Goal: Information Seeking & Learning: Compare options

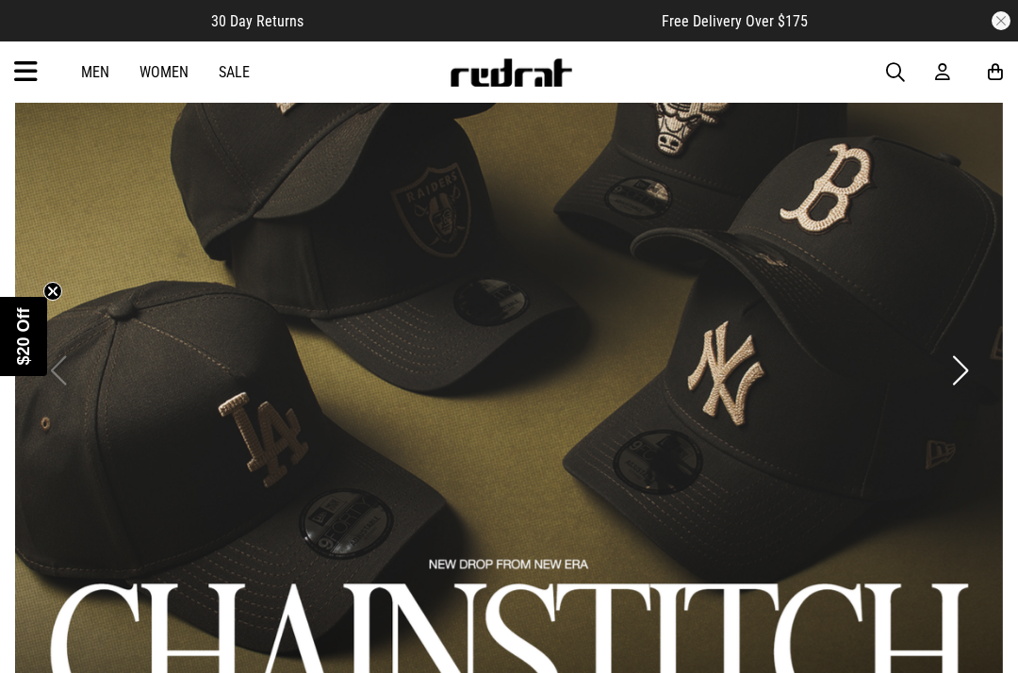
scroll to position [1042, 0]
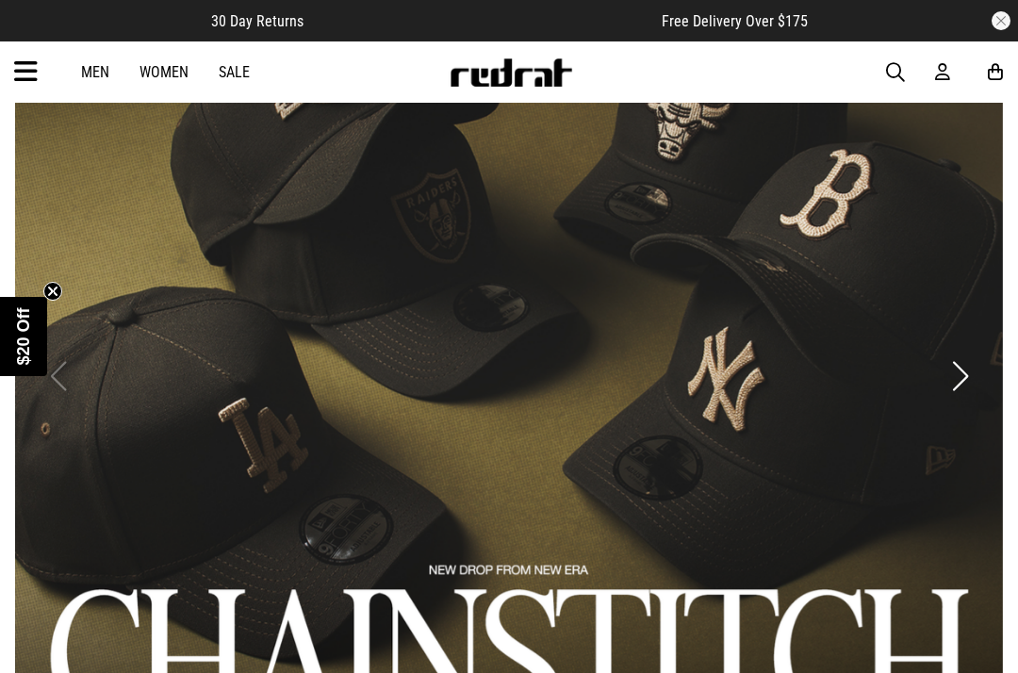
click at [91, 64] on link "Men" at bounding box center [95, 72] width 28 height 18
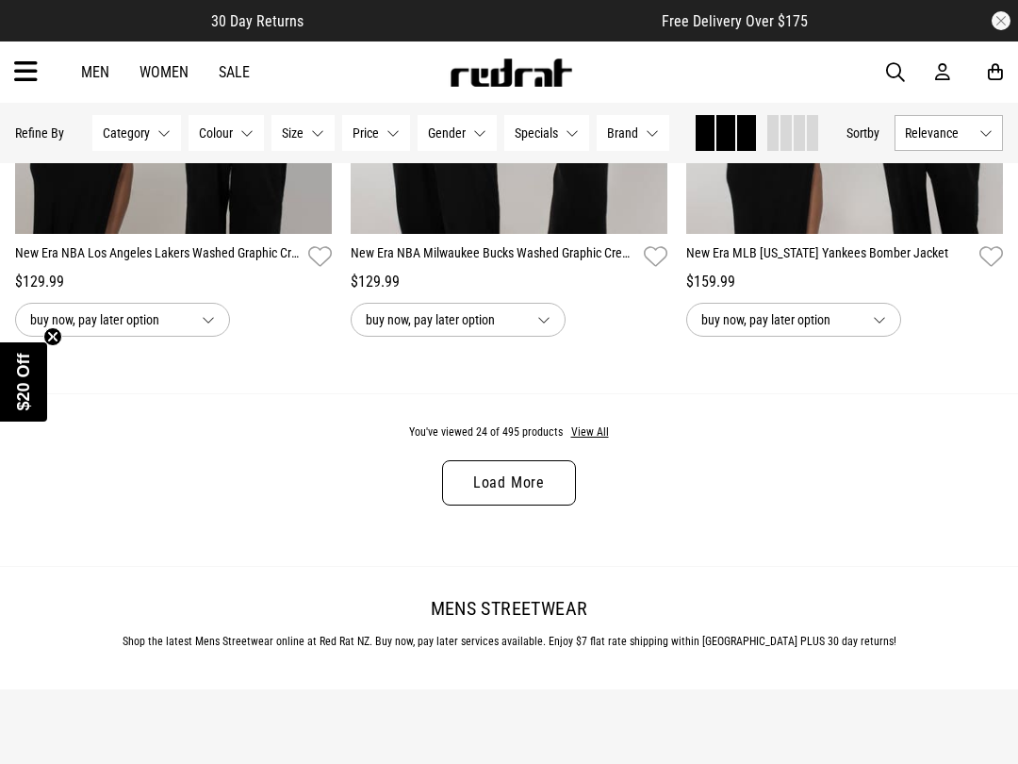
scroll to position [4626, 0]
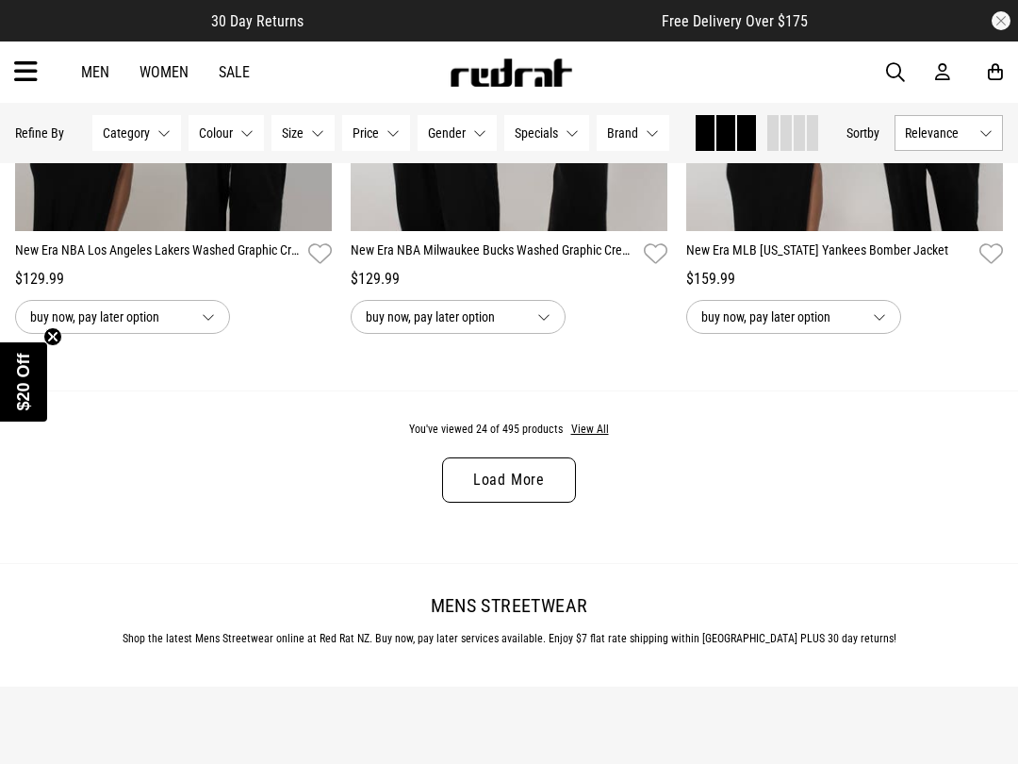
click at [484, 503] on link "Load More" at bounding box center [509, 479] width 134 height 45
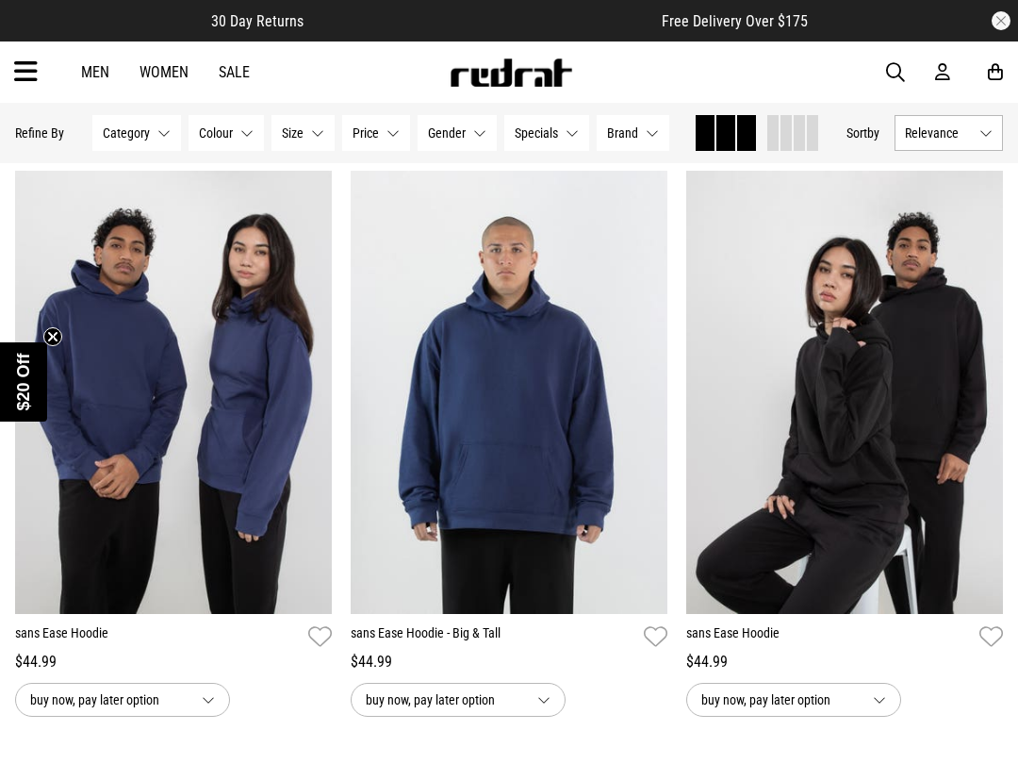
scroll to position [8918, 0]
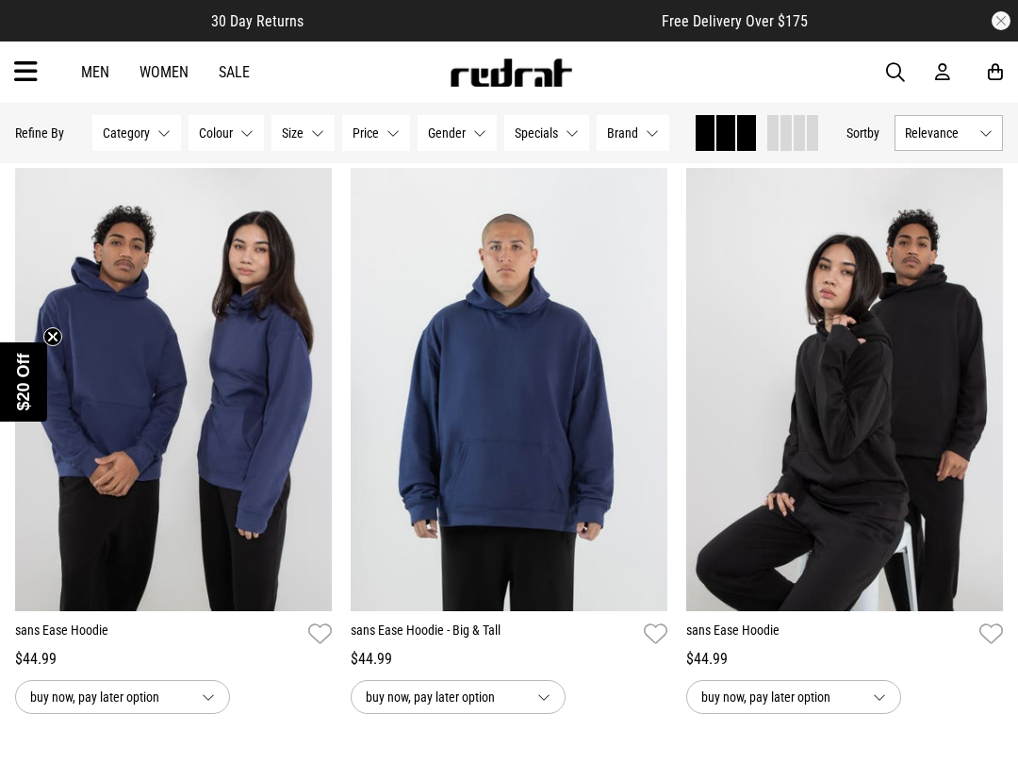
click at [106, 65] on link "Men" at bounding box center [95, 72] width 28 height 18
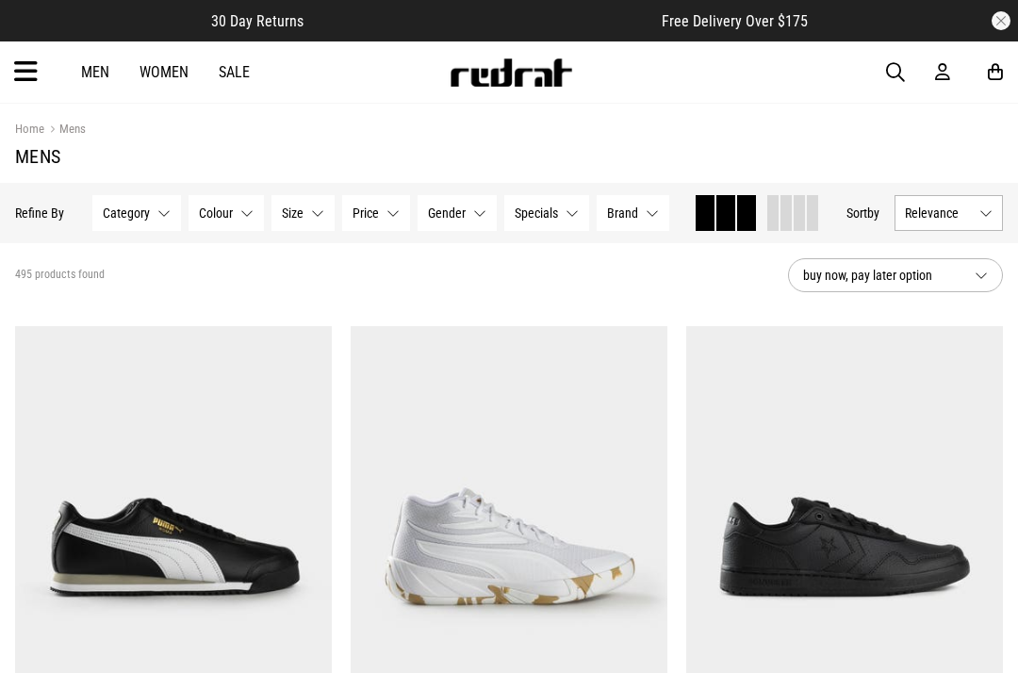
click at [33, 73] on icon at bounding box center [26, 72] width 24 height 31
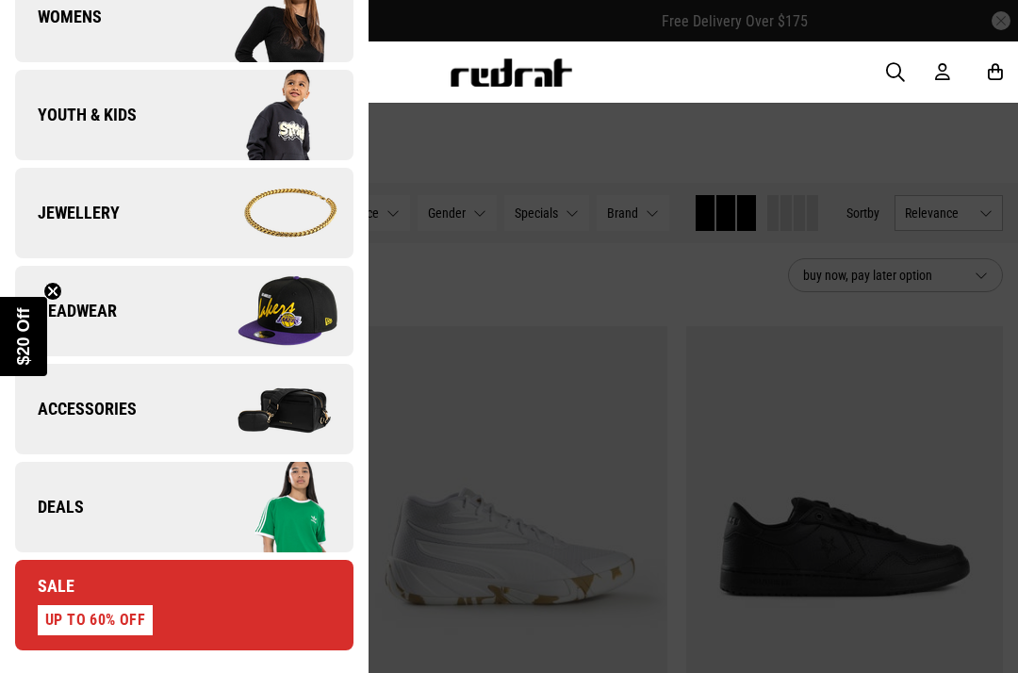
scroll to position [433, 0]
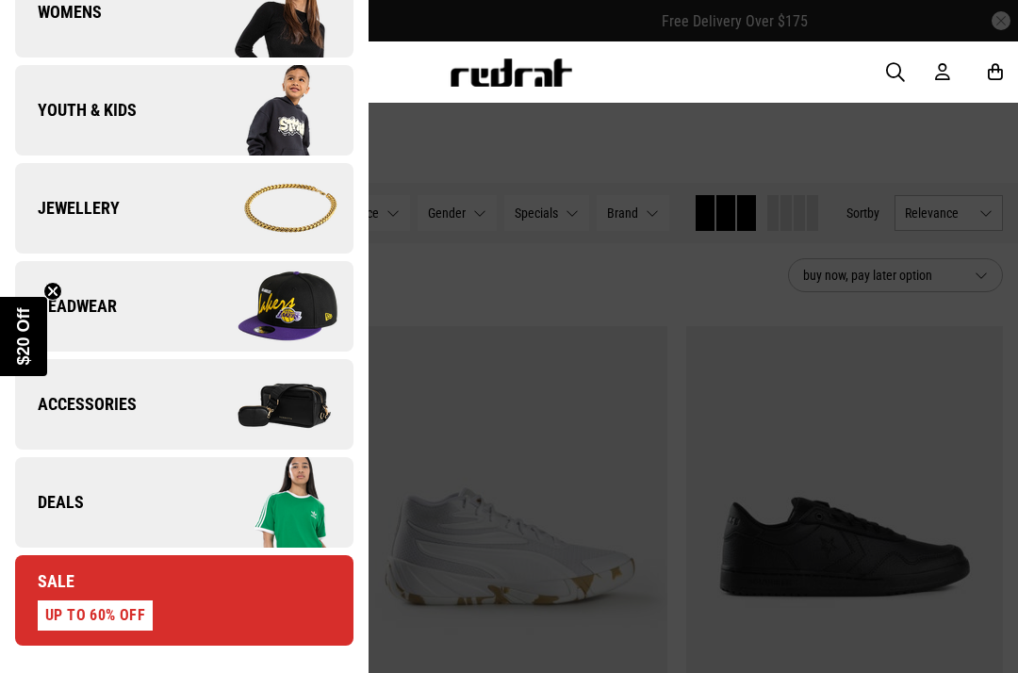
click at [102, 297] on span "Headwear" at bounding box center [66, 306] width 102 height 23
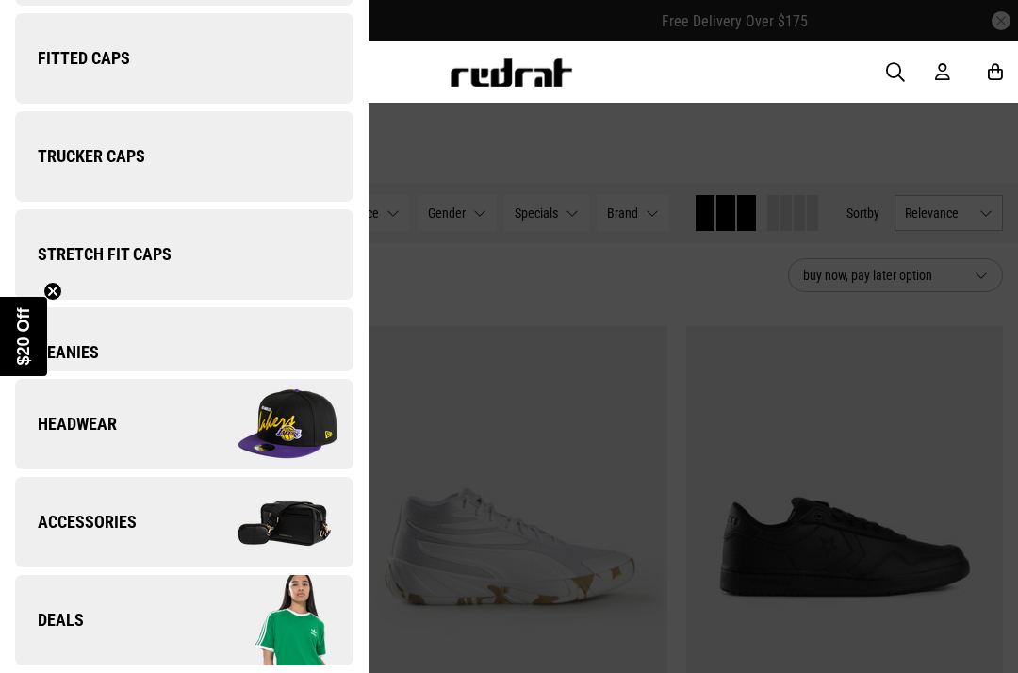
scroll to position [0, 0]
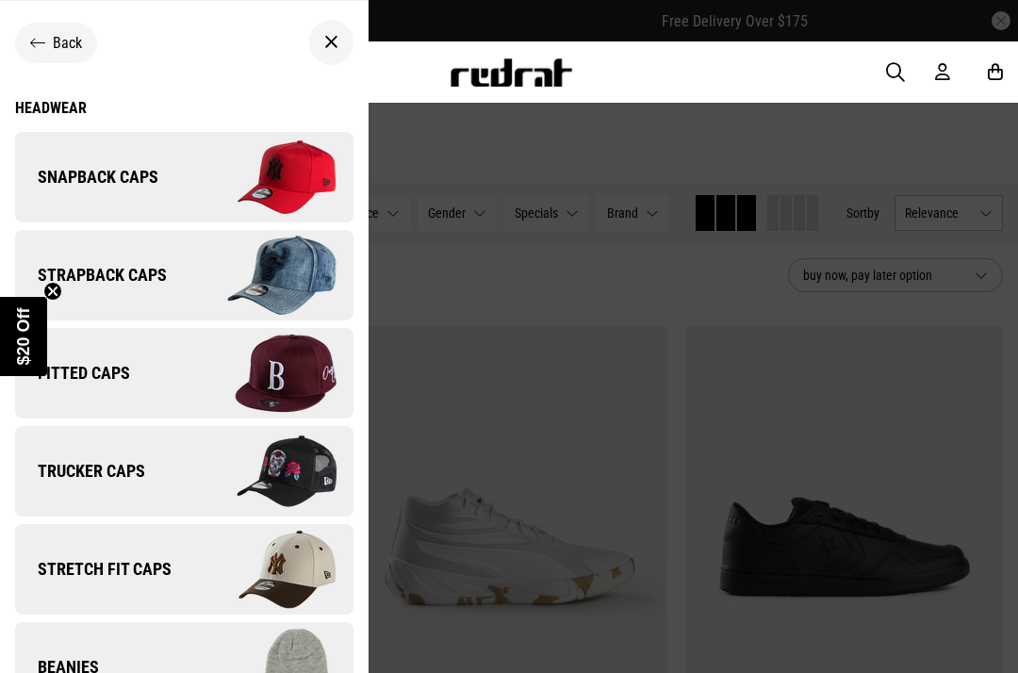
click at [238, 173] on img at bounding box center [268, 177] width 169 height 94
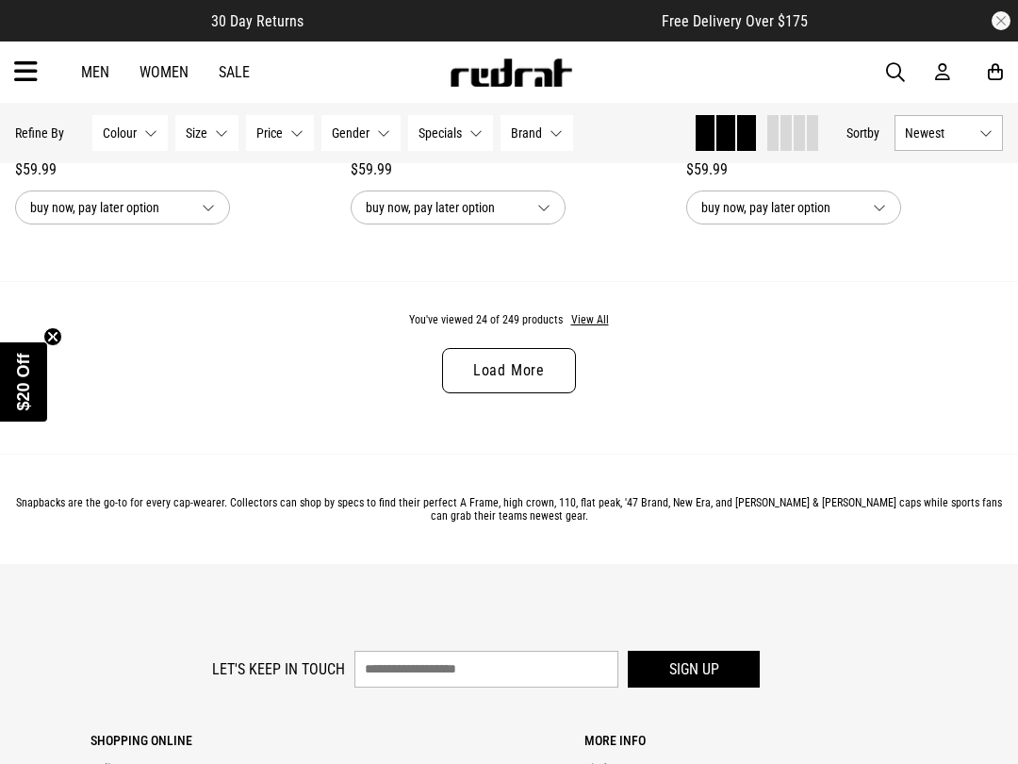
scroll to position [4743, 0]
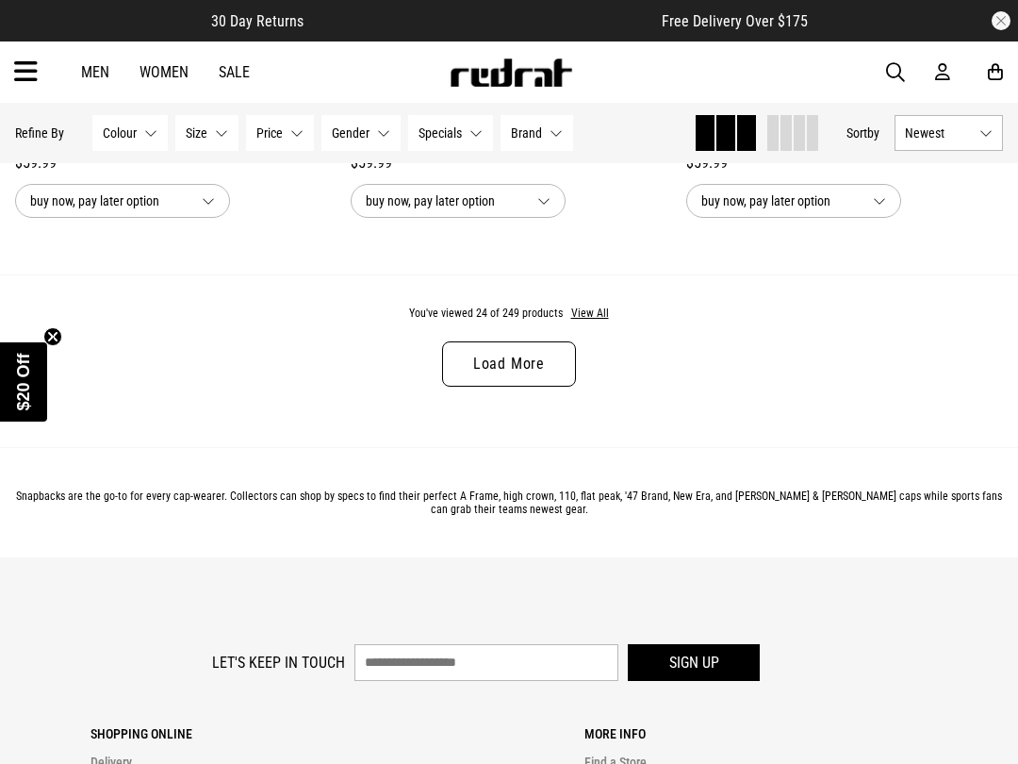
click at [599, 322] on button "View All" at bounding box center [590, 314] width 40 height 17
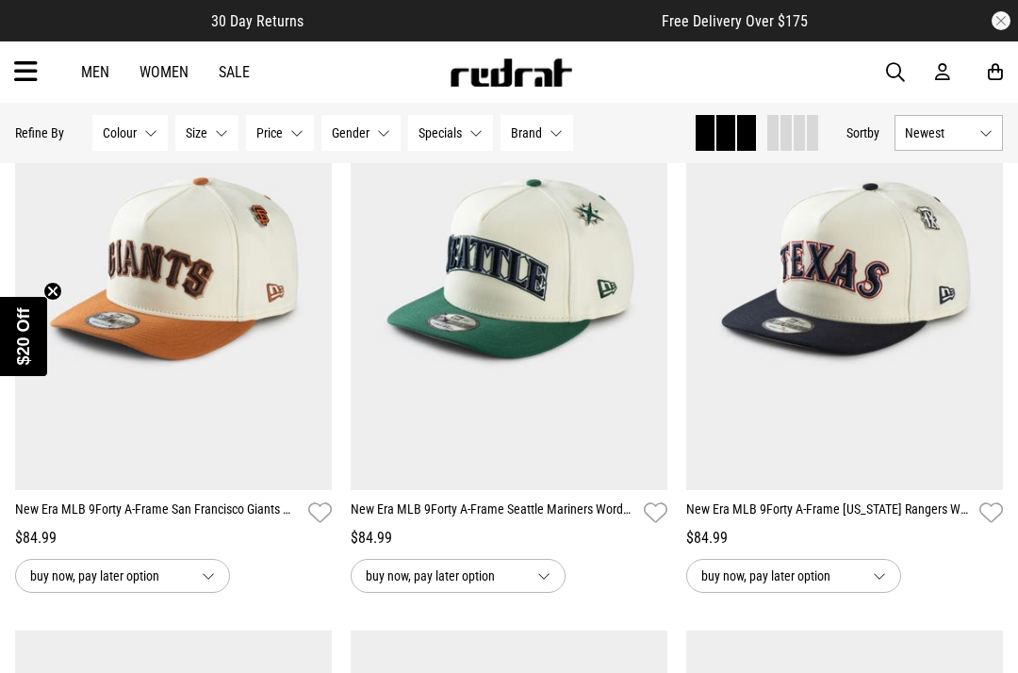
scroll to position [6698, 0]
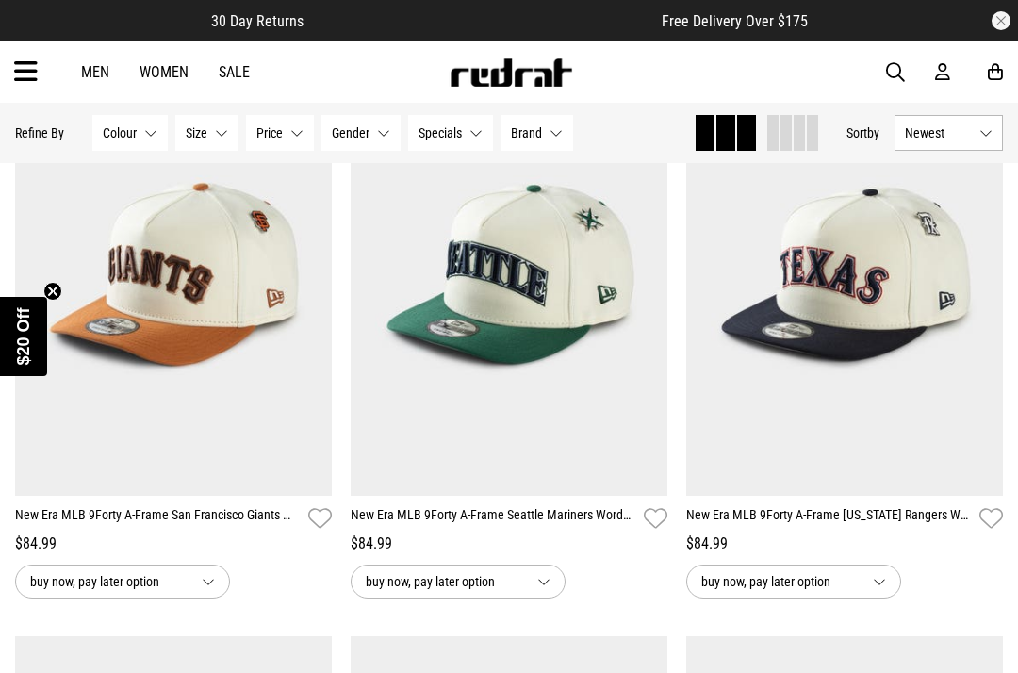
click at [439, 134] on span "Specials" at bounding box center [440, 132] width 43 height 15
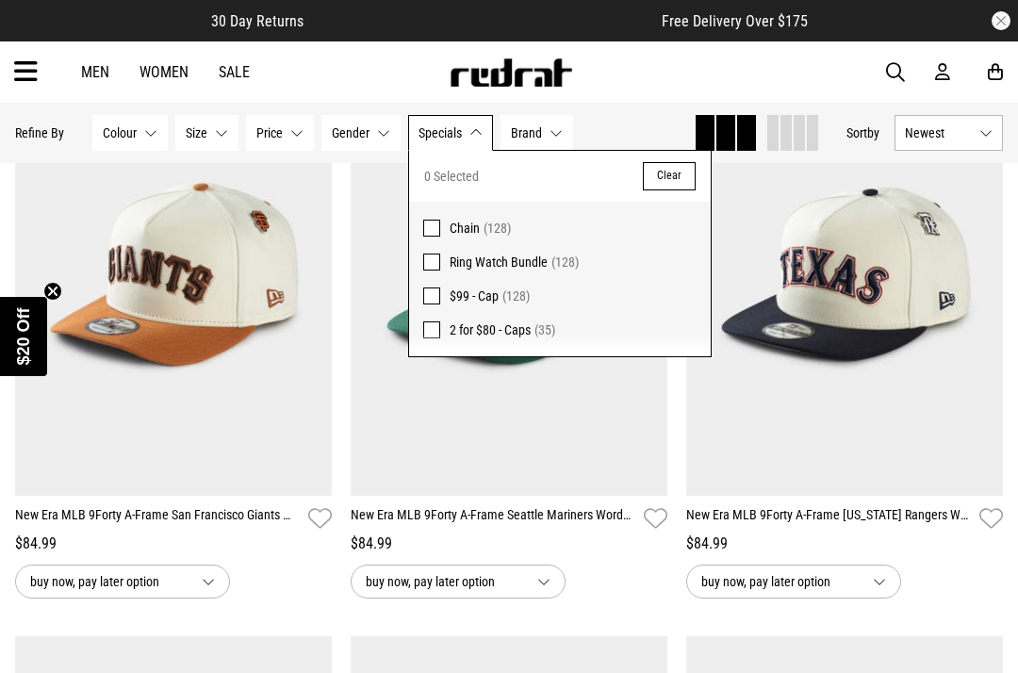
click at [433, 333] on span at bounding box center [431, 330] width 17 height 17
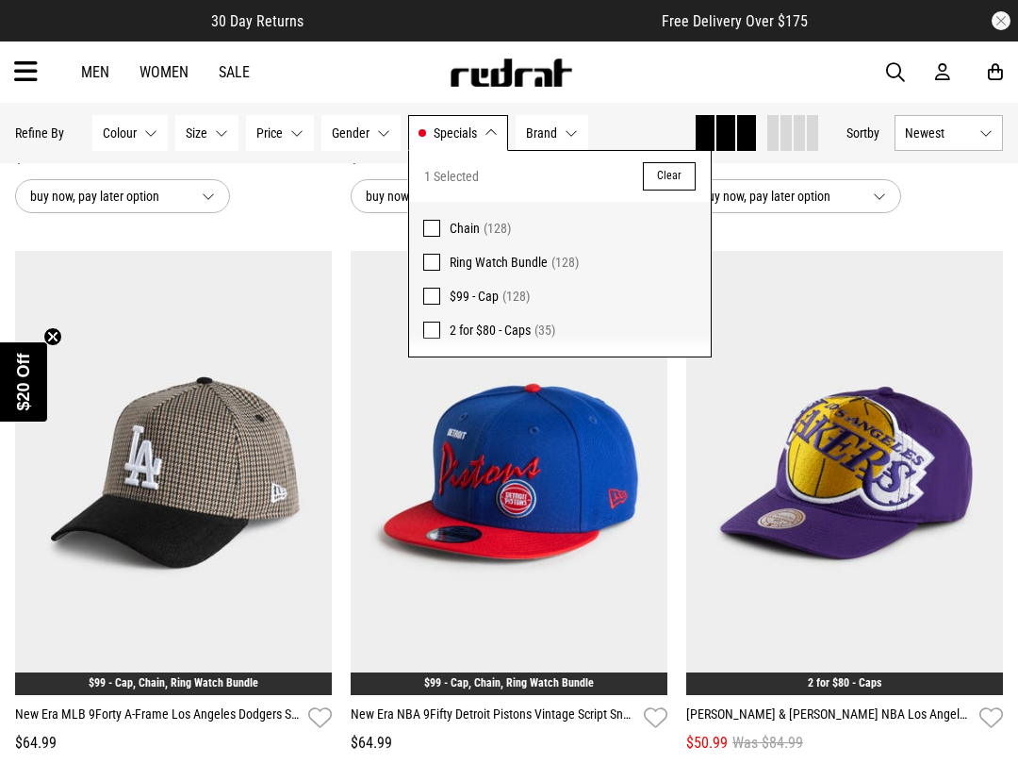
scroll to position [3616, 0]
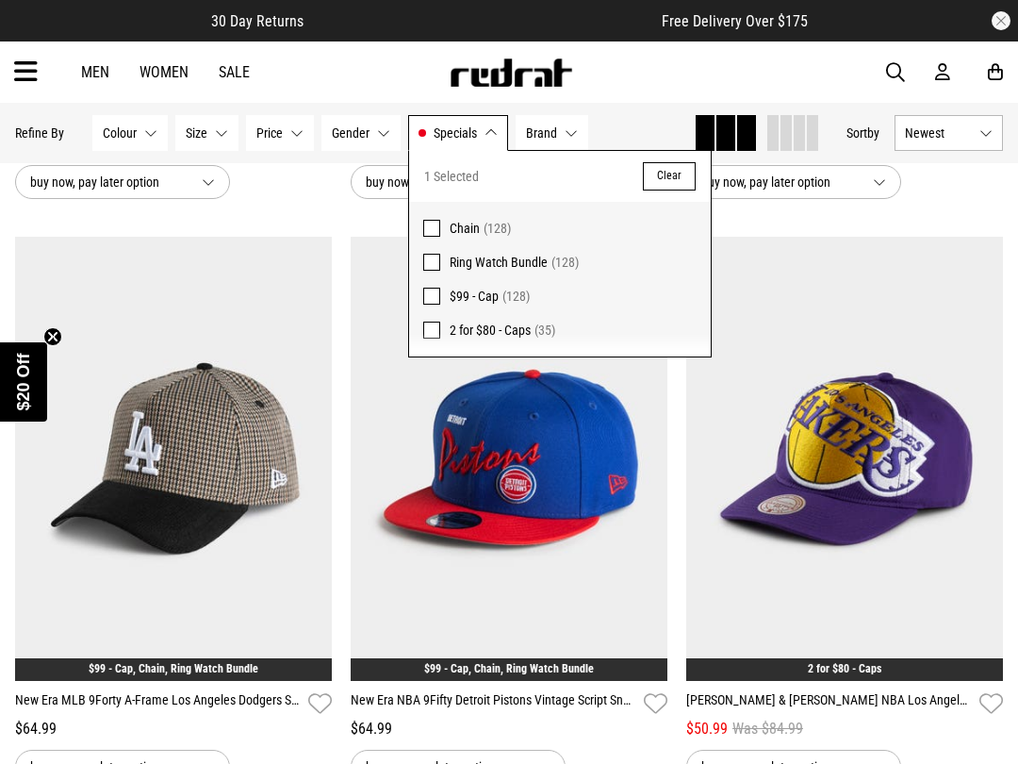
click at [632, 124] on div "Hide Refine s Refine By Filters Colour None selected Colour 0 Selected Clear Bl…" at bounding box center [347, 132] width 664 height 41
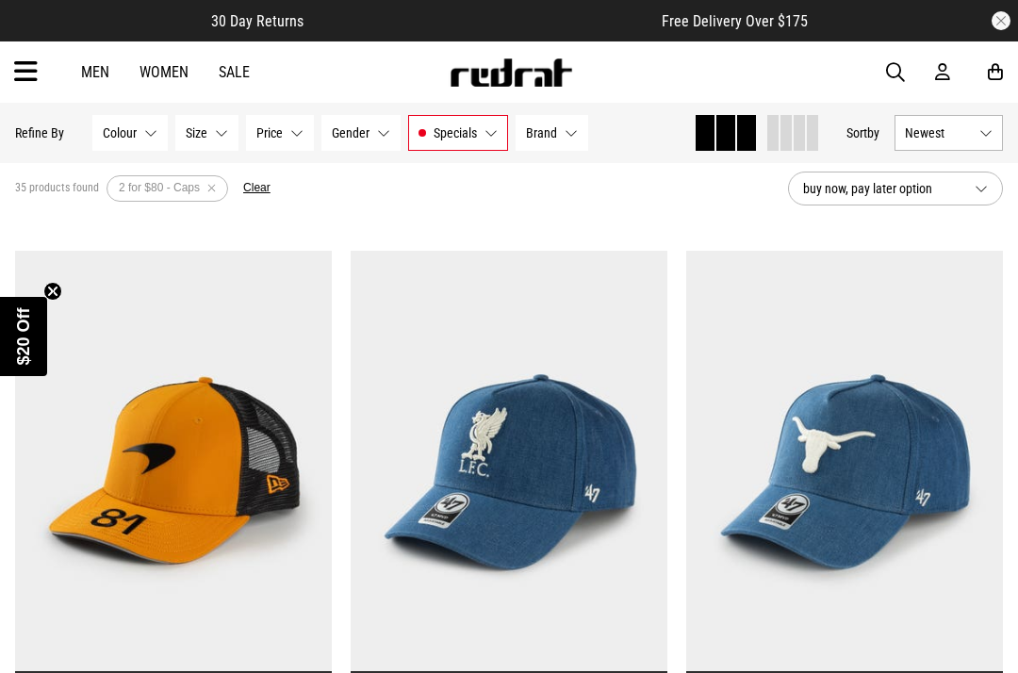
scroll to position [0, 0]
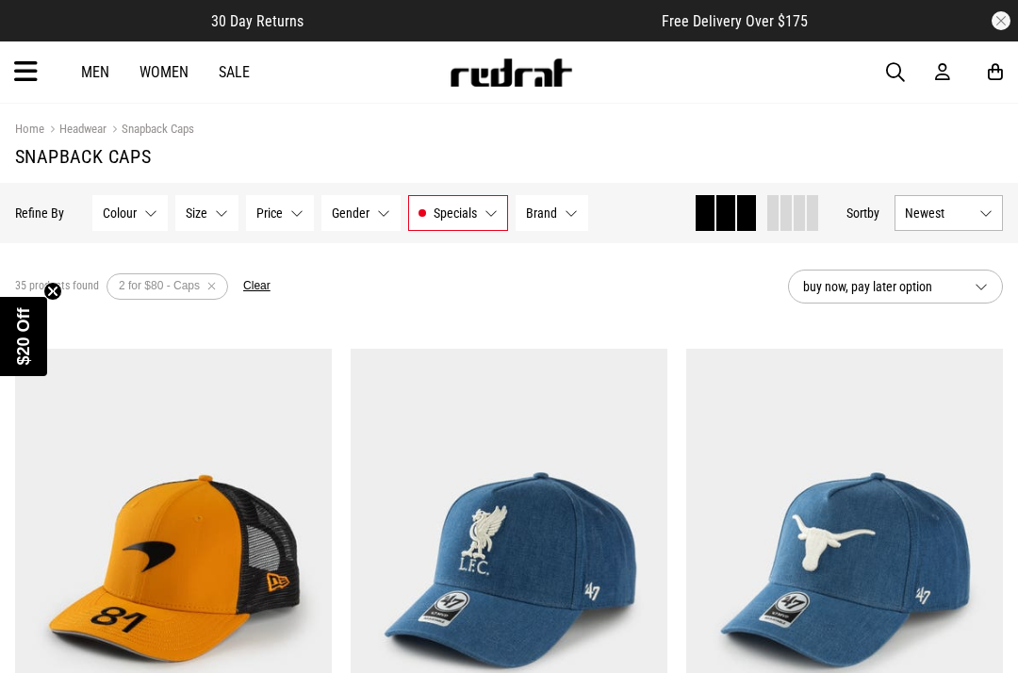
click at [440, 221] on span "Specials" at bounding box center [455, 213] width 43 height 15
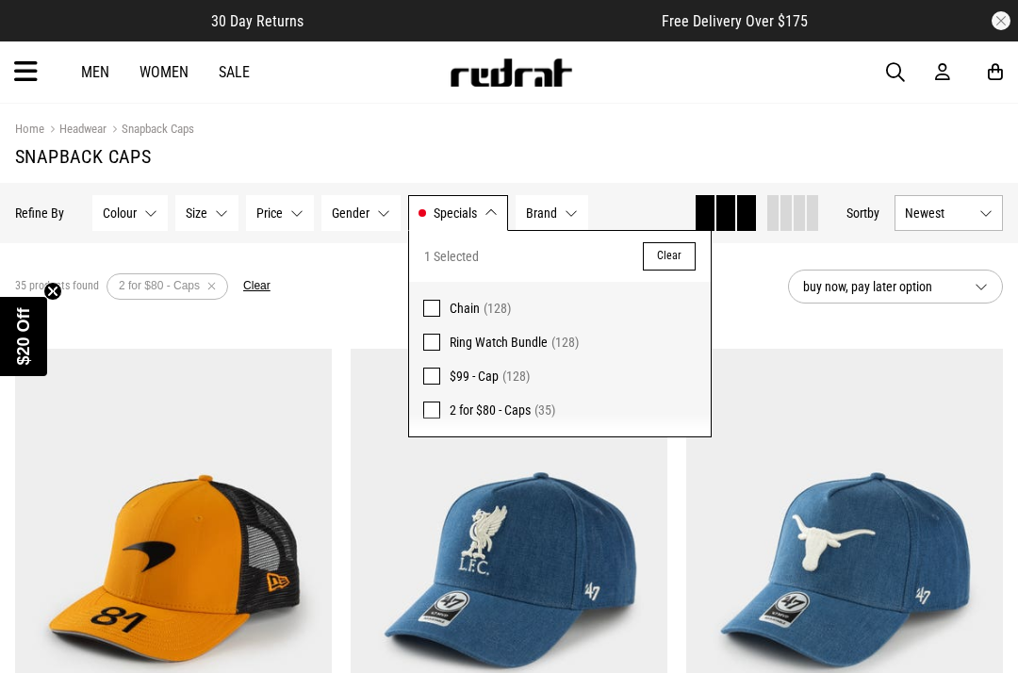
click at [423, 410] on span at bounding box center [431, 410] width 17 height 17
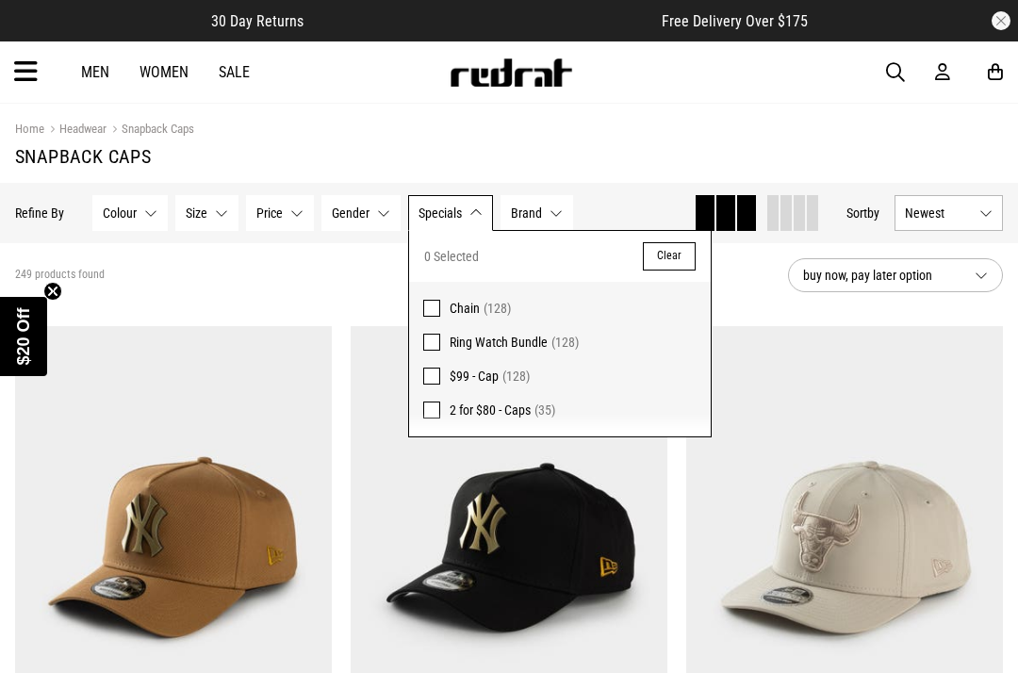
click at [415, 377] on label "$99 - Cap (128)" at bounding box center [560, 376] width 302 height 34
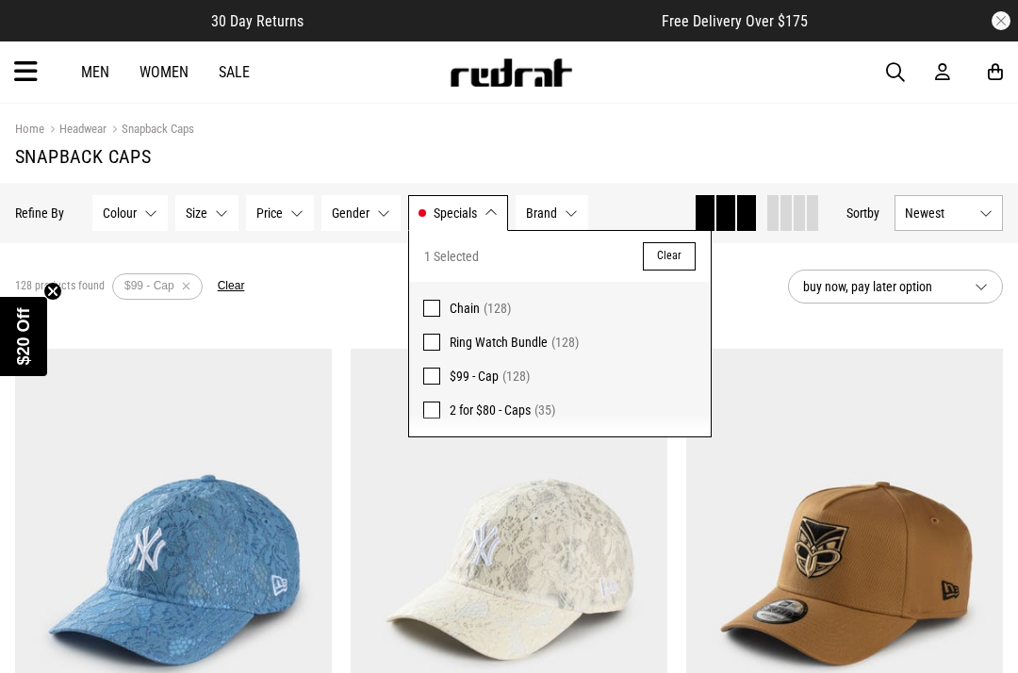
click at [320, 113] on section "Home Headwear Snapback Caps Snapback Caps" at bounding box center [509, 143] width 988 height 79
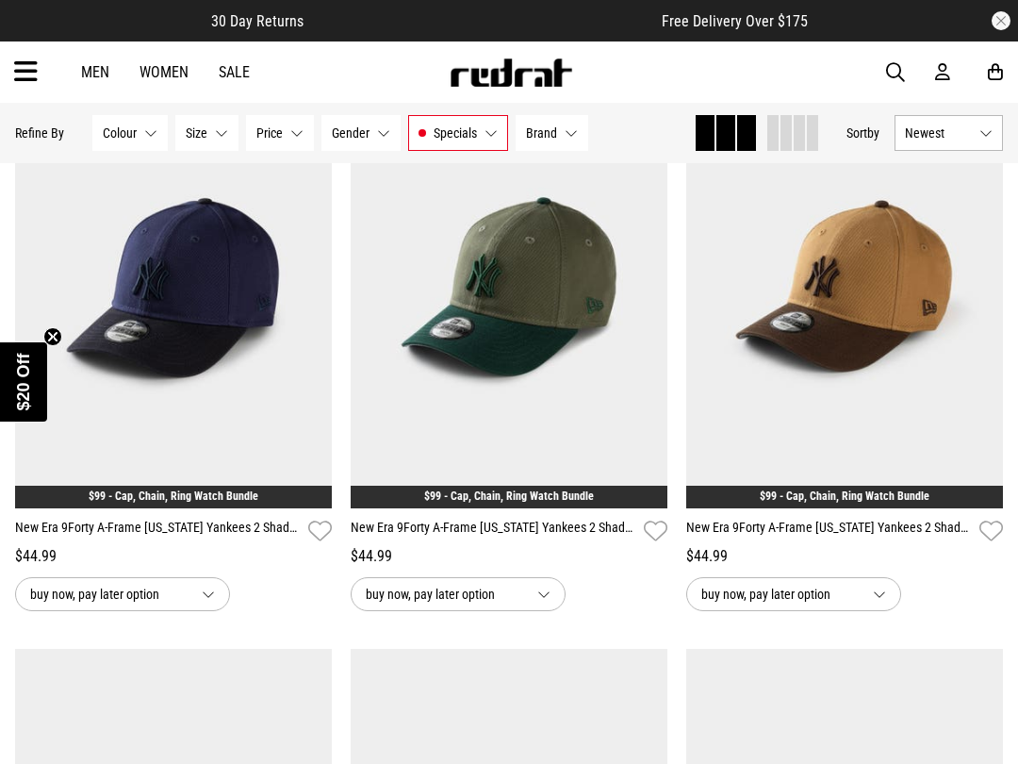
scroll to position [869, 0]
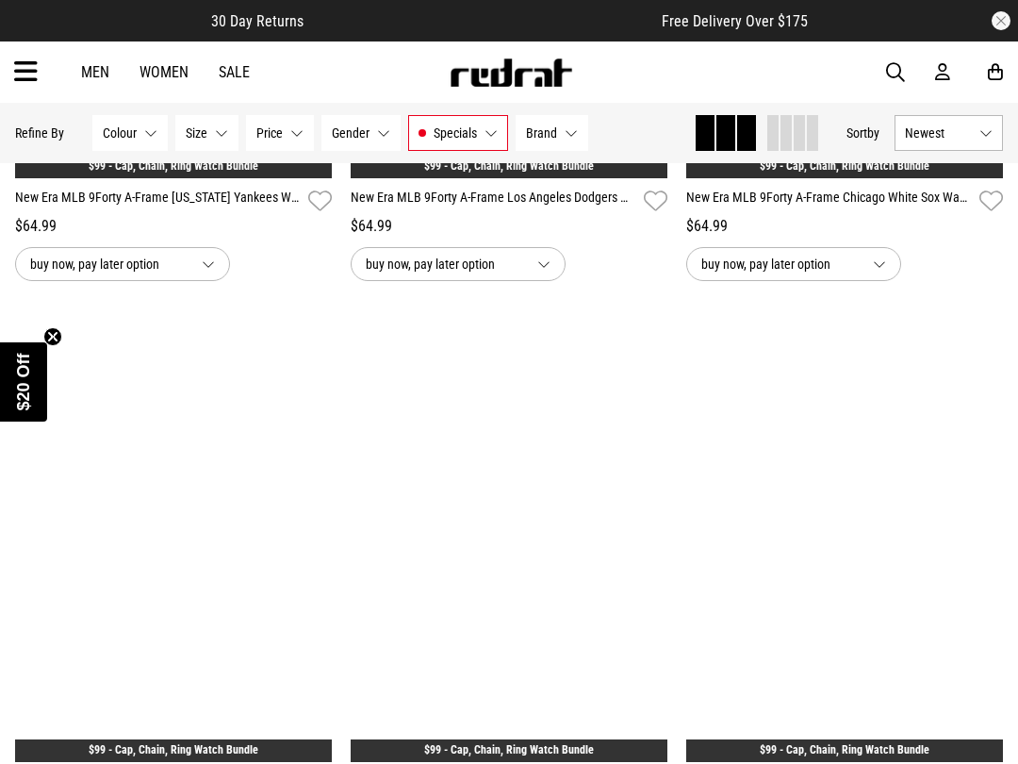
scroll to position [4867, 0]
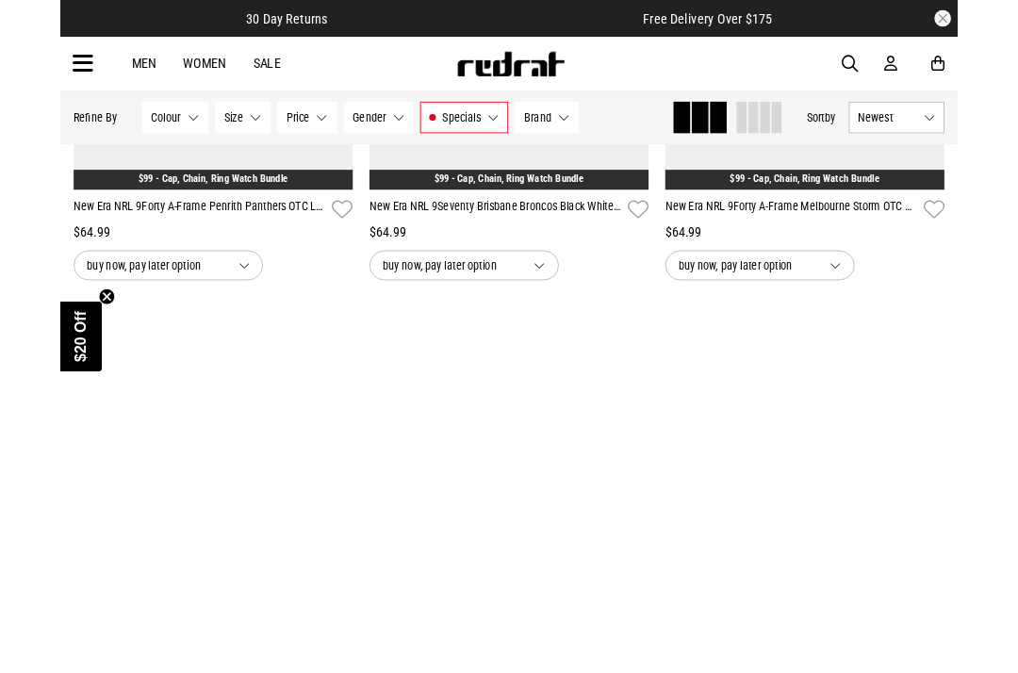
scroll to position [9346, 0]
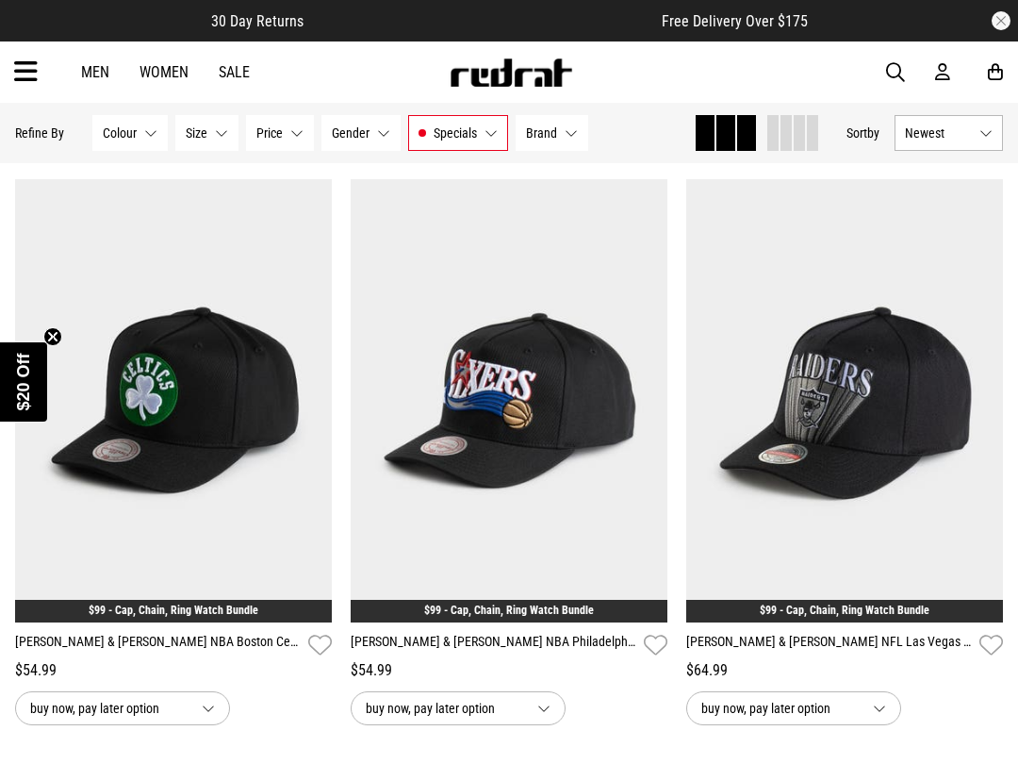
scroll to position [18284, 0]
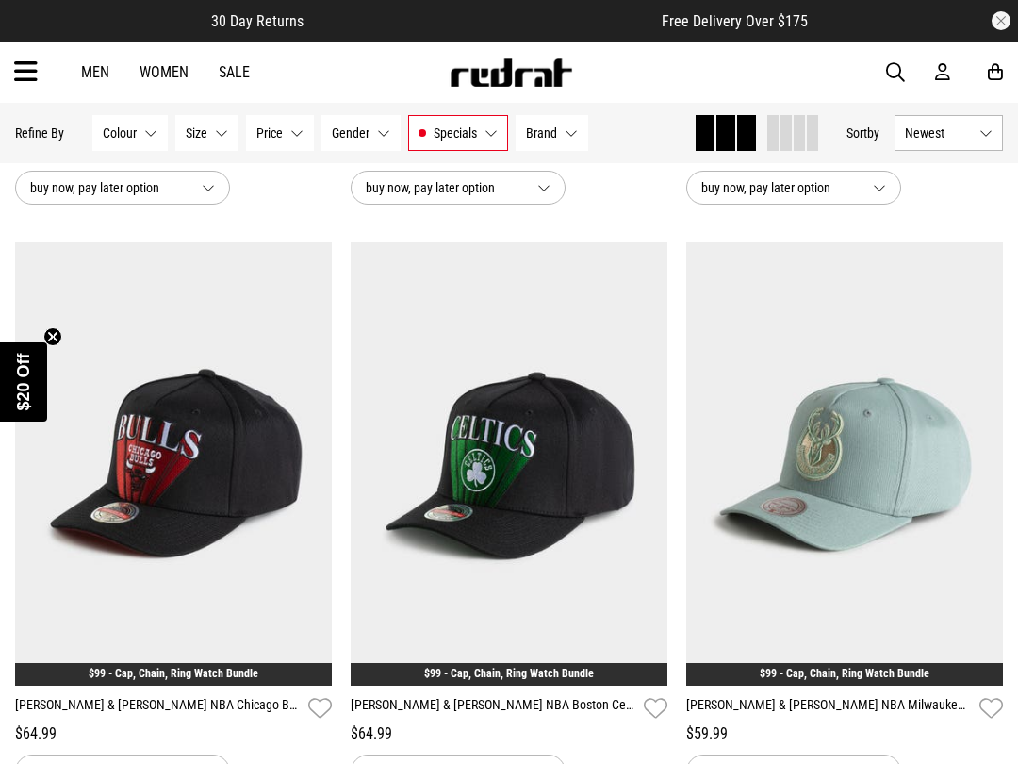
scroll to position [18817, 0]
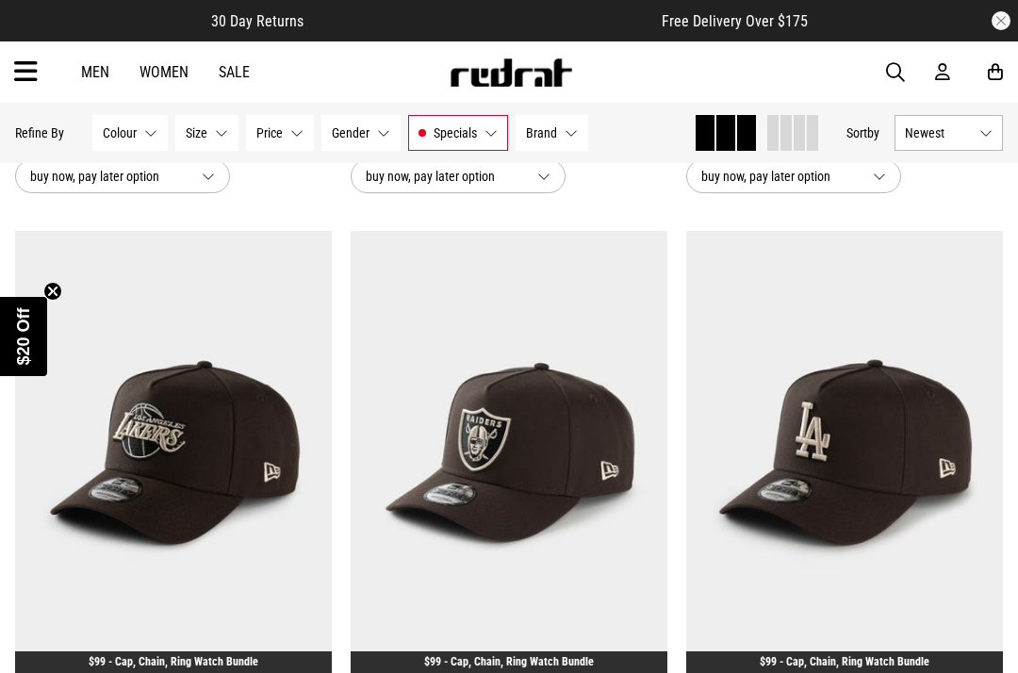
scroll to position [23431, 0]
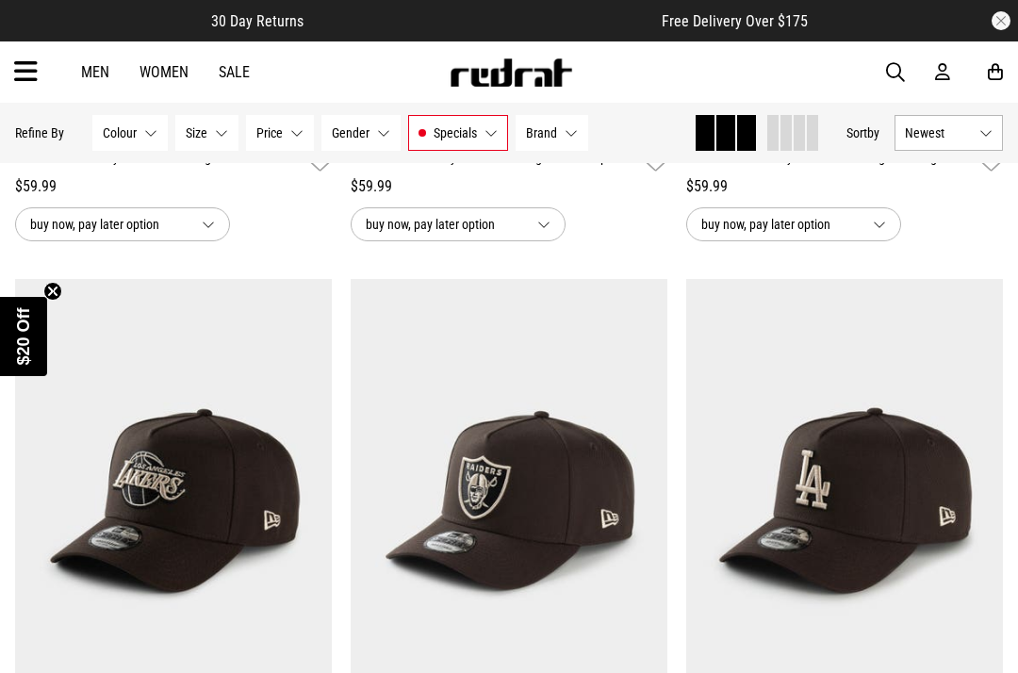
click at [470, 132] on span "Specials" at bounding box center [455, 132] width 43 height 15
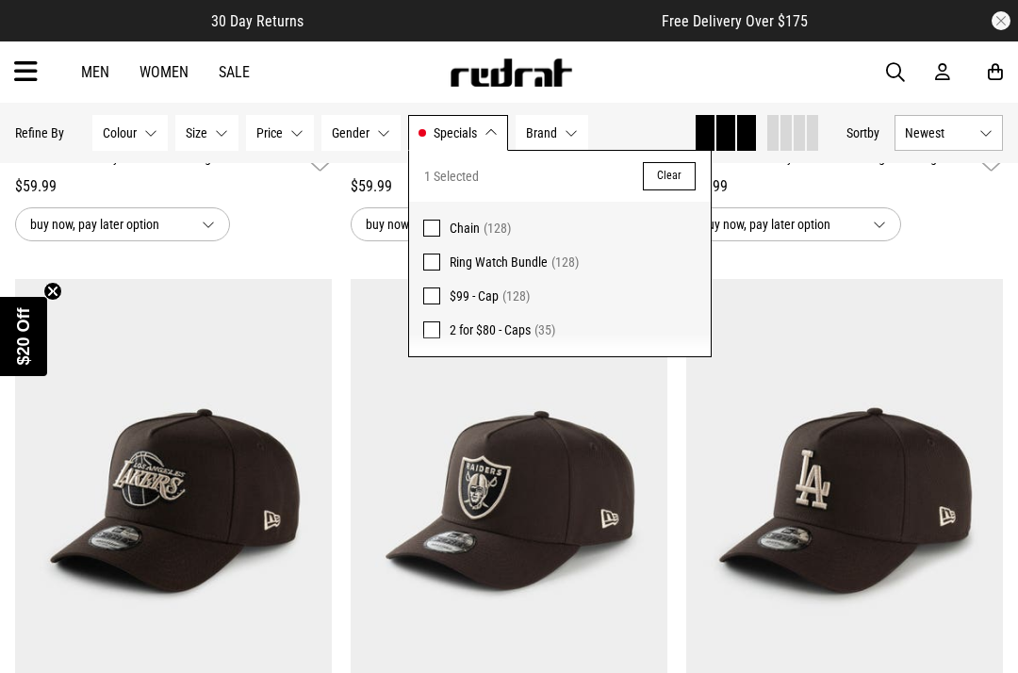
click at [429, 297] on span at bounding box center [431, 296] width 17 height 17
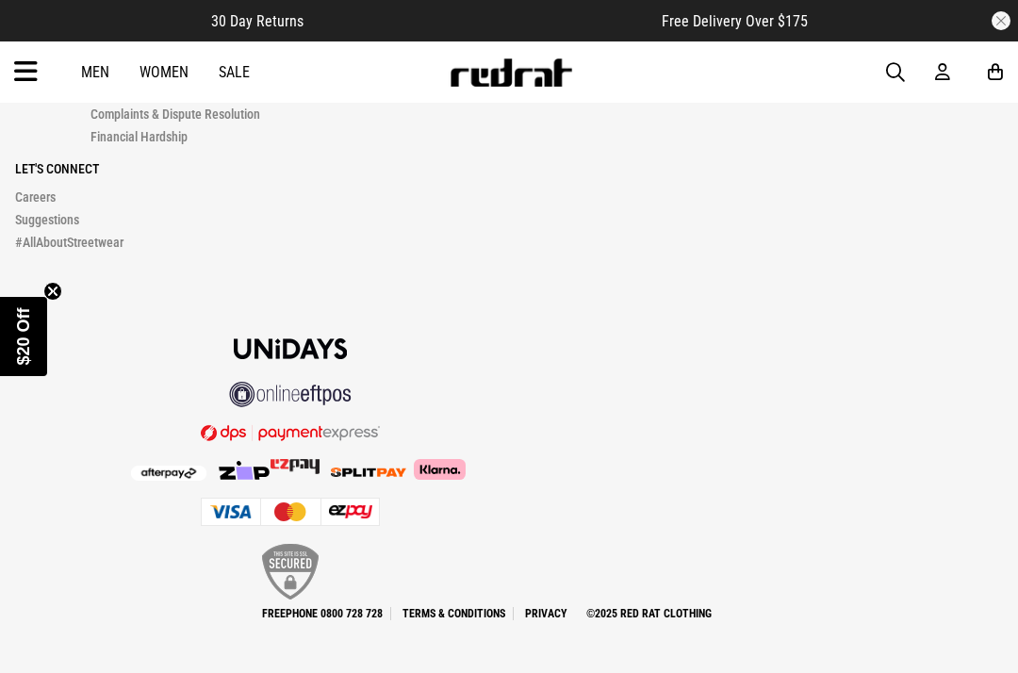
scroll to position [5657, 0]
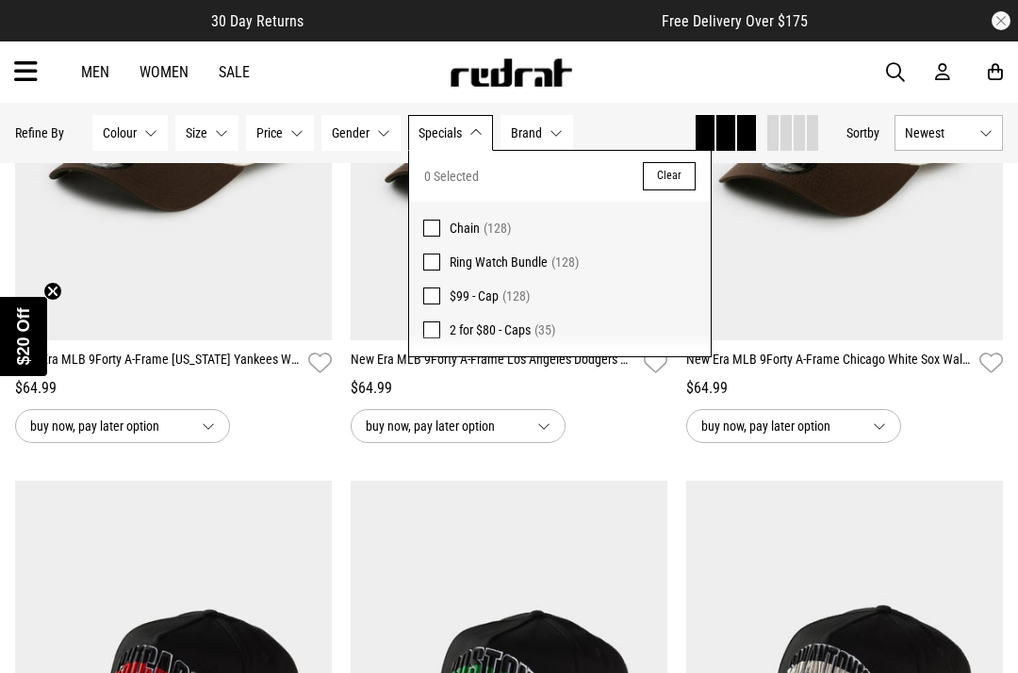
scroll to position [2762, 0]
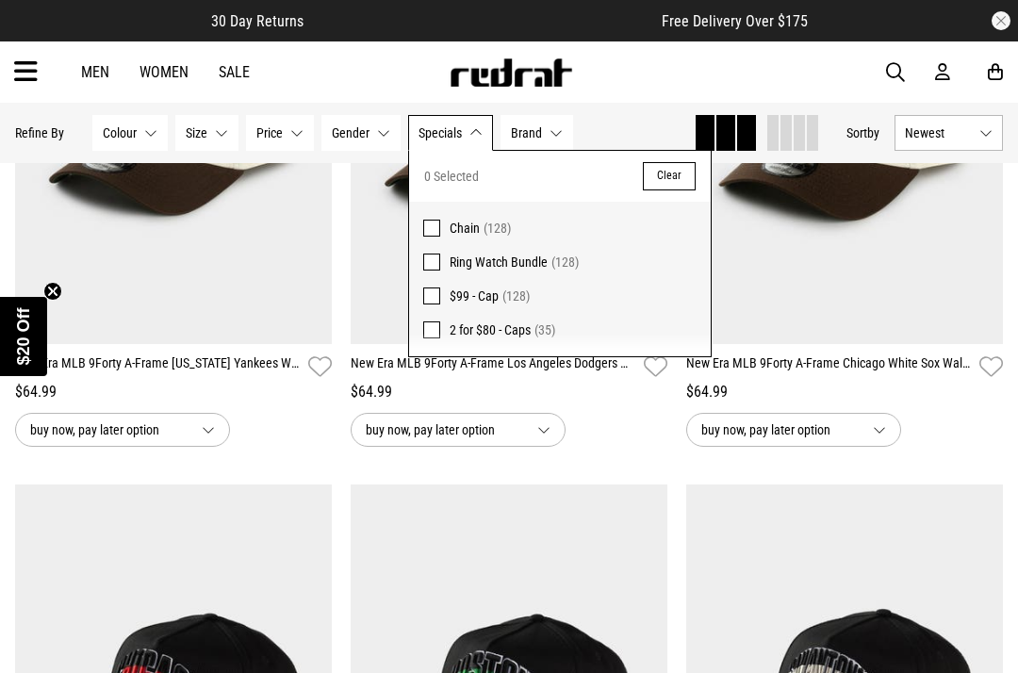
click at [652, 179] on button "Clear" at bounding box center [669, 176] width 53 height 28
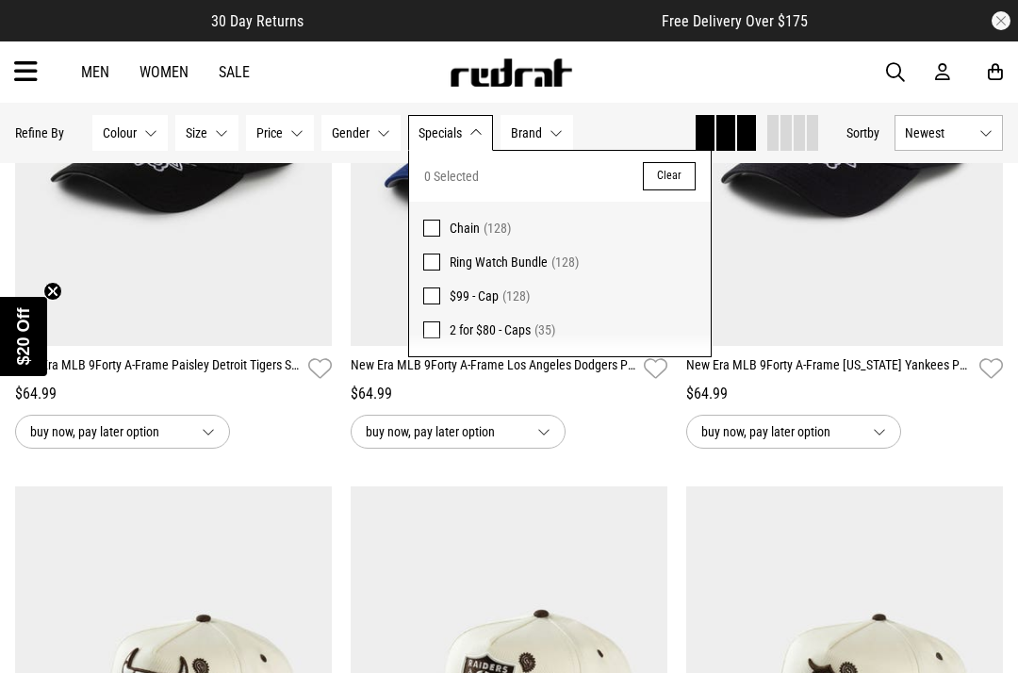
scroll to position [1582, 0]
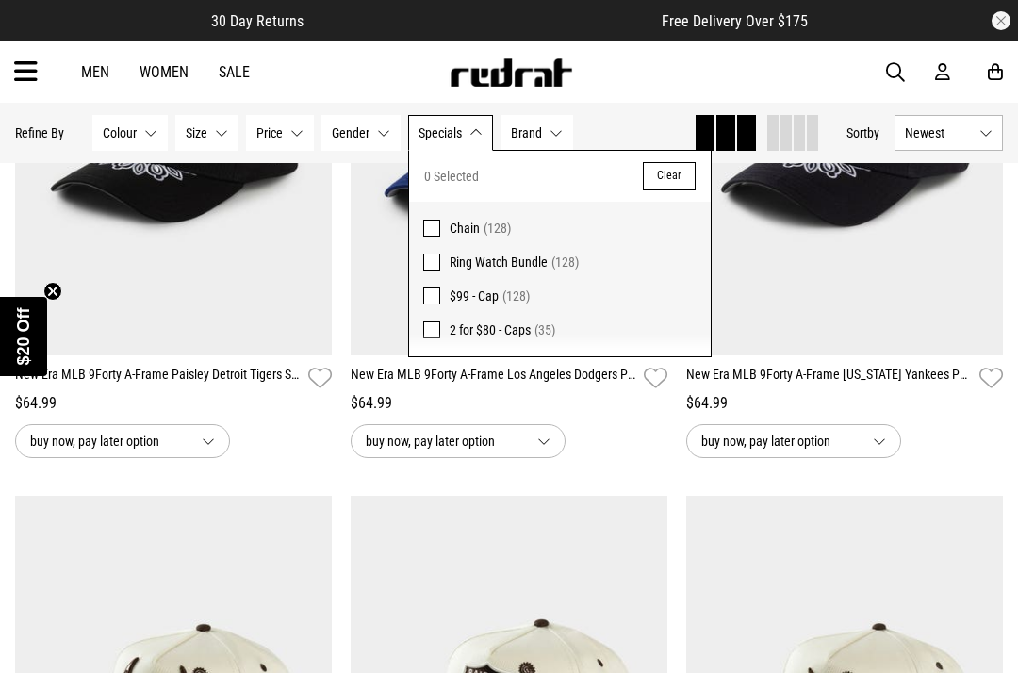
click at [586, 107] on div "Hide Refine s Refine By Filters Colour None selected Colour 0 Selected Clear Be…" at bounding box center [509, 133] width 1018 height 60
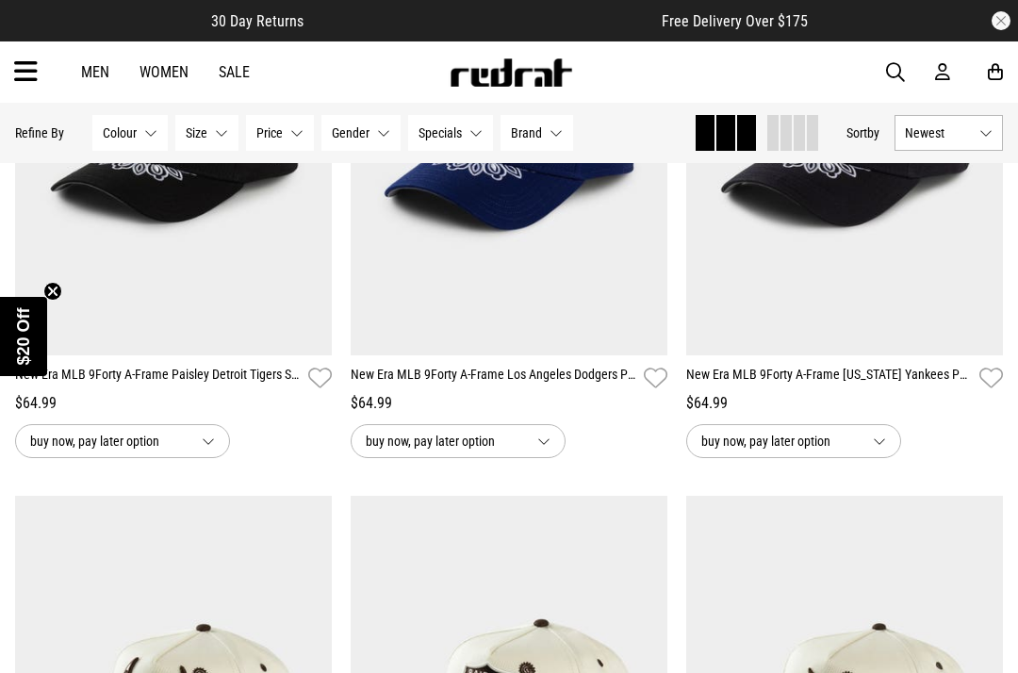
click at [470, 124] on button "Specials None selected" at bounding box center [450, 133] width 85 height 36
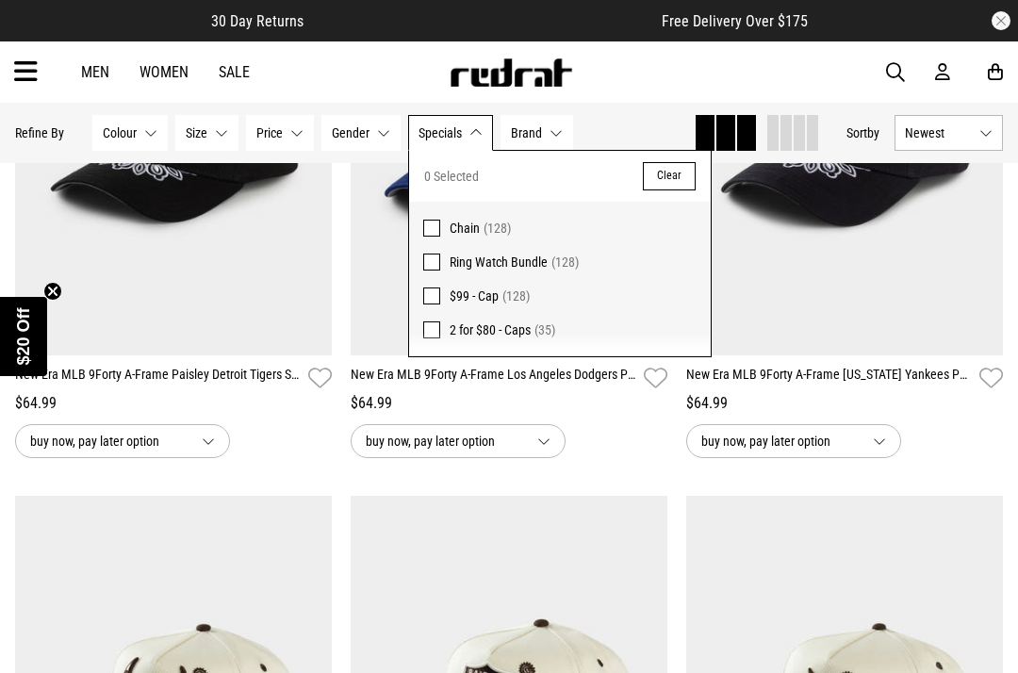
click at [440, 117] on button "Specials None selected" at bounding box center [450, 133] width 85 height 36
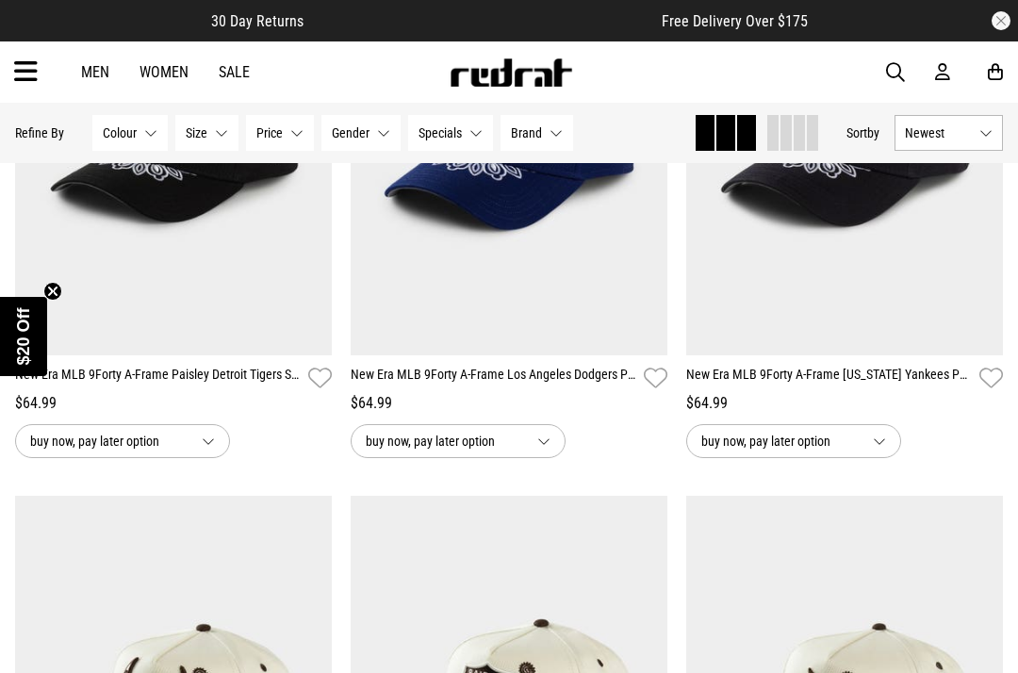
click at [919, 136] on span "Newest" at bounding box center [938, 132] width 67 height 15
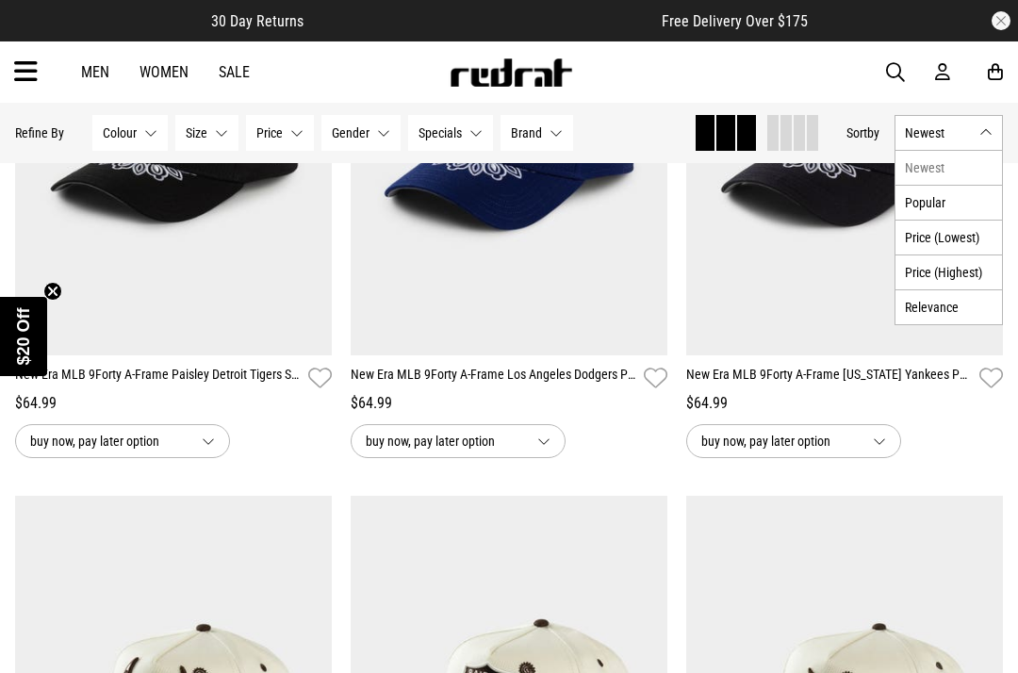
click at [916, 272] on li "Price (Highest)" at bounding box center [949, 272] width 107 height 35
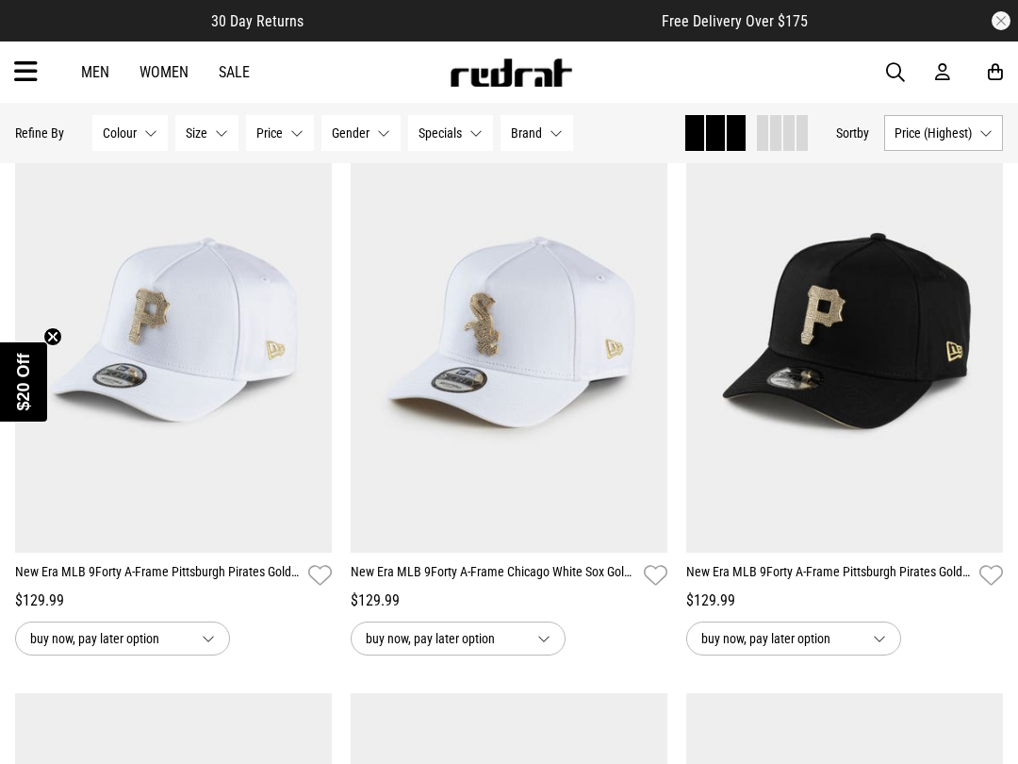
scroll to position [218, 0]
click at [706, 317] on button "Previous" at bounding box center [708, 318] width 24 height 23
click at [974, 325] on button "Next" at bounding box center [982, 318] width 24 height 23
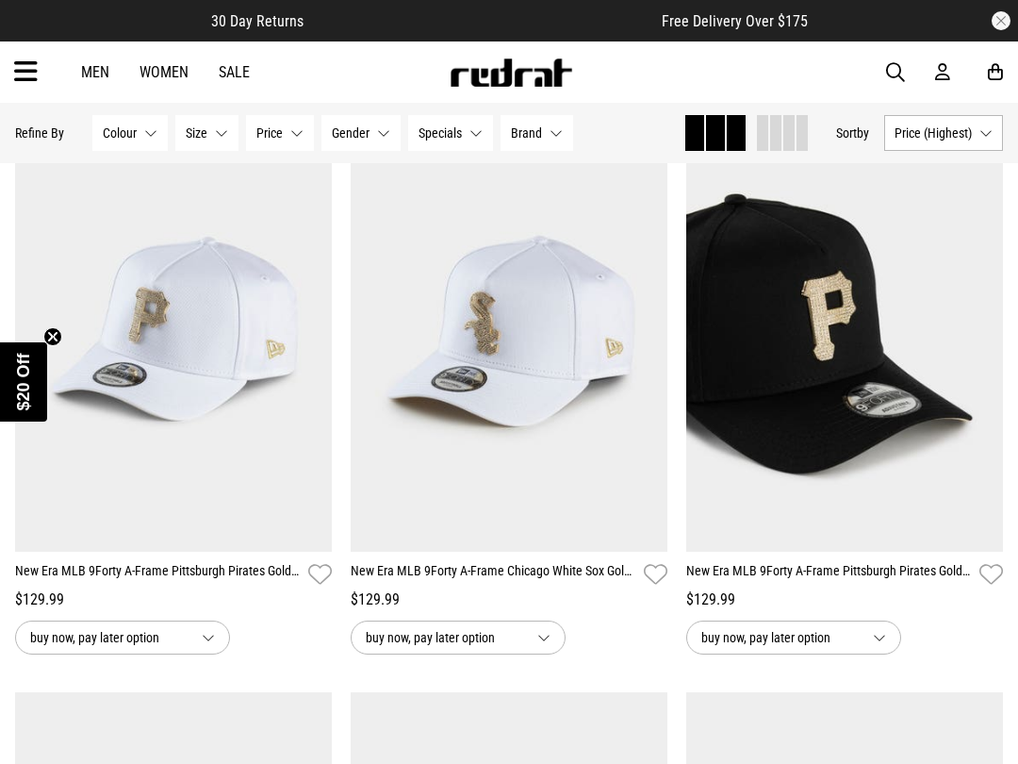
click at [967, 317] on img at bounding box center [844, 329] width 317 height 443
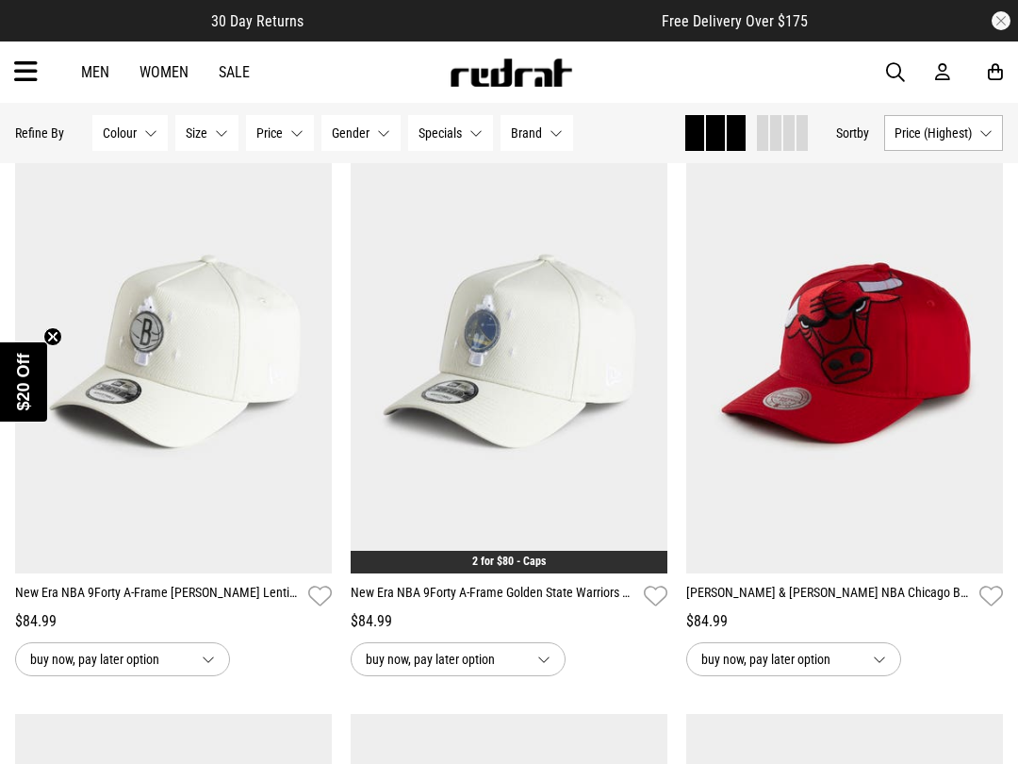
scroll to position [1363, 0]
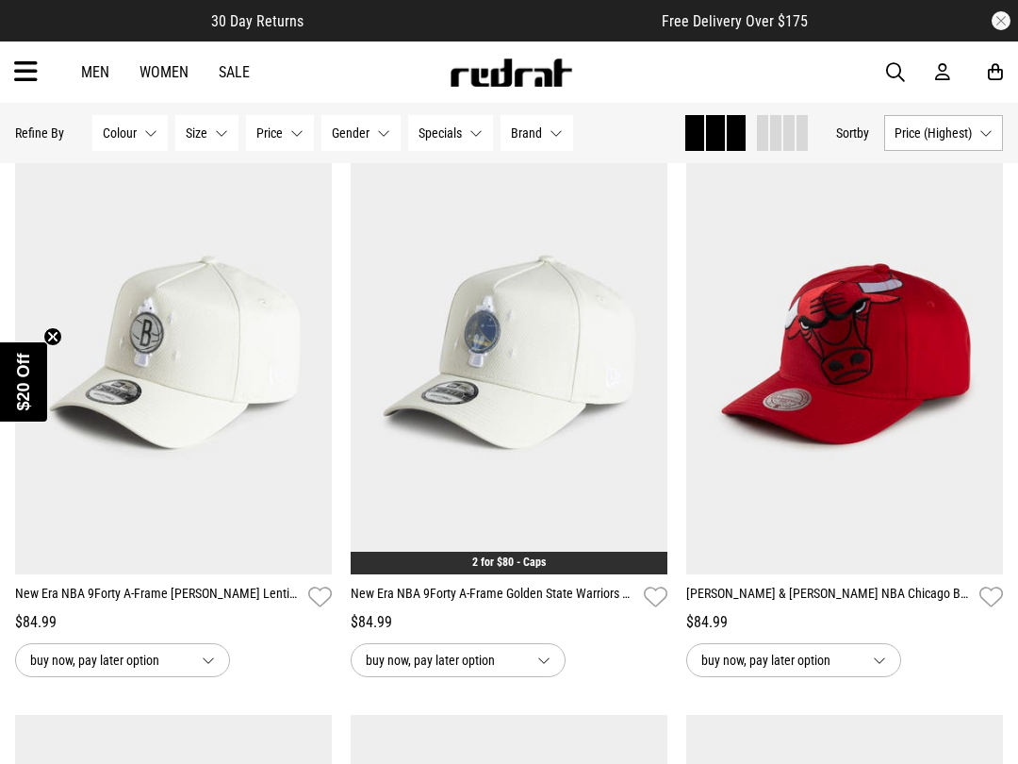
click at [694, 355] on img at bounding box center [844, 352] width 317 height 443
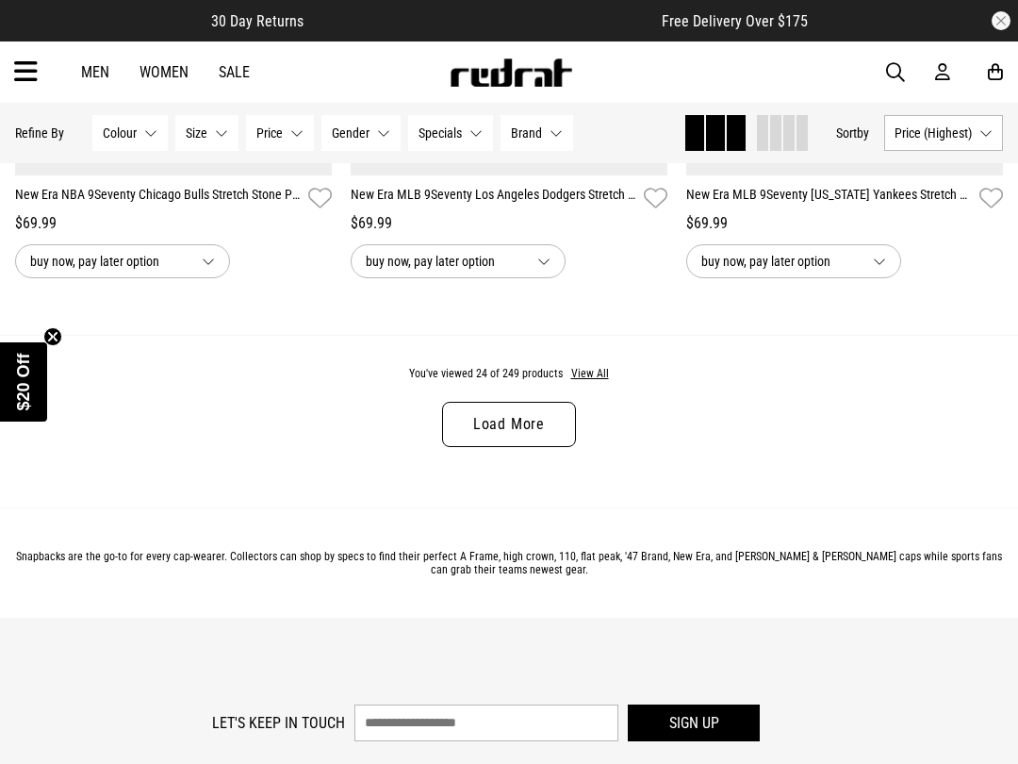
scroll to position [4687, 0]
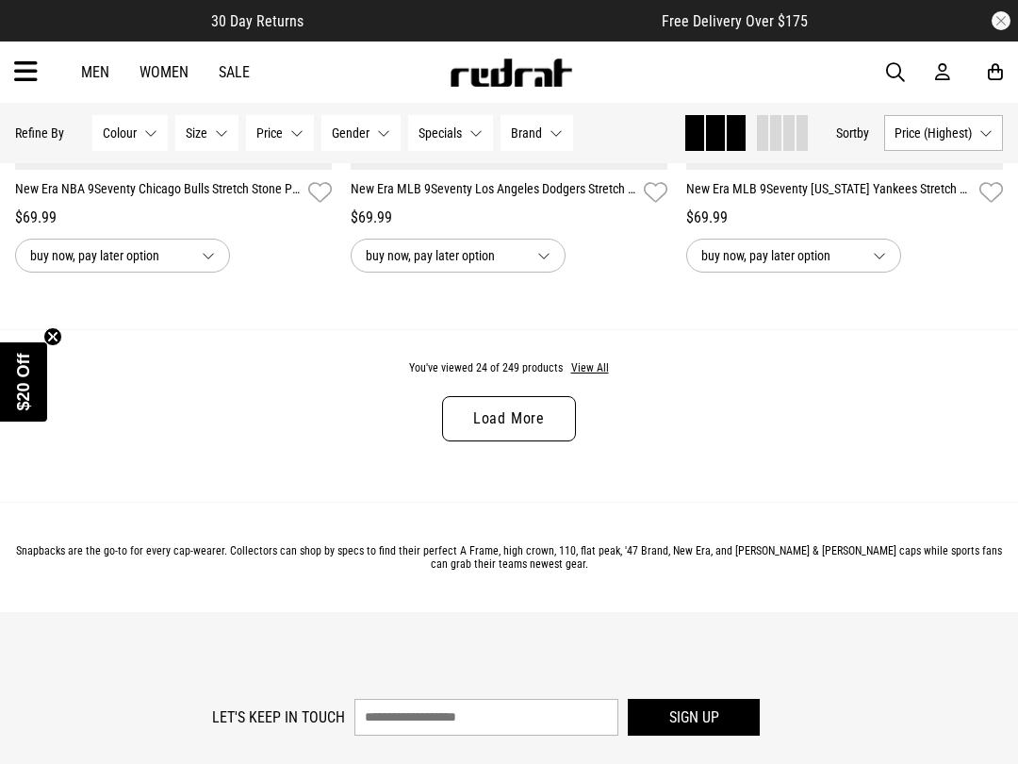
click at [476, 438] on link "Load More" at bounding box center [509, 418] width 134 height 45
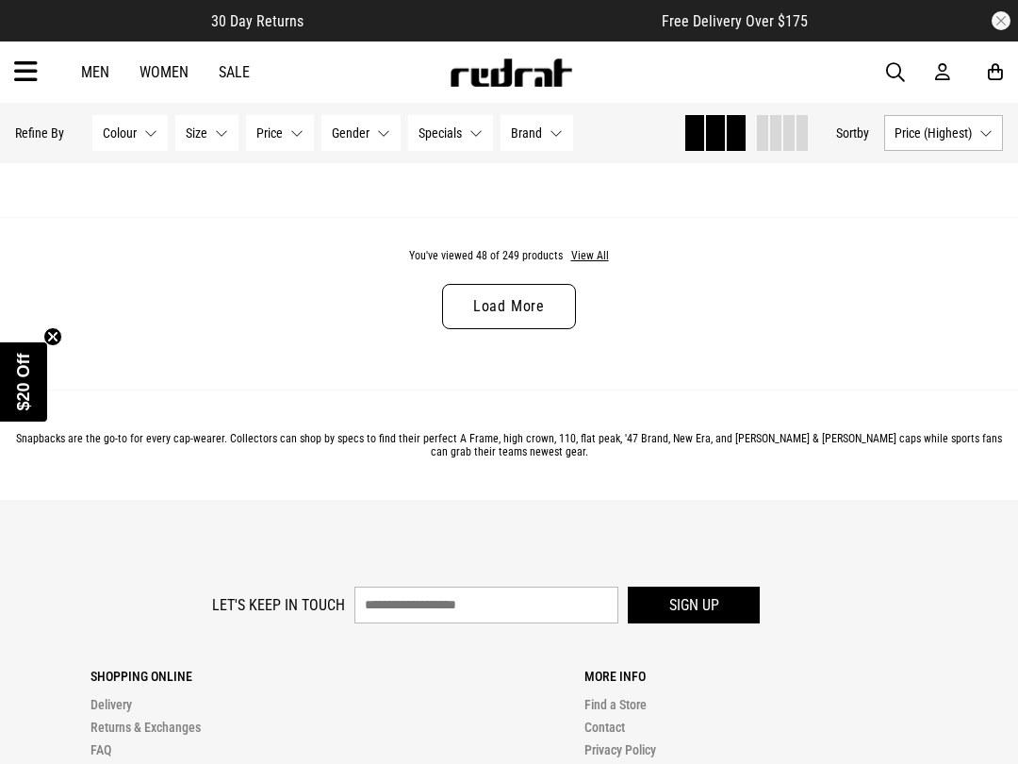
scroll to position [9473, 0]
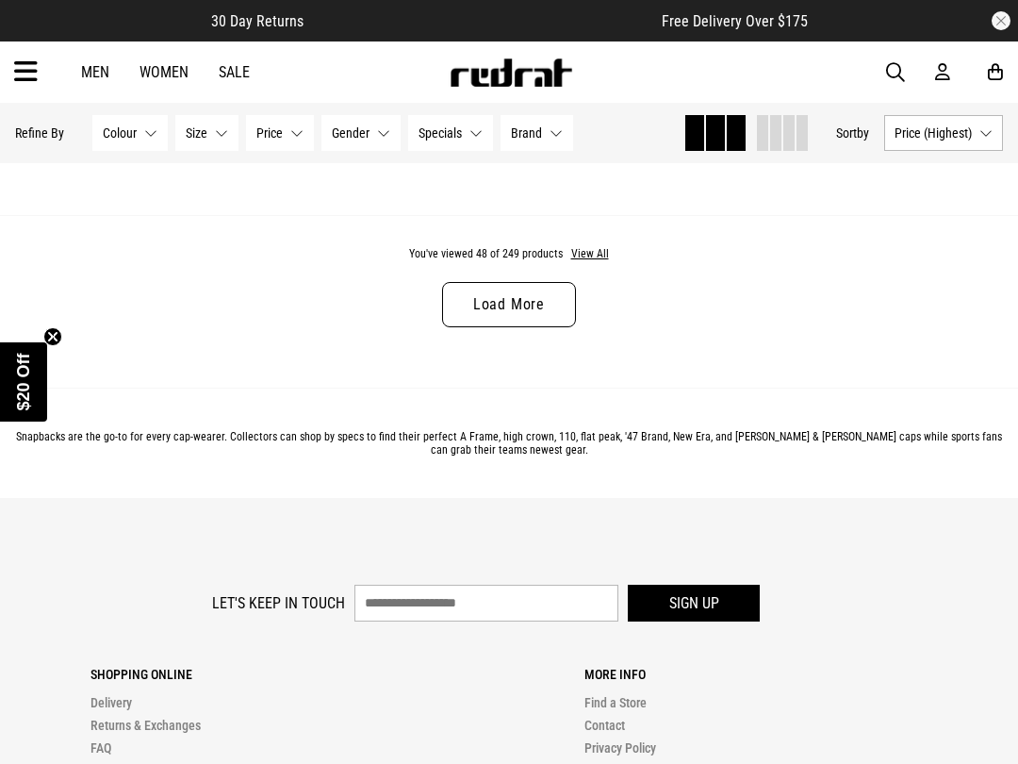
click at [483, 327] on link "Load More" at bounding box center [509, 304] width 134 height 45
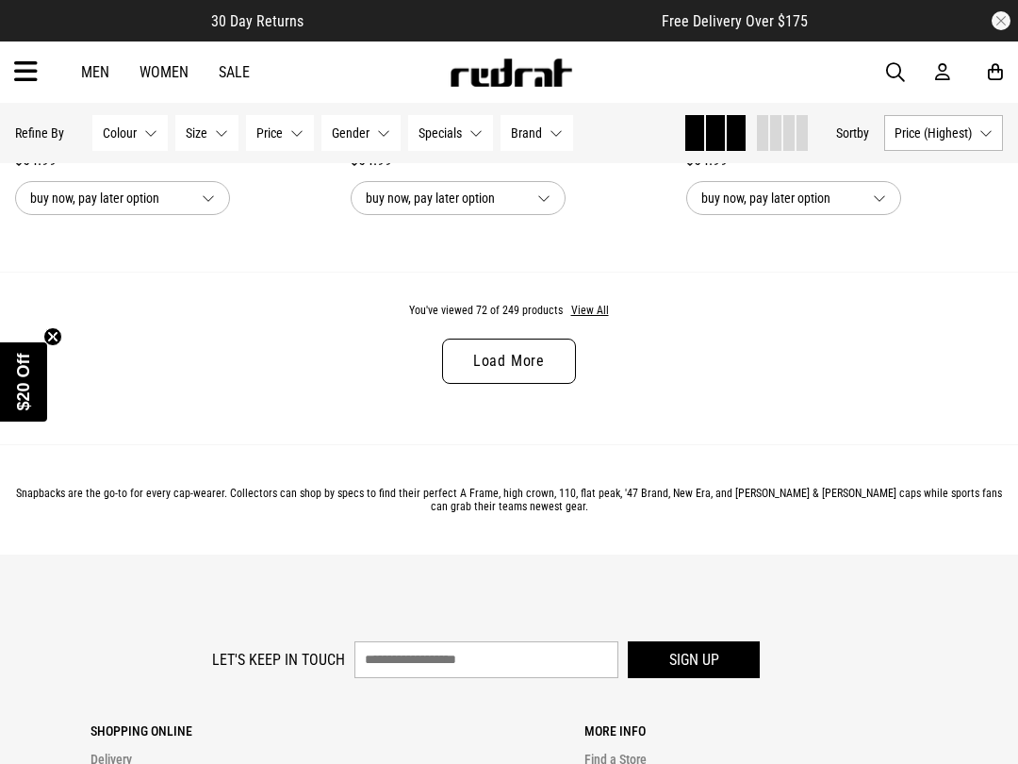
scroll to position [14104, 0]
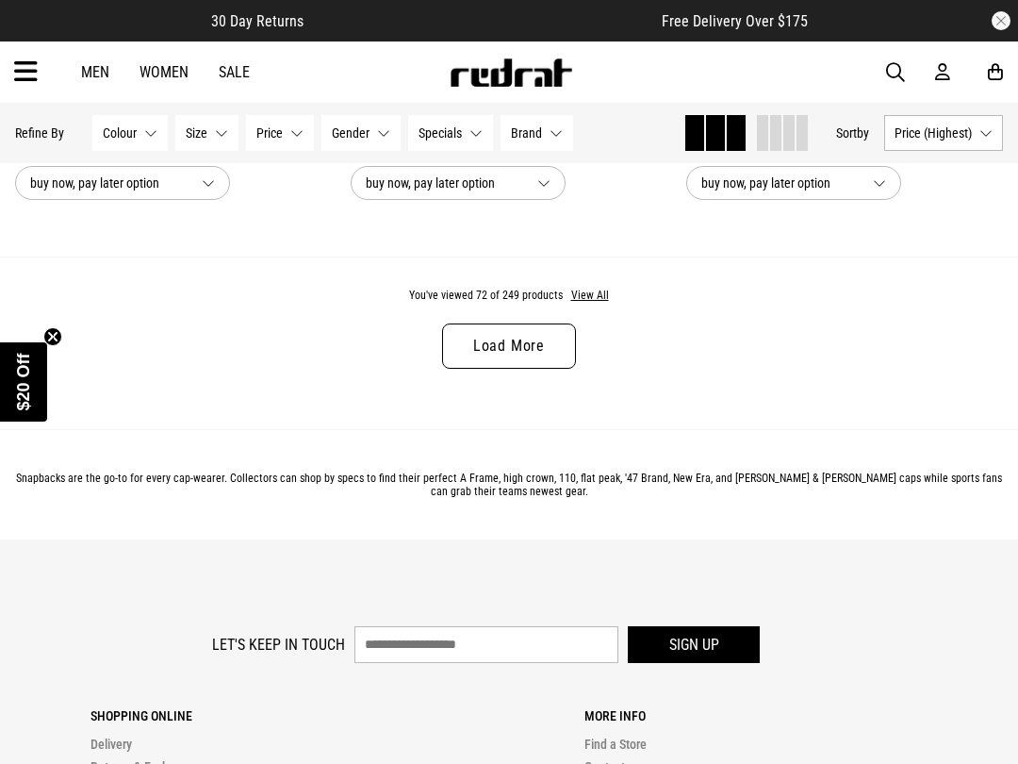
click at [467, 369] on link "Load More" at bounding box center [509, 345] width 134 height 45
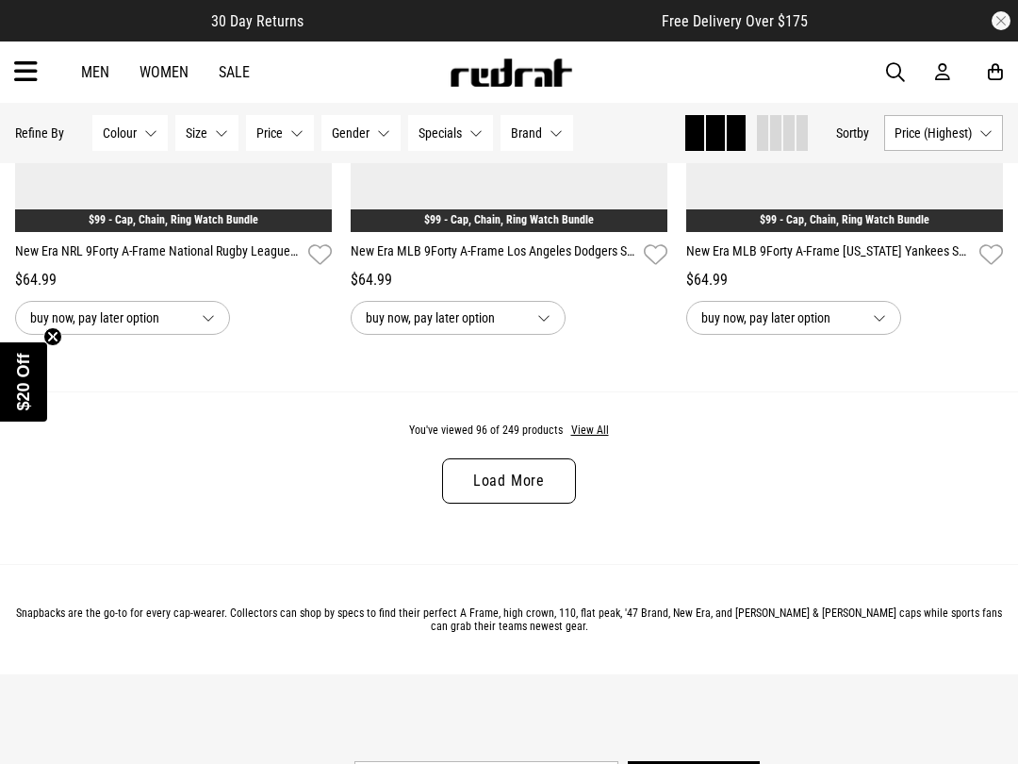
scroll to position [18843, 0]
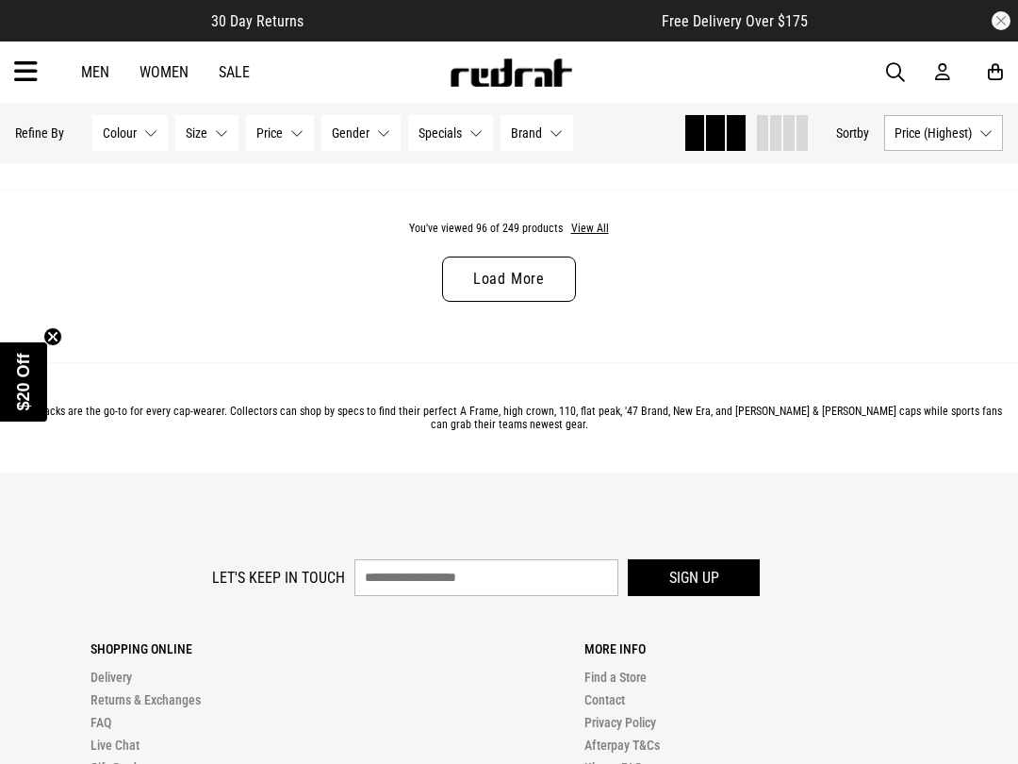
click at [460, 302] on link "Load More" at bounding box center [509, 278] width 134 height 45
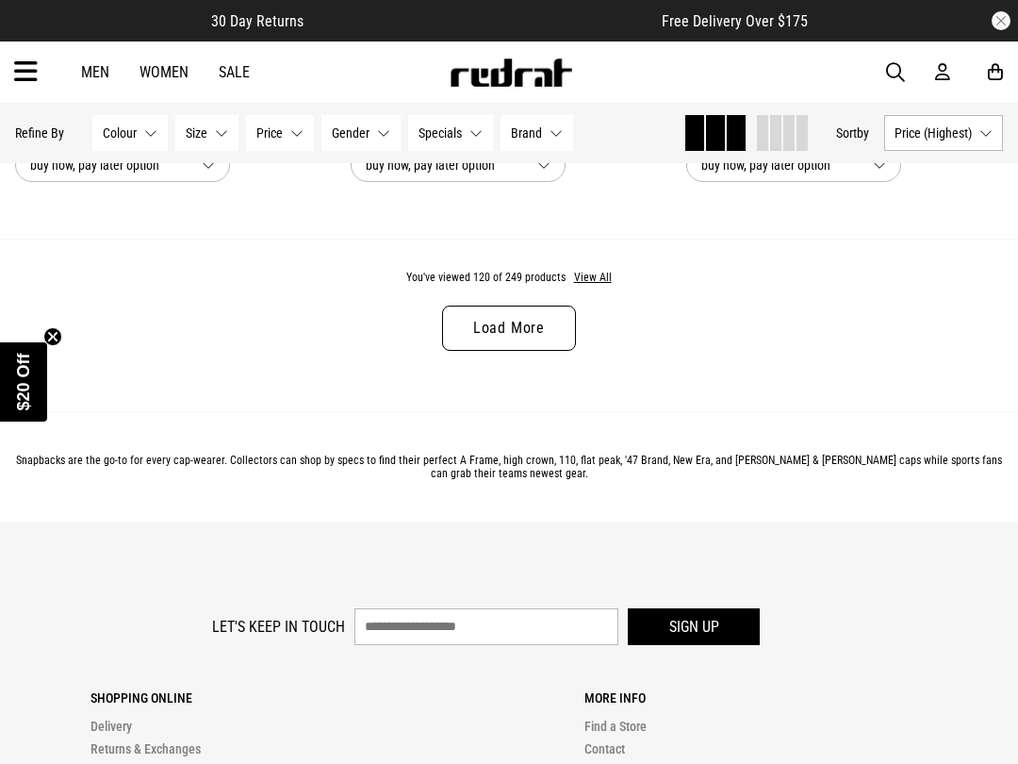
scroll to position [23533, 0]
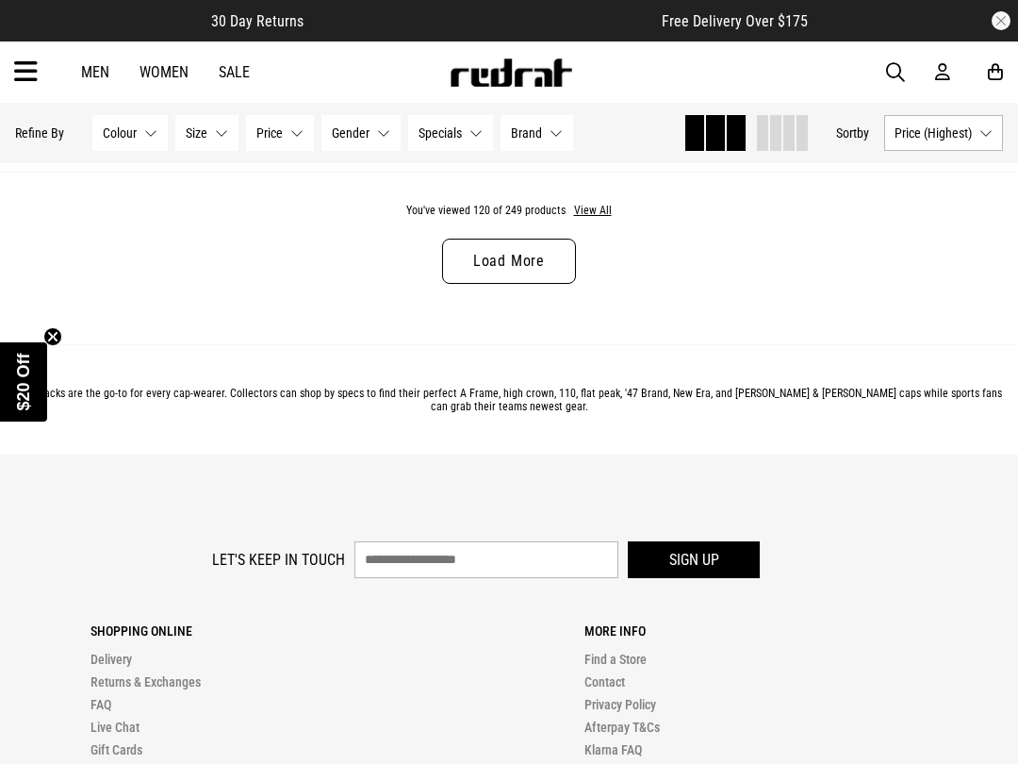
click at [466, 284] on link "Load More" at bounding box center [509, 261] width 134 height 45
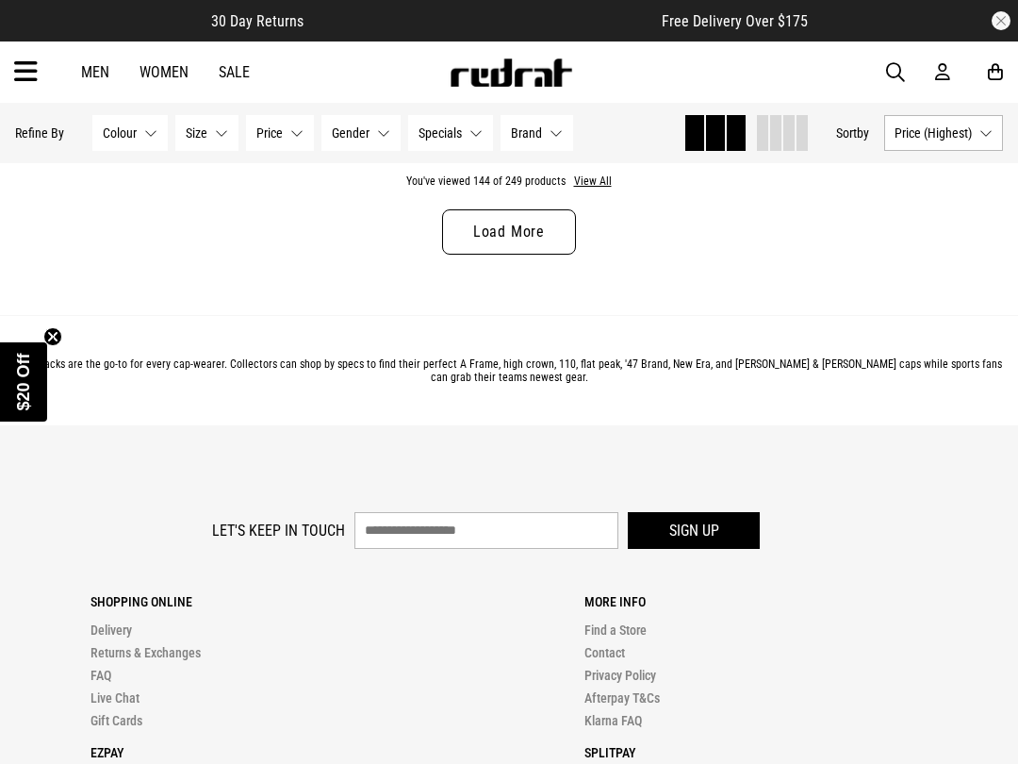
scroll to position [28236, 0]
click at [459, 254] on link "Load More" at bounding box center [509, 230] width 134 height 45
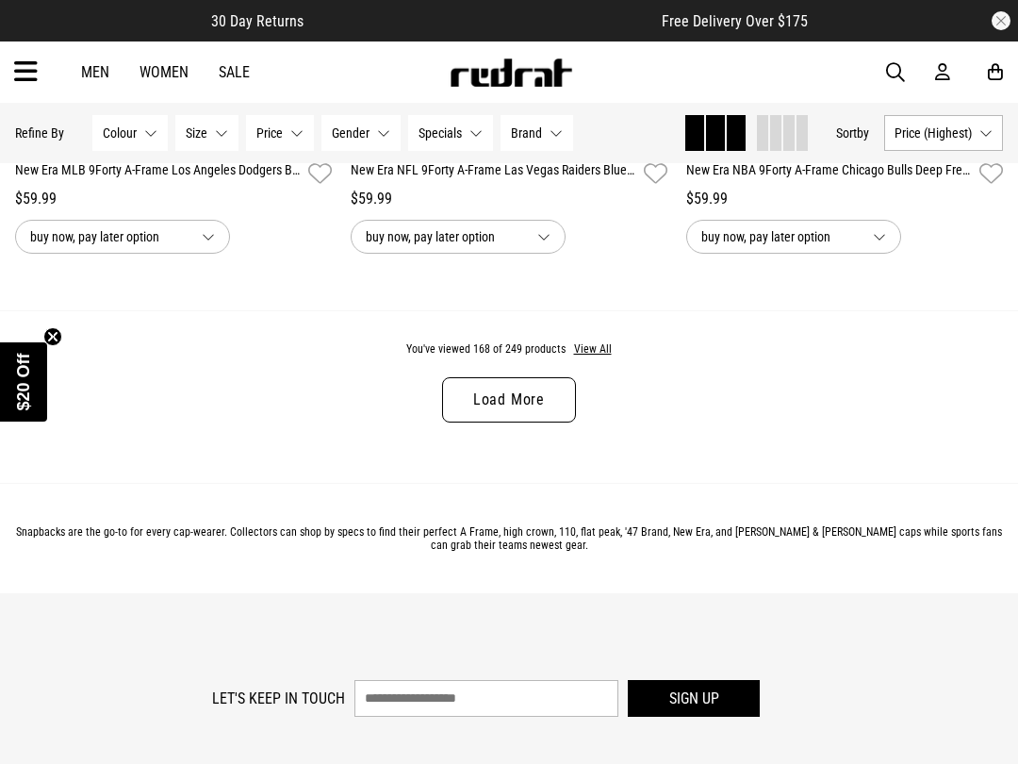
scroll to position [32744, 0]
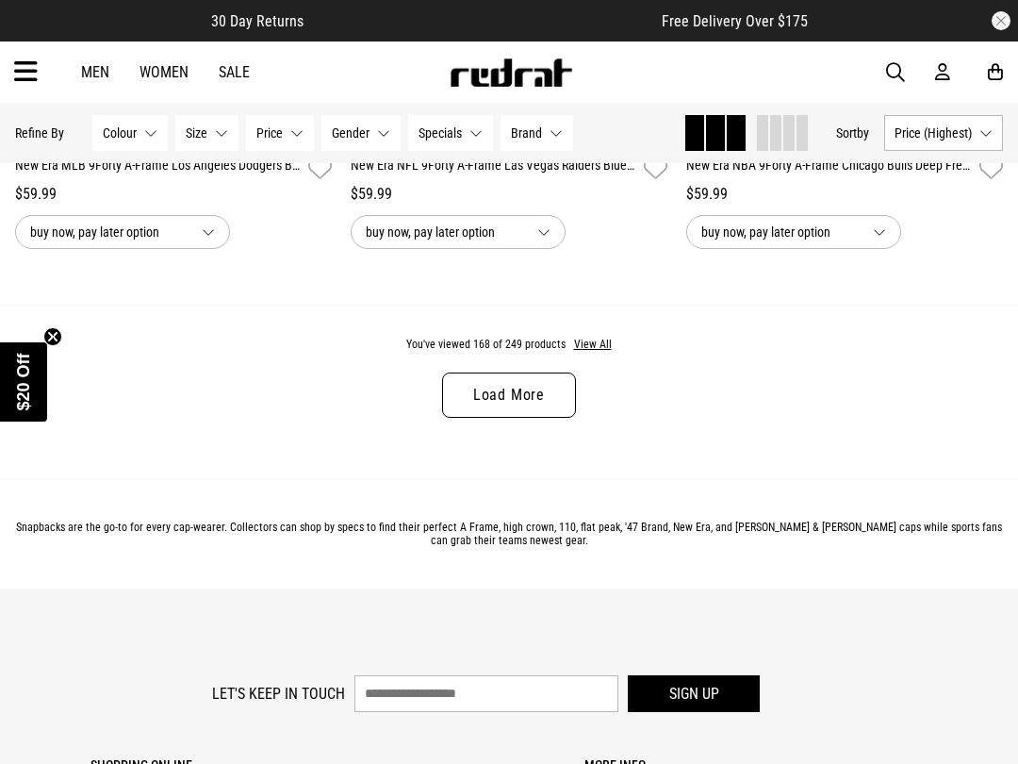
click at [445, 418] on link "Load More" at bounding box center [509, 394] width 134 height 45
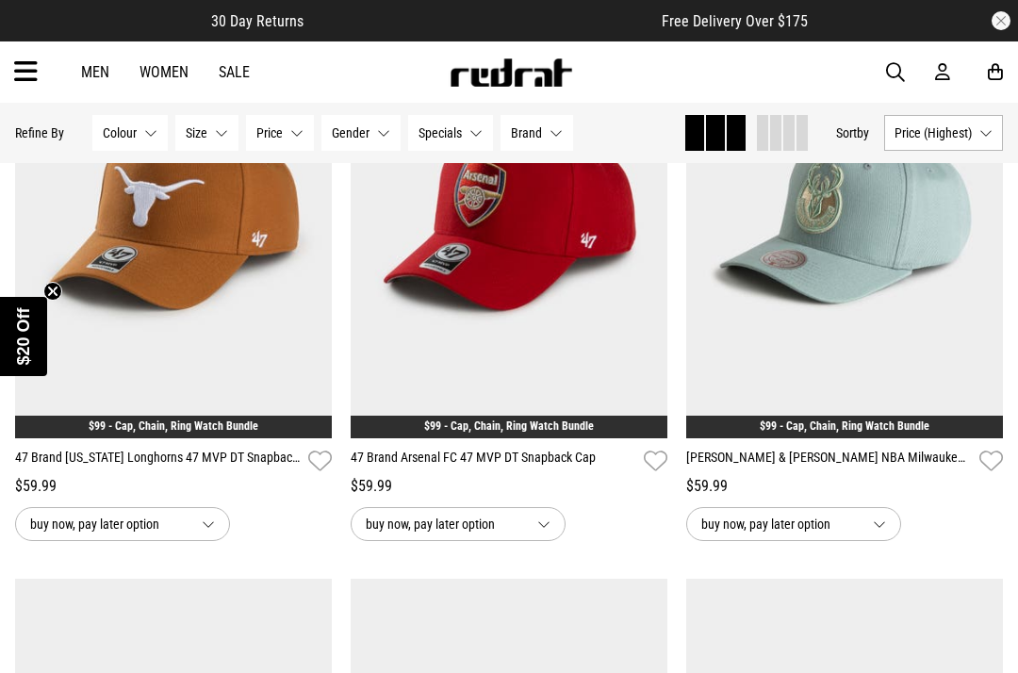
scroll to position [31250, 0]
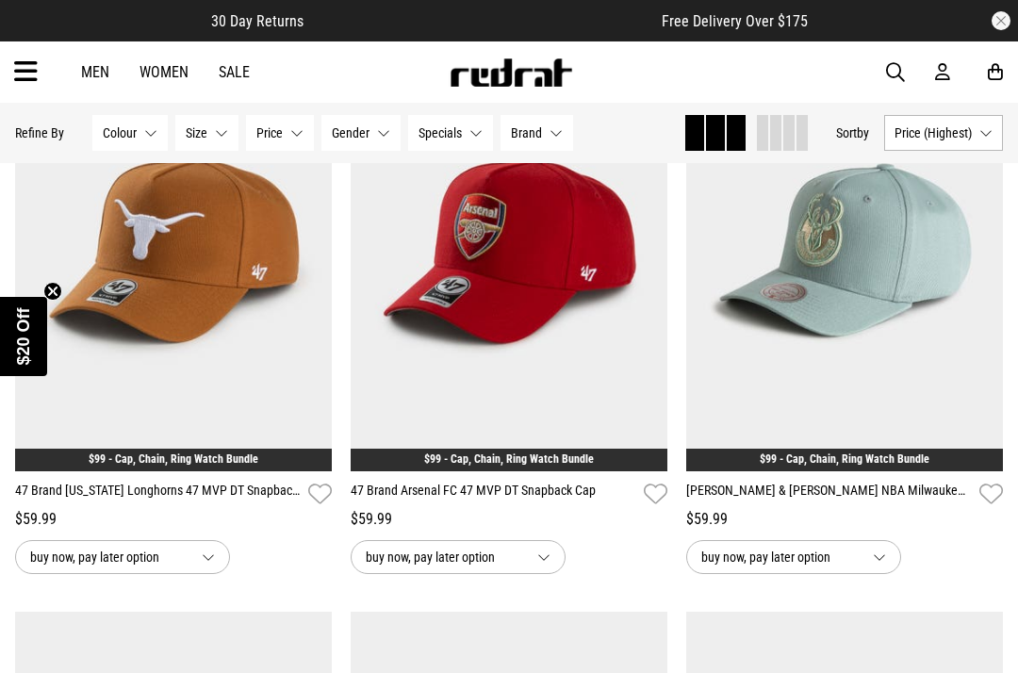
click at [87, 67] on link "Men" at bounding box center [95, 72] width 28 height 18
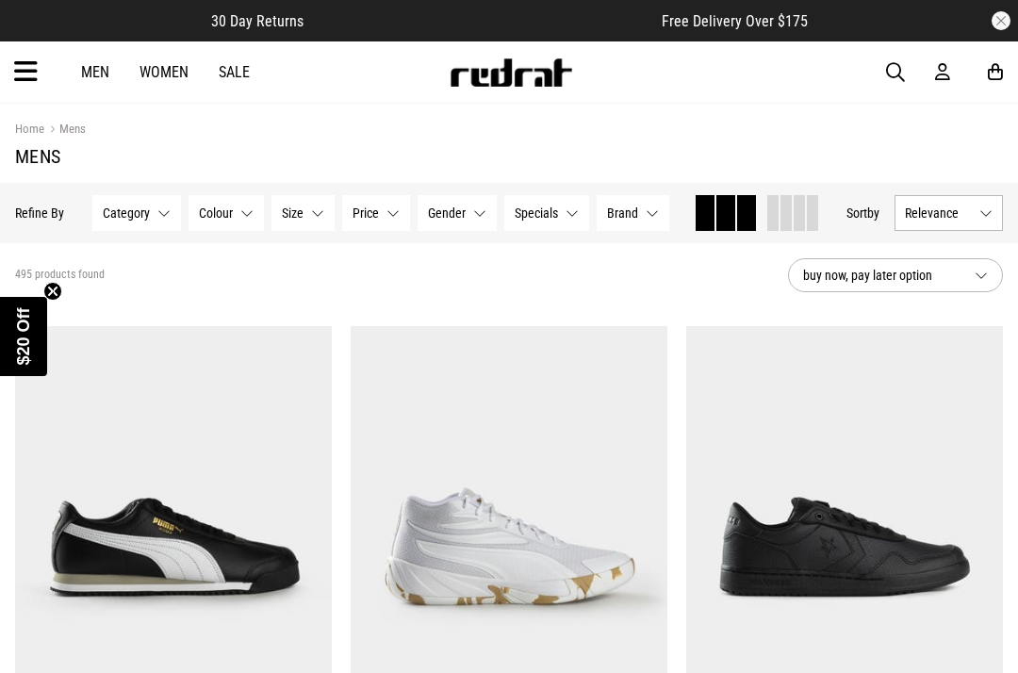
click at [944, 213] on span "Relevance" at bounding box center [938, 213] width 67 height 15
click at [912, 351] on li "Price (Highest)" at bounding box center [949, 352] width 107 height 35
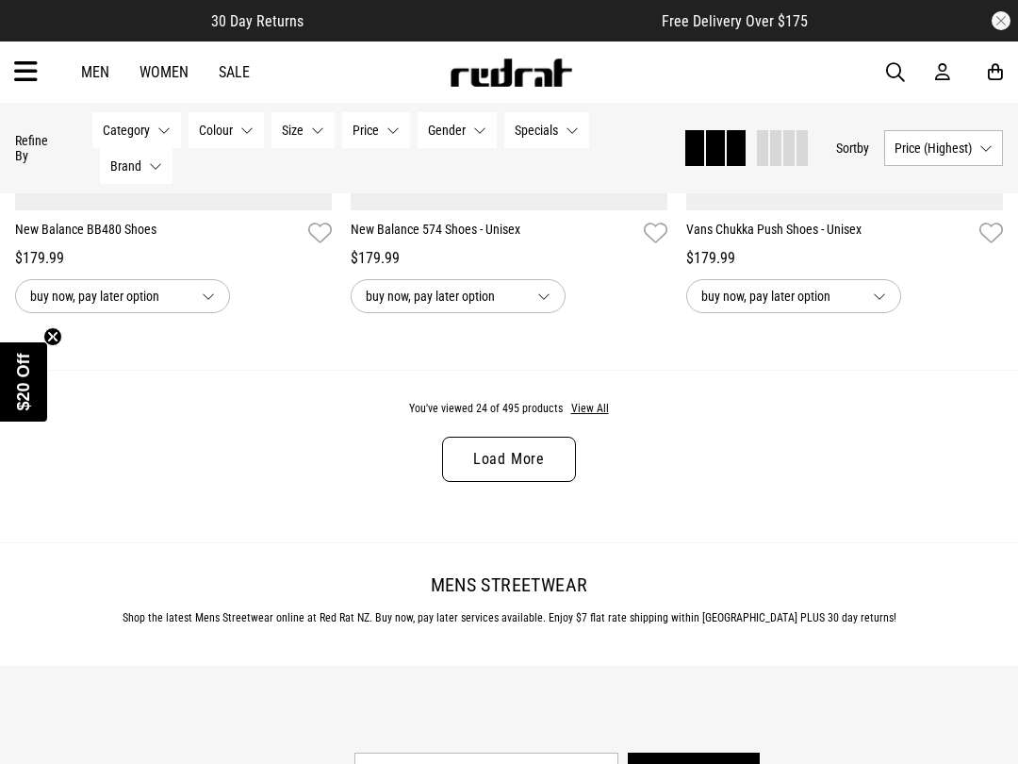
scroll to position [4689, 0]
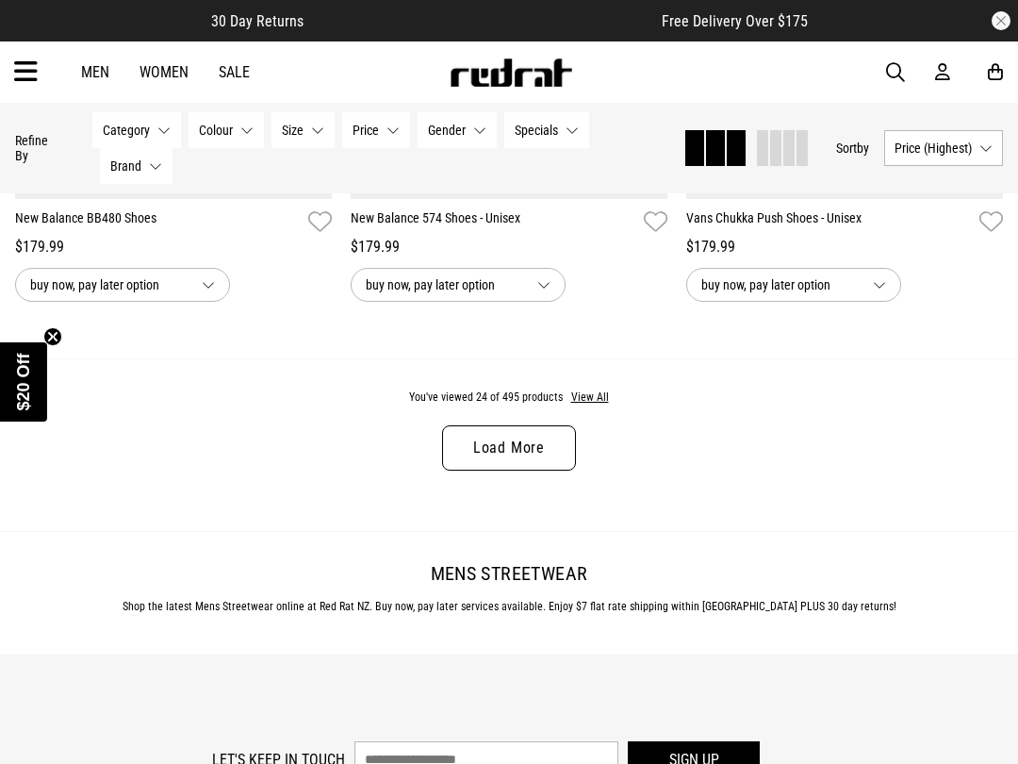
click at [460, 454] on link "Load More" at bounding box center [509, 447] width 134 height 45
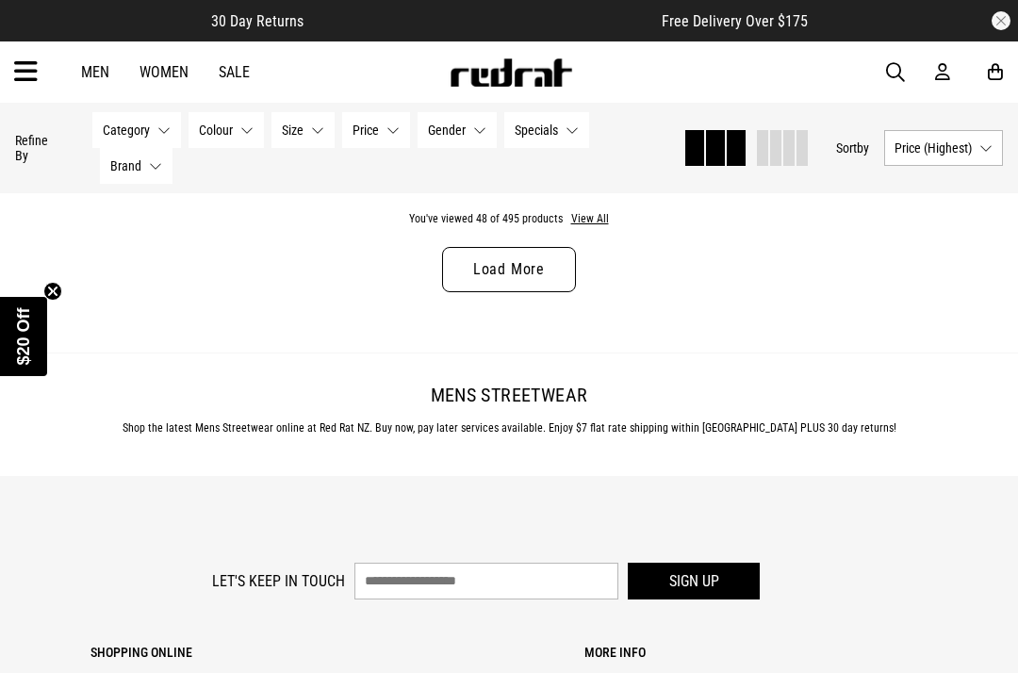
scroll to position [9535, 0]
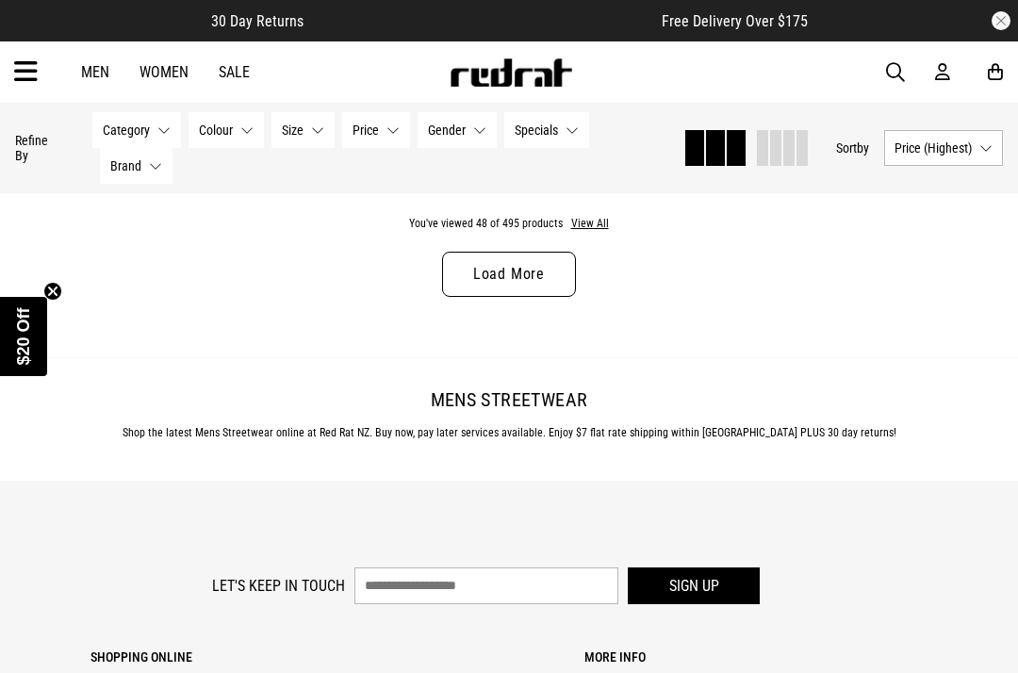
click at [471, 297] on link "Load More" at bounding box center [509, 274] width 134 height 45
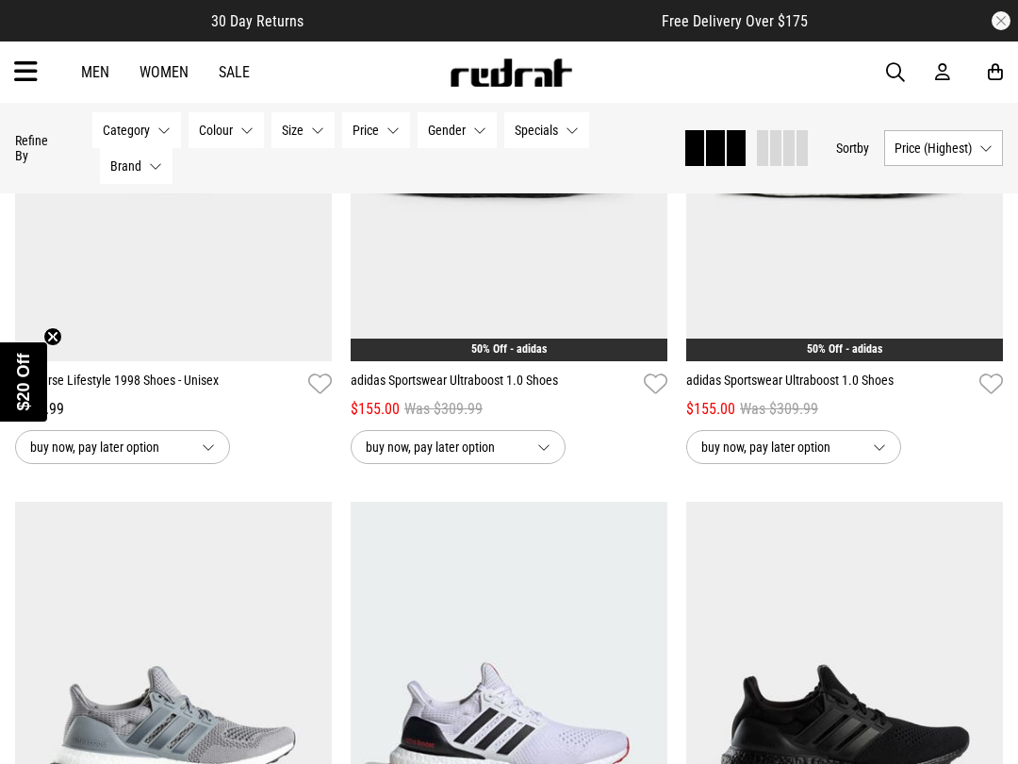
scroll to position [10954, 0]
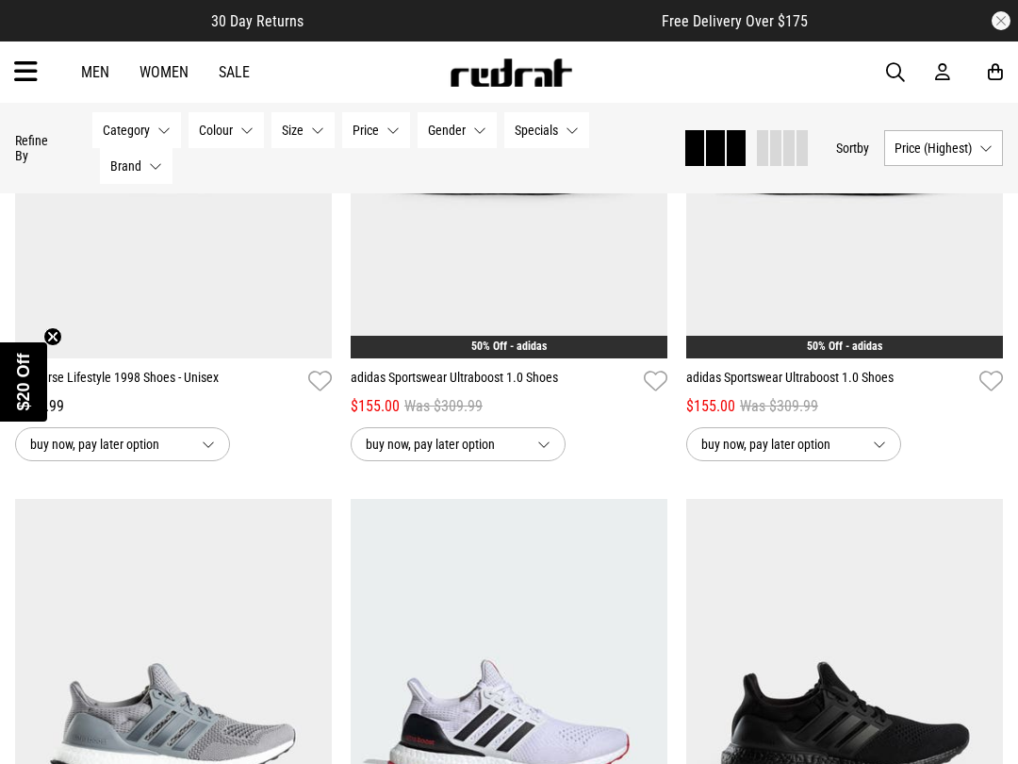
click at [104, 71] on link "Men" at bounding box center [95, 72] width 28 height 18
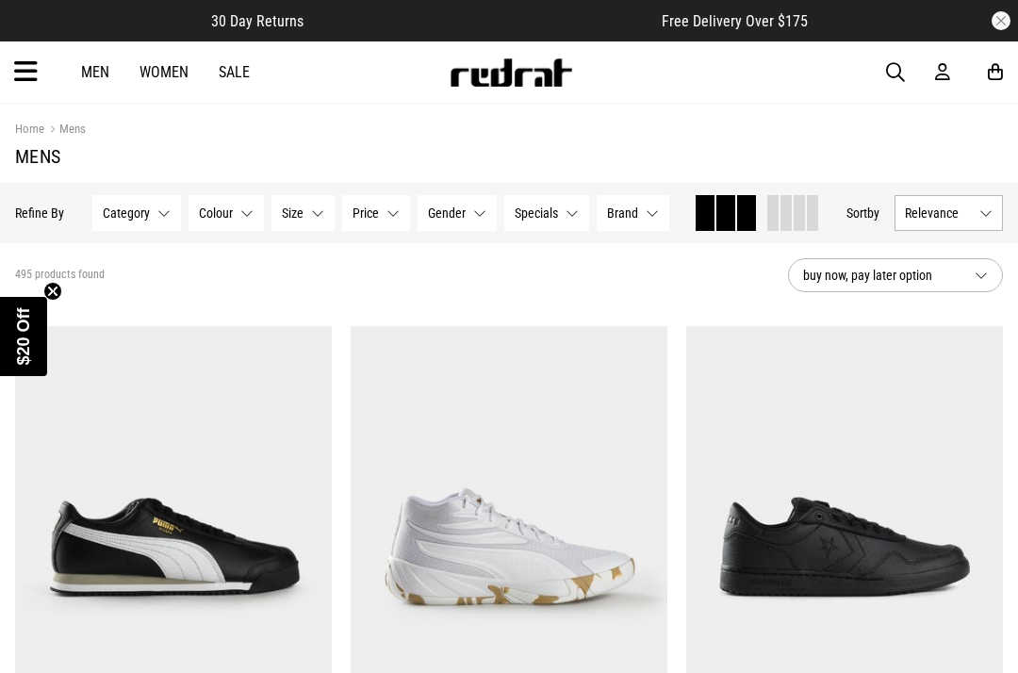
click at [105, 63] on link "Men" at bounding box center [95, 72] width 28 height 18
click at [89, 260] on section "495 products found buy now, pay later option" at bounding box center [509, 275] width 1018 height 64
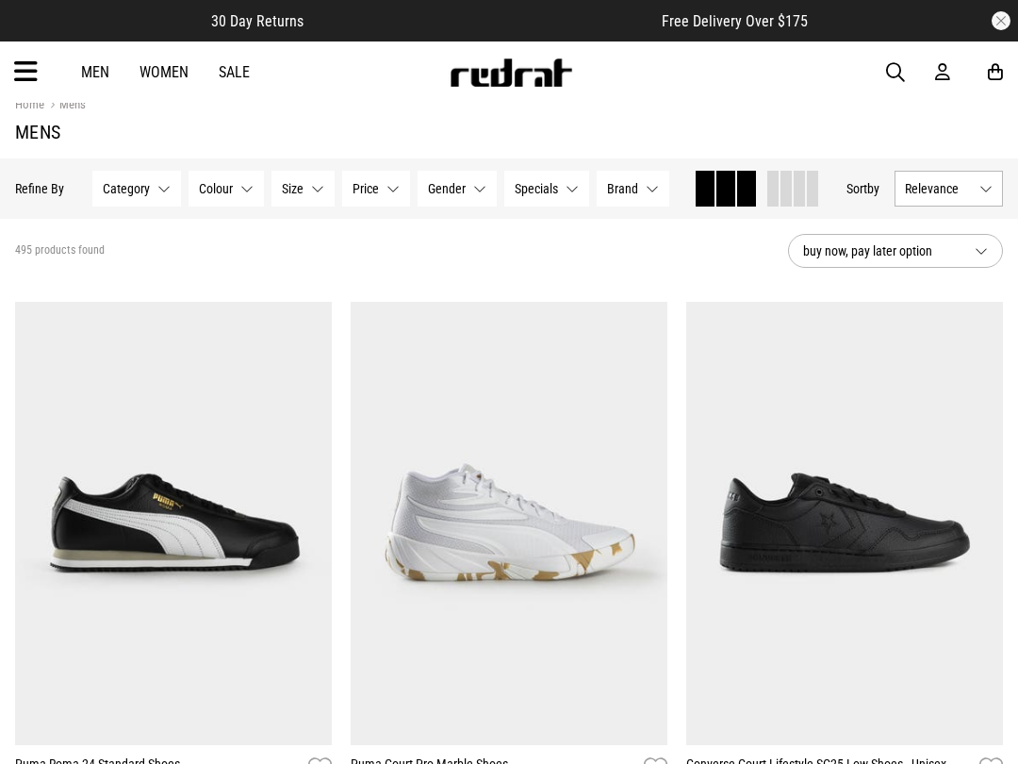
scroll to position [26, 0]
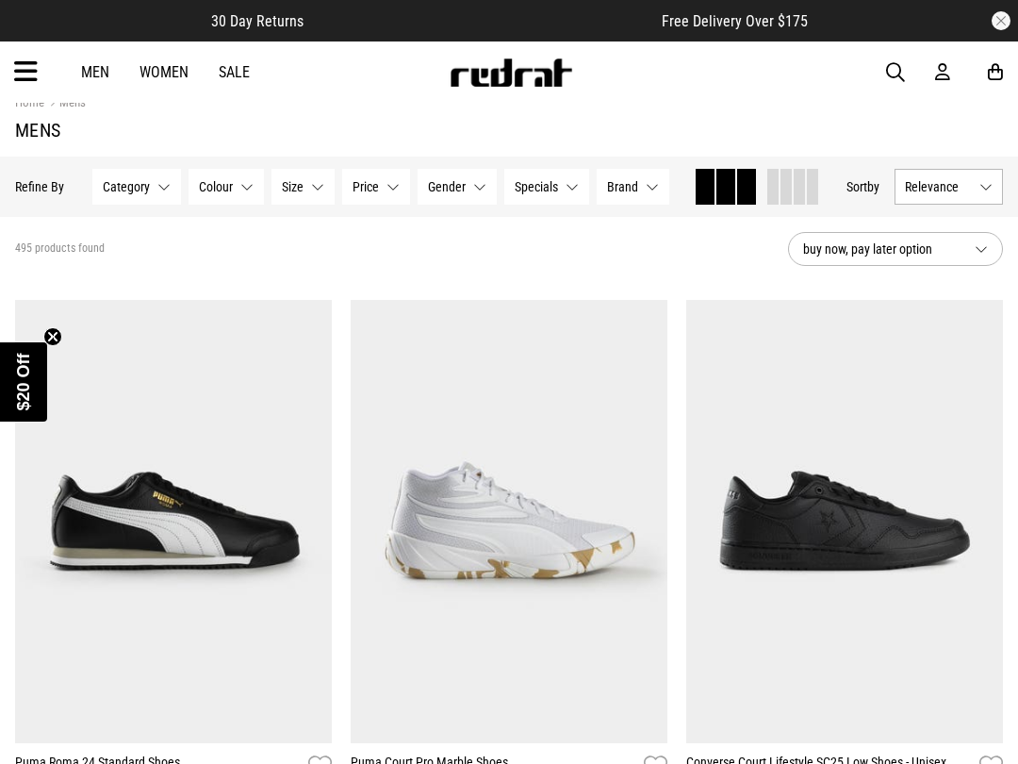
click at [143, 172] on button "Category None selected" at bounding box center [136, 187] width 89 height 36
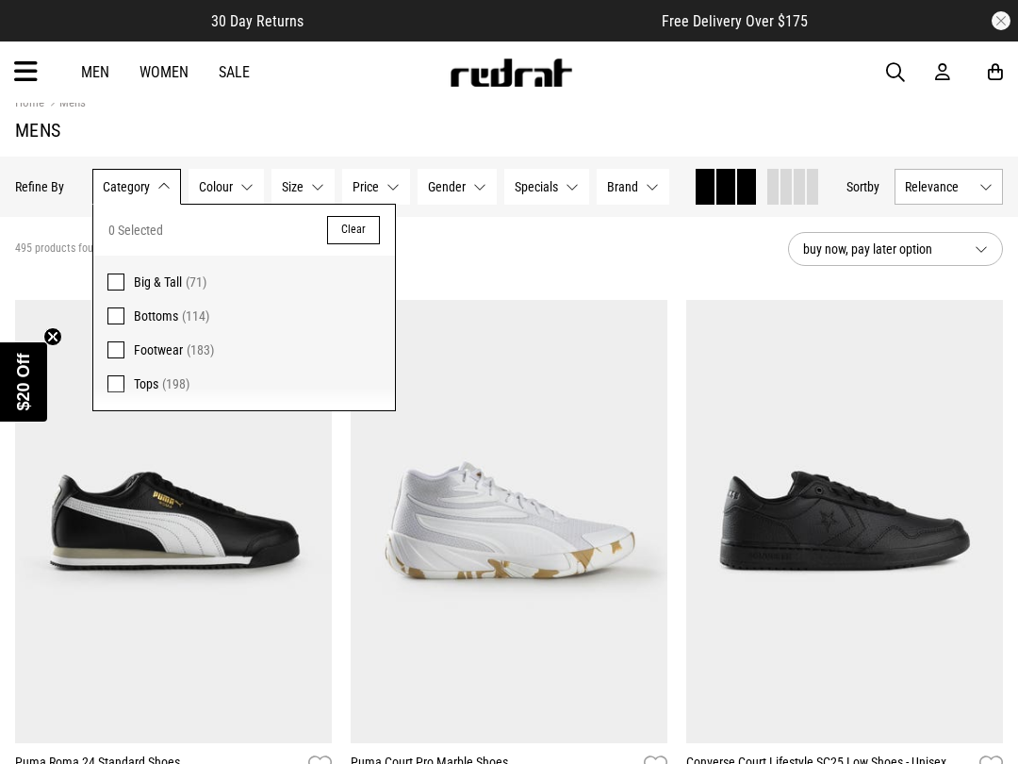
click at [138, 177] on button "Category None selected" at bounding box center [136, 187] width 89 height 36
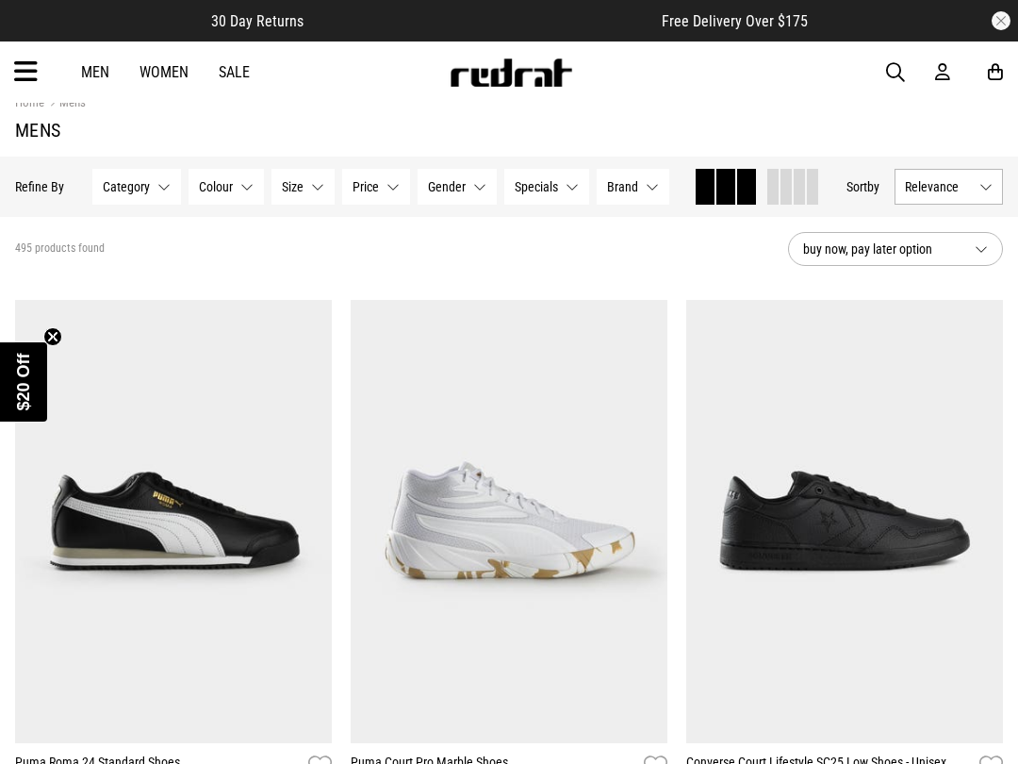
click at [115, 164] on div "Hide Refine s Refine By Filters Category None selected Category 0 Selected Clea…" at bounding box center [509, 187] width 1018 height 60
click at [124, 187] on span "Category" at bounding box center [126, 186] width 47 height 15
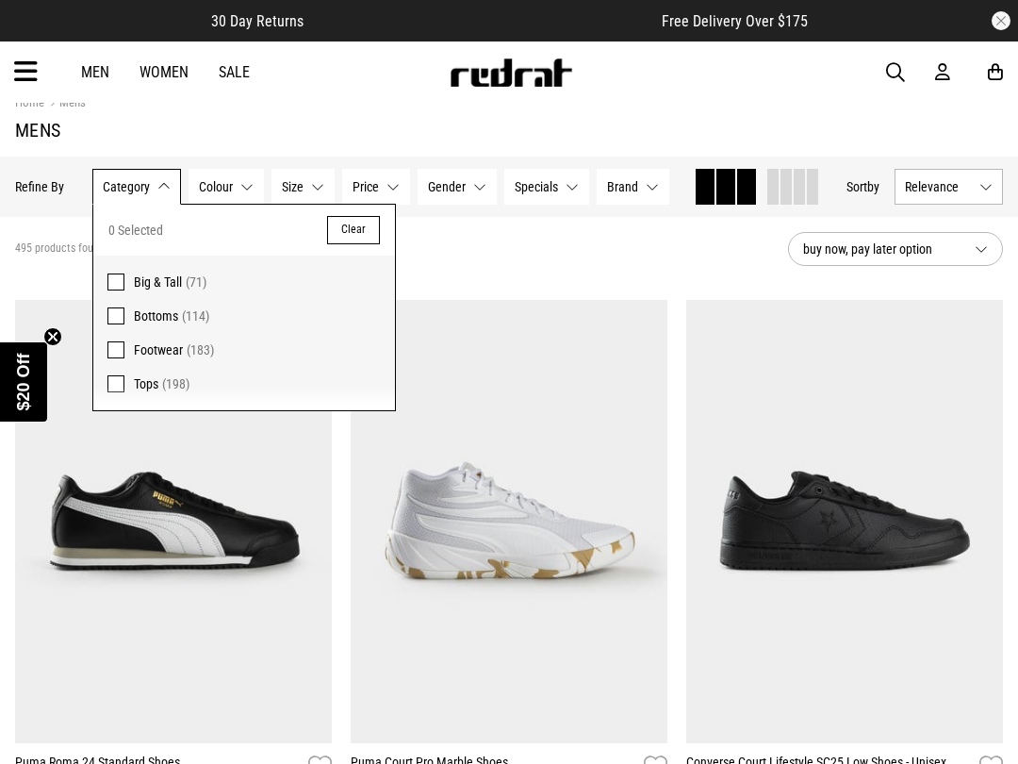
click at [118, 350] on span at bounding box center [115, 349] width 17 height 17
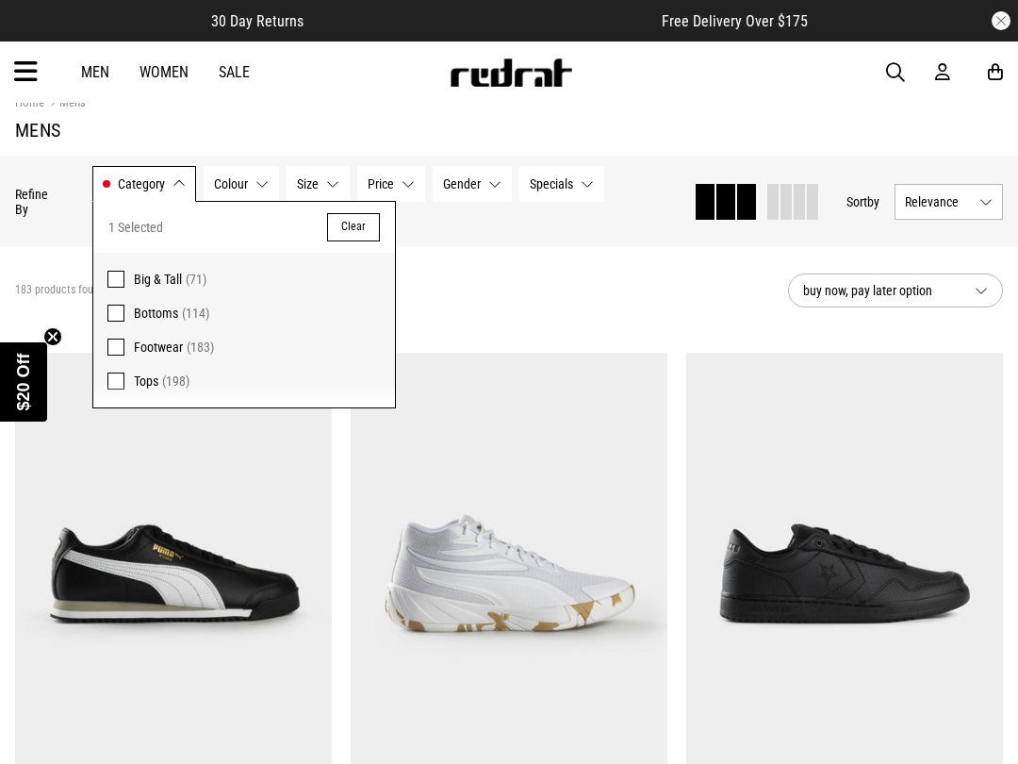
click at [181, 184] on button "Category Footwear" at bounding box center [144, 184] width 104 height 36
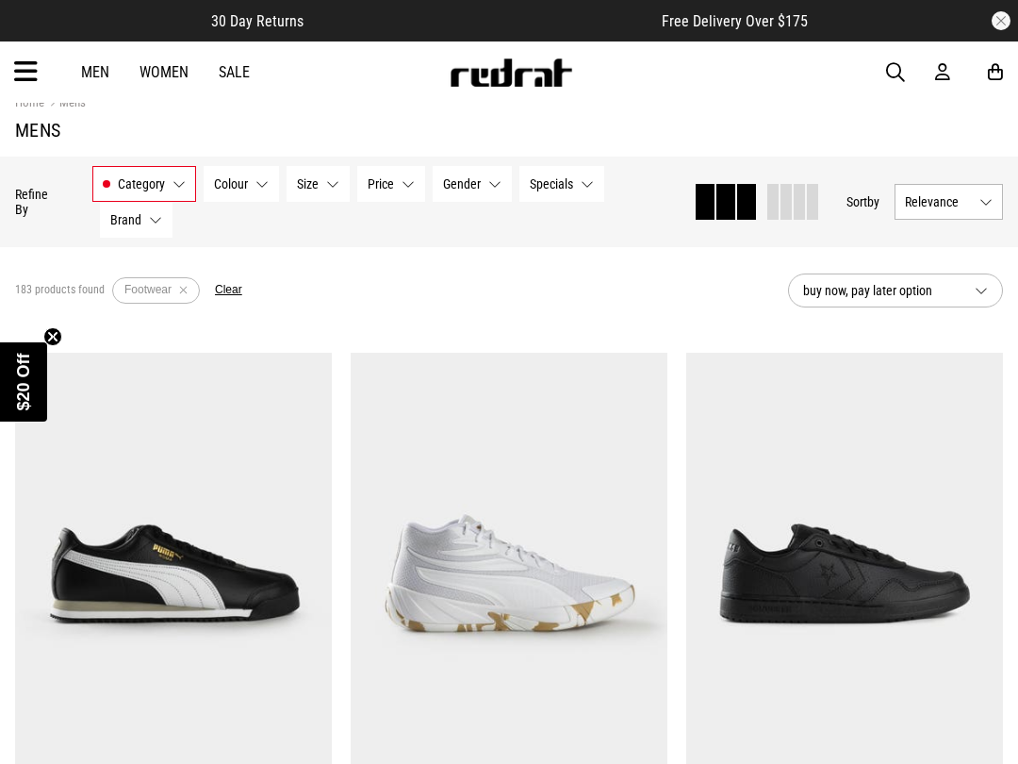
click at [928, 204] on span "Relevance" at bounding box center [938, 201] width 67 height 15
click at [910, 337] on li "Price (Highest)" at bounding box center [949, 340] width 107 height 35
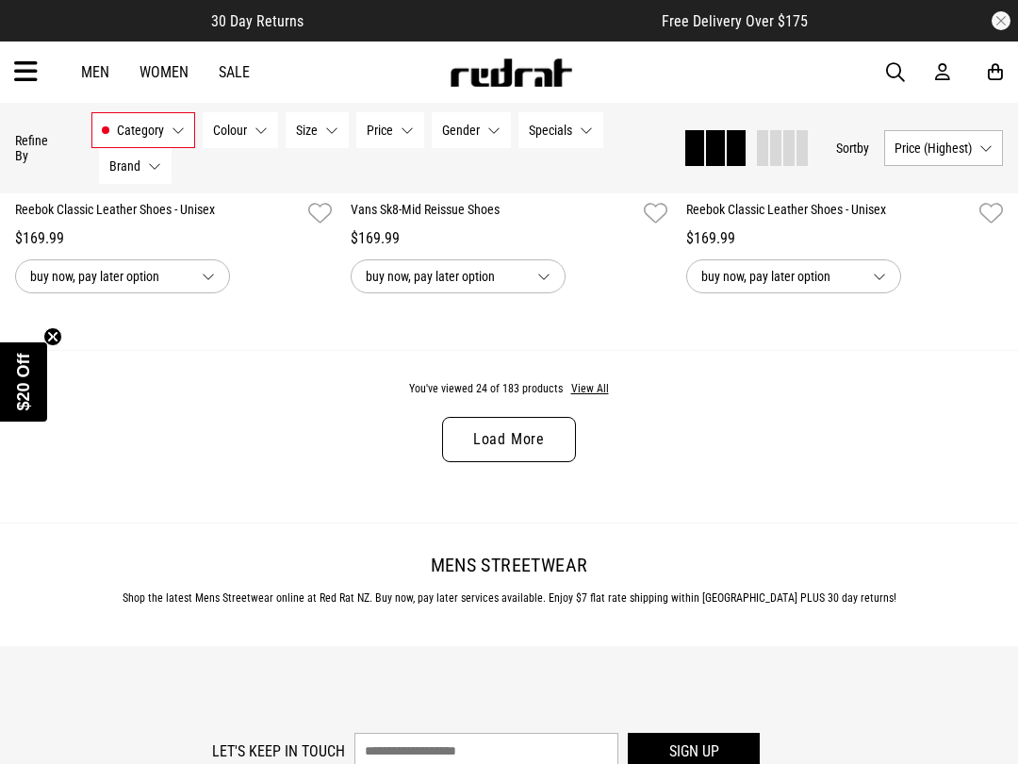
scroll to position [4724, 0]
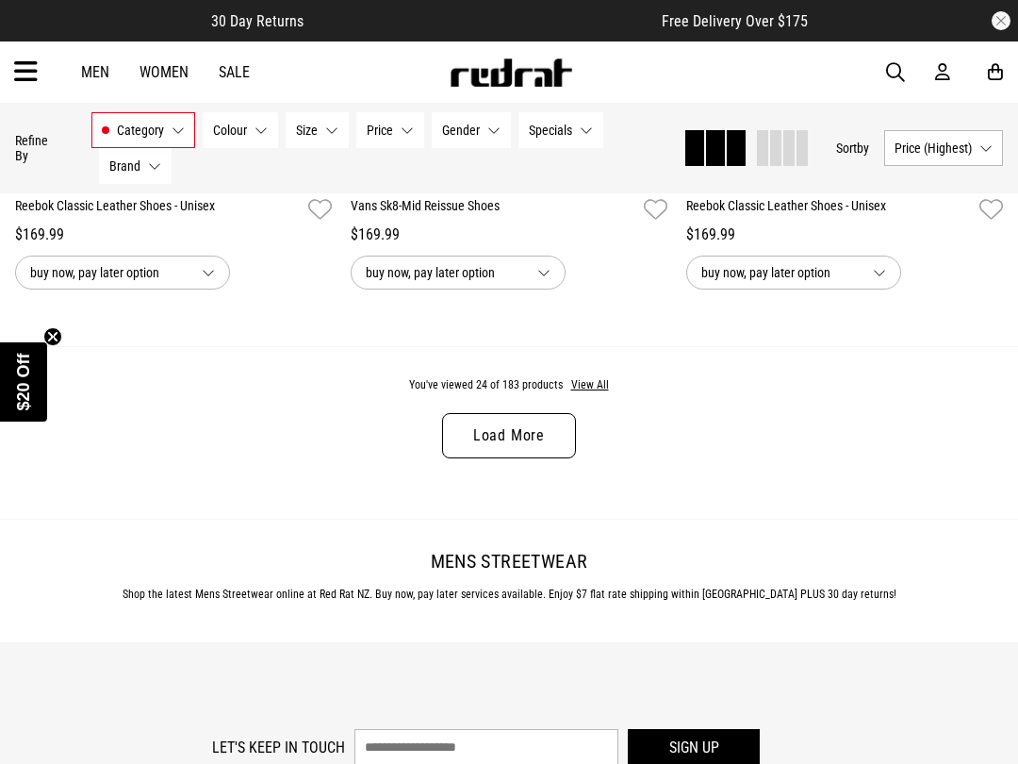
click at [579, 394] on button "View All" at bounding box center [590, 385] width 40 height 17
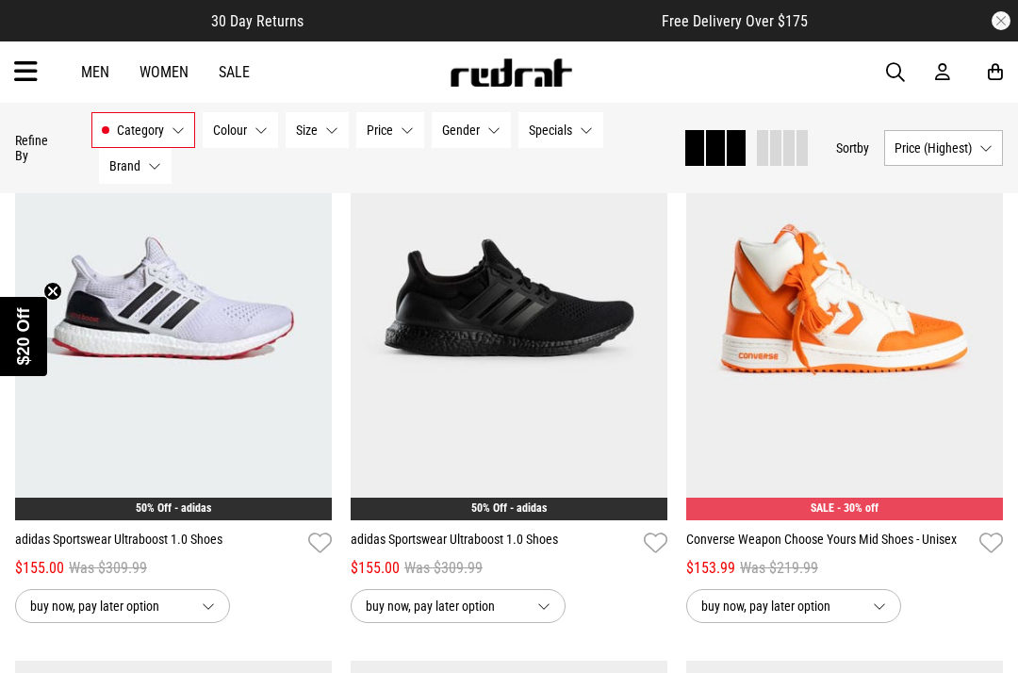
scroll to position [8475, 0]
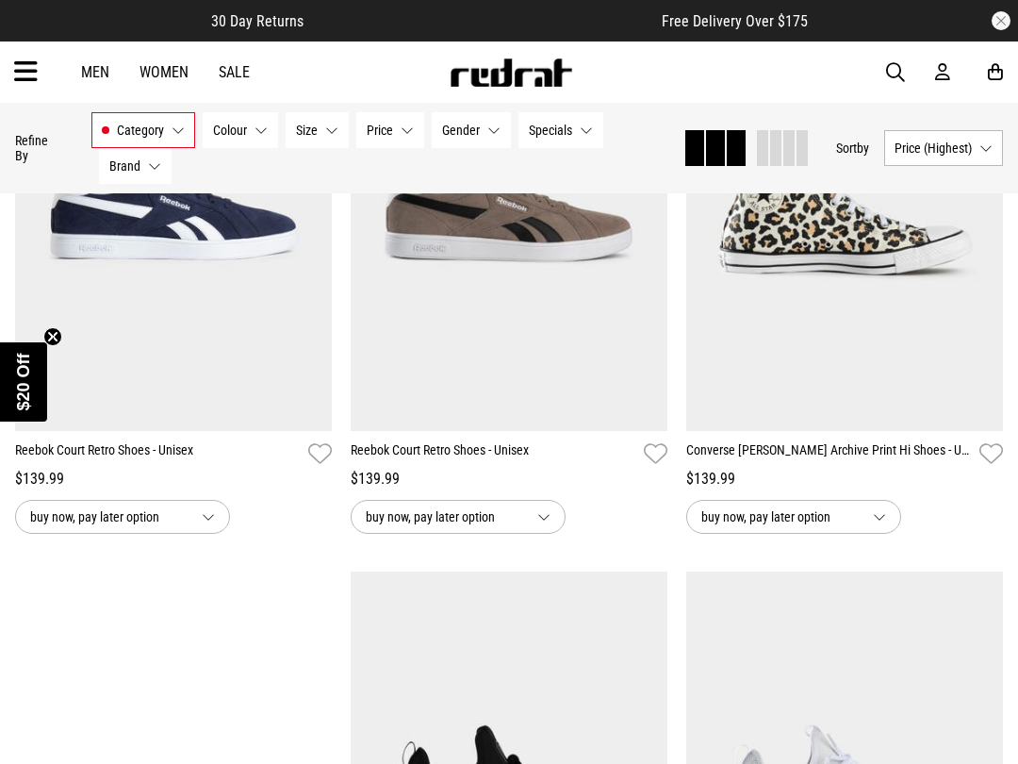
scroll to position [13244, 0]
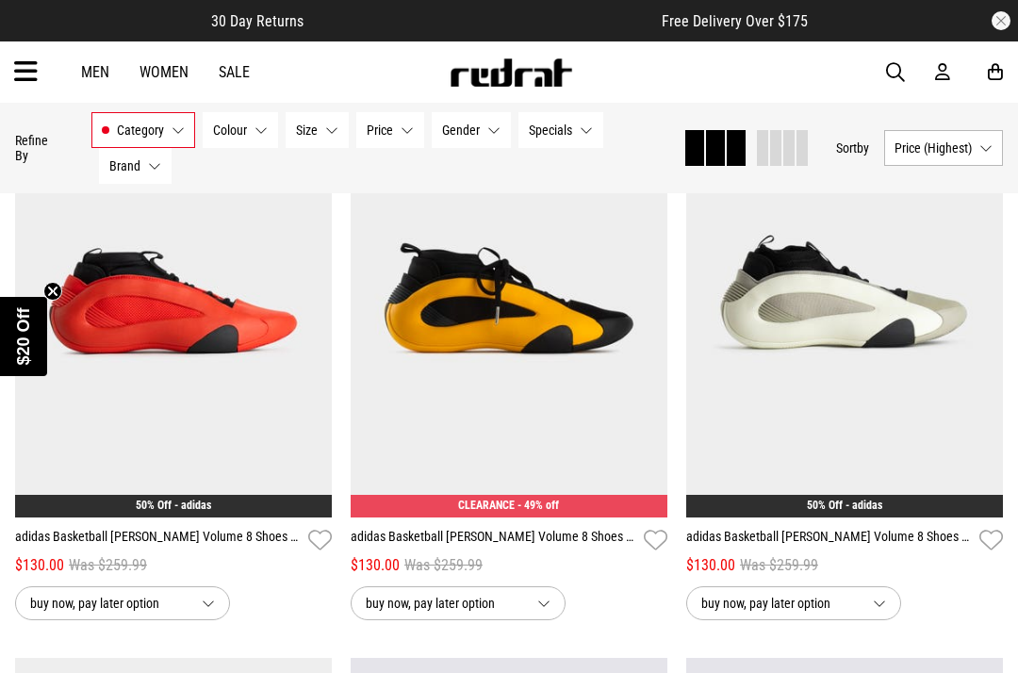
scroll to position [16642, 0]
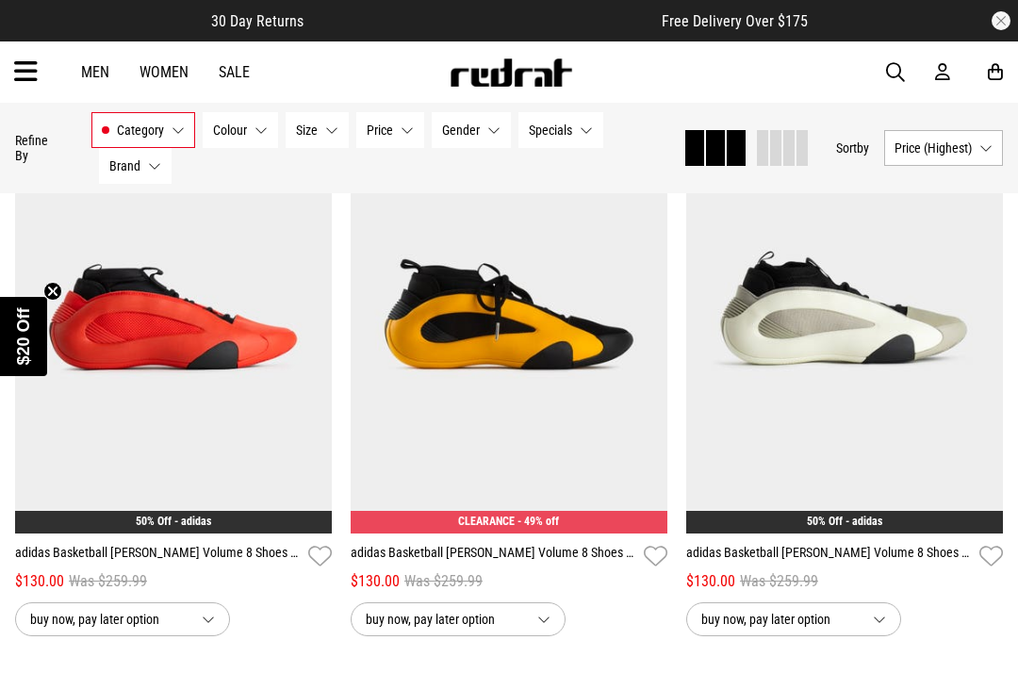
click at [295, 344] on img at bounding box center [173, 311] width 317 height 443
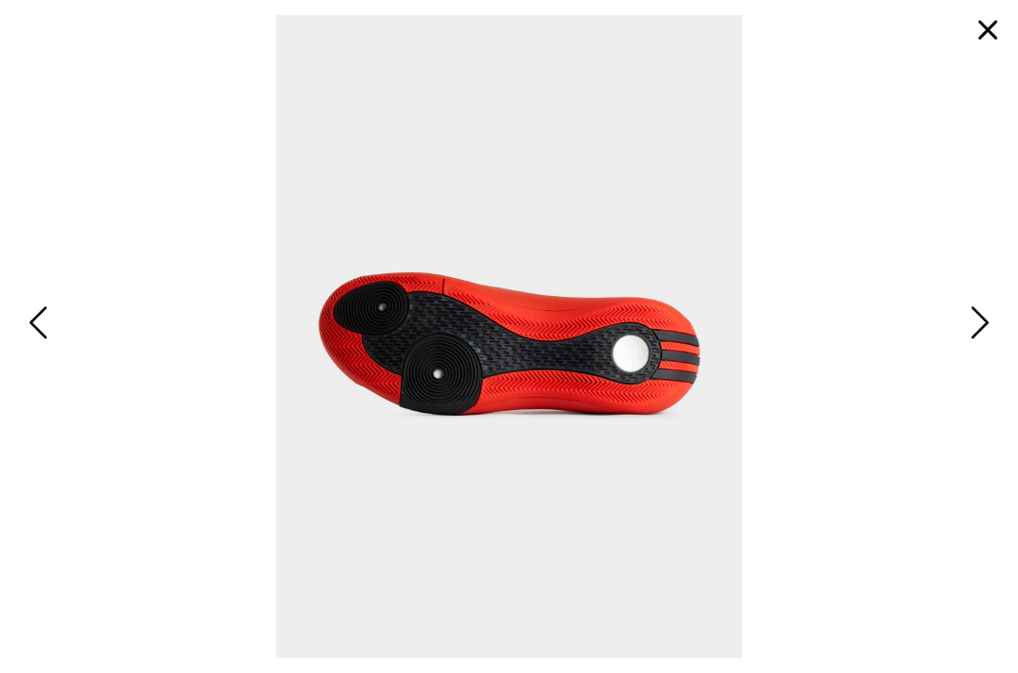
click at [986, 33] on button "button" at bounding box center [988, 30] width 45 height 45
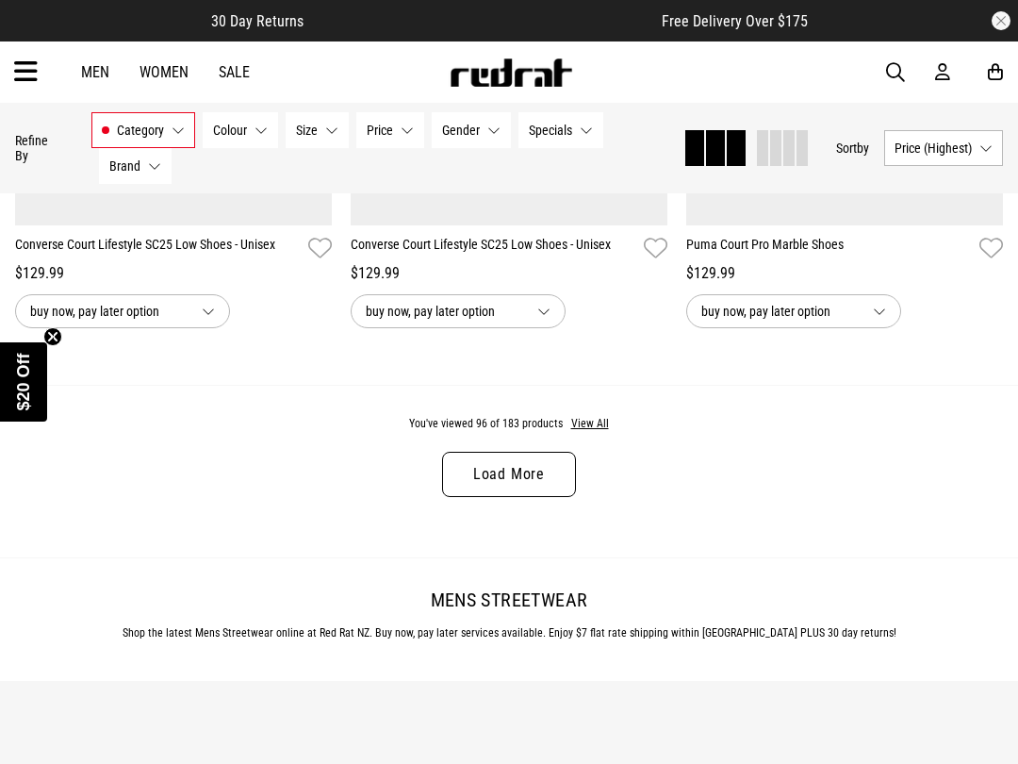
scroll to position [4811, 0]
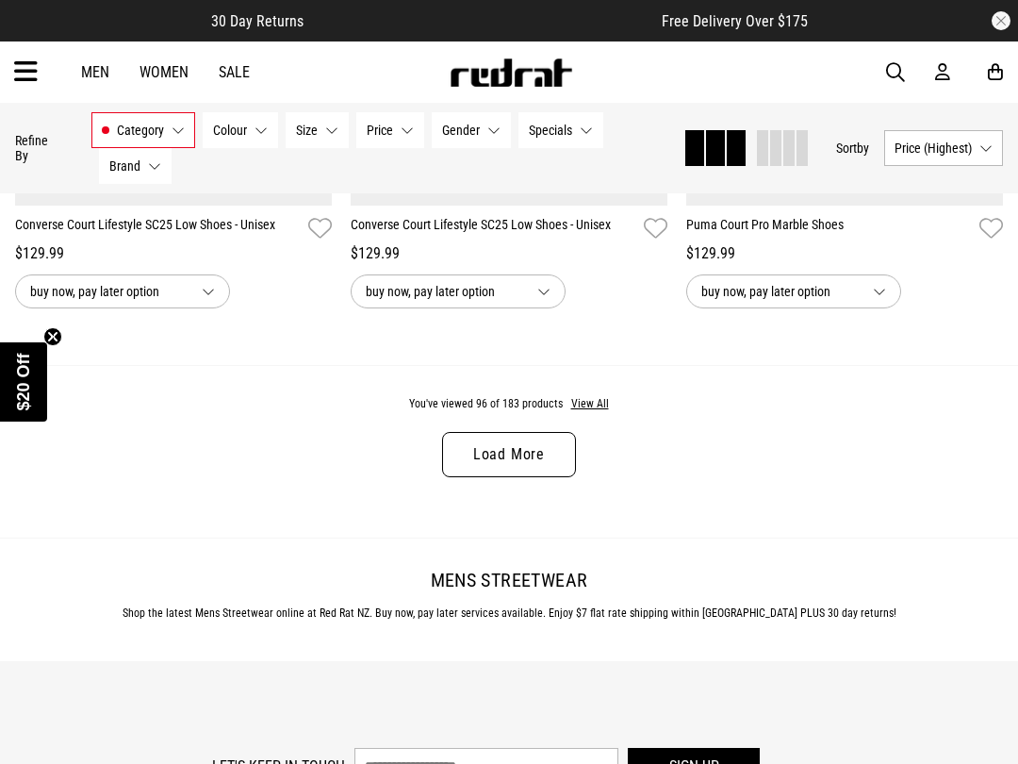
click at [497, 471] on link "Load More" at bounding box center [509, 454] width 134 height 45
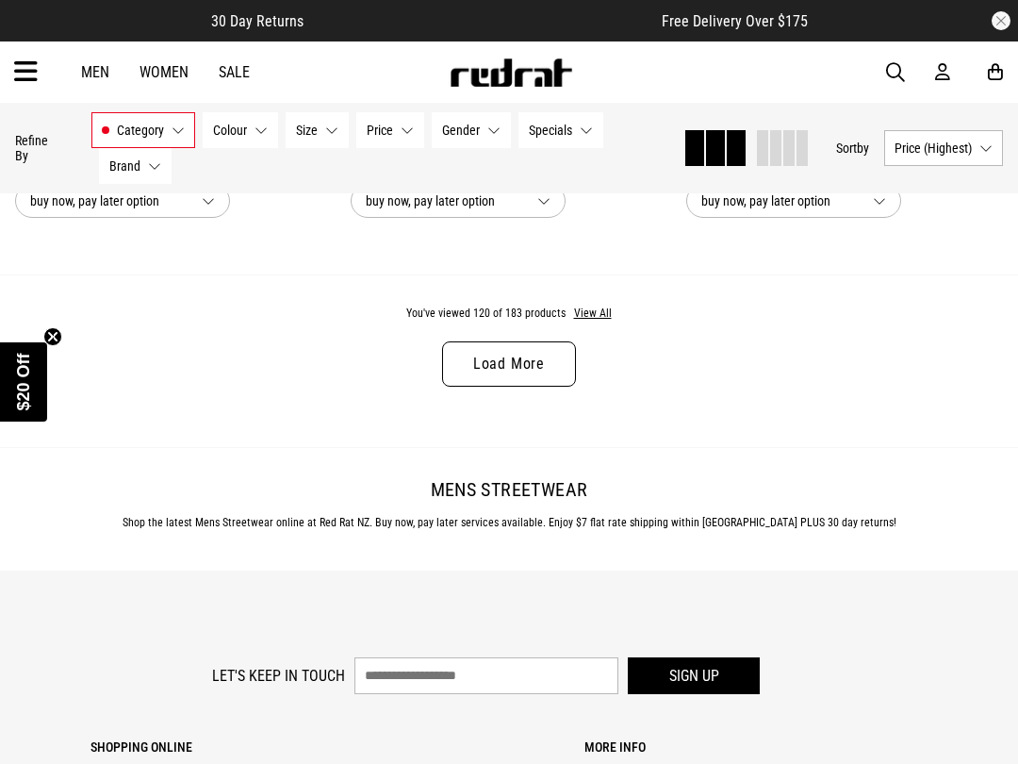
scroll to position [9576, 0]
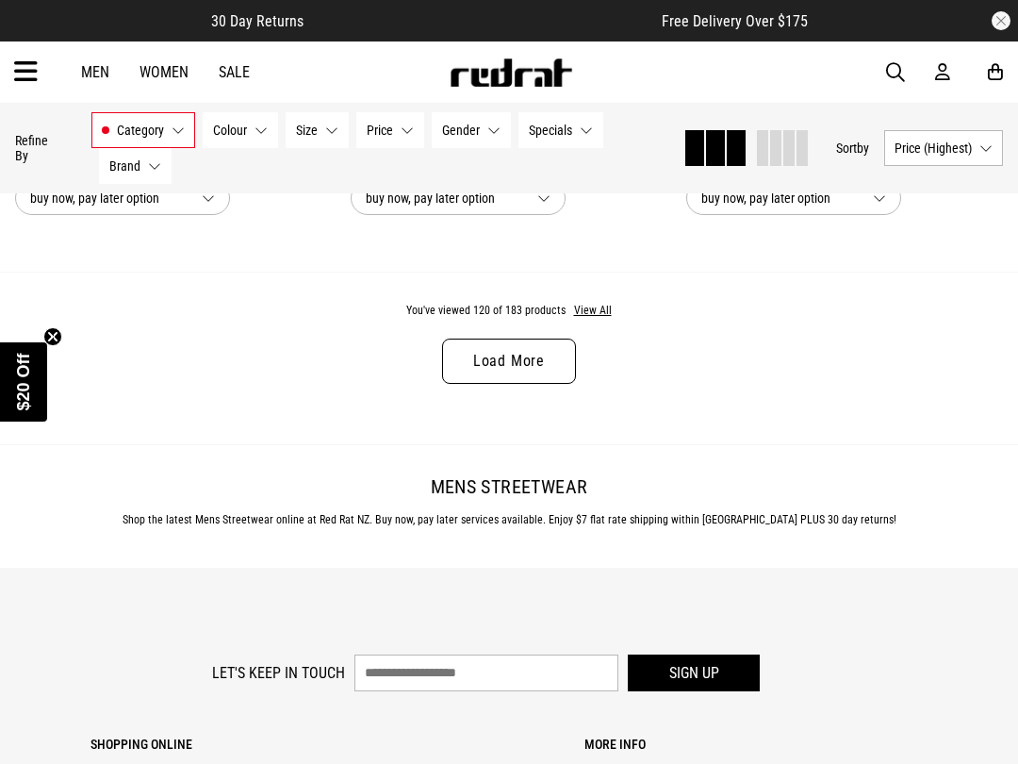
click at [445, 384] on link "Load More" at bounding box center [509, 361] width 134 height 45
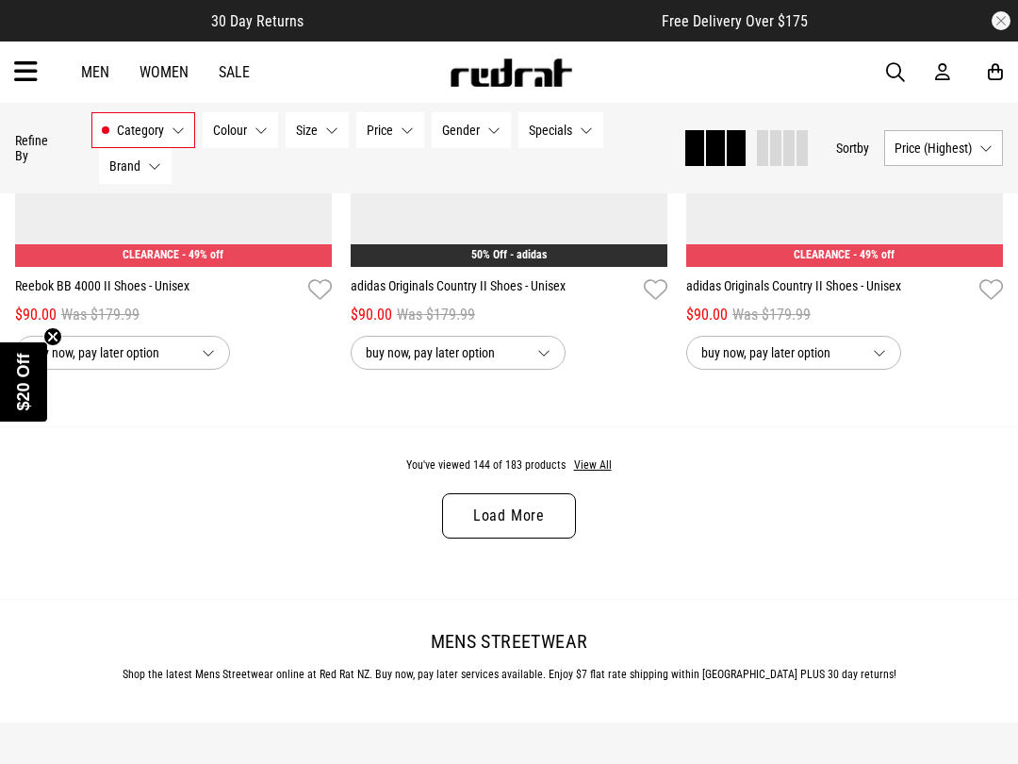
scroll to position [14111, 0]
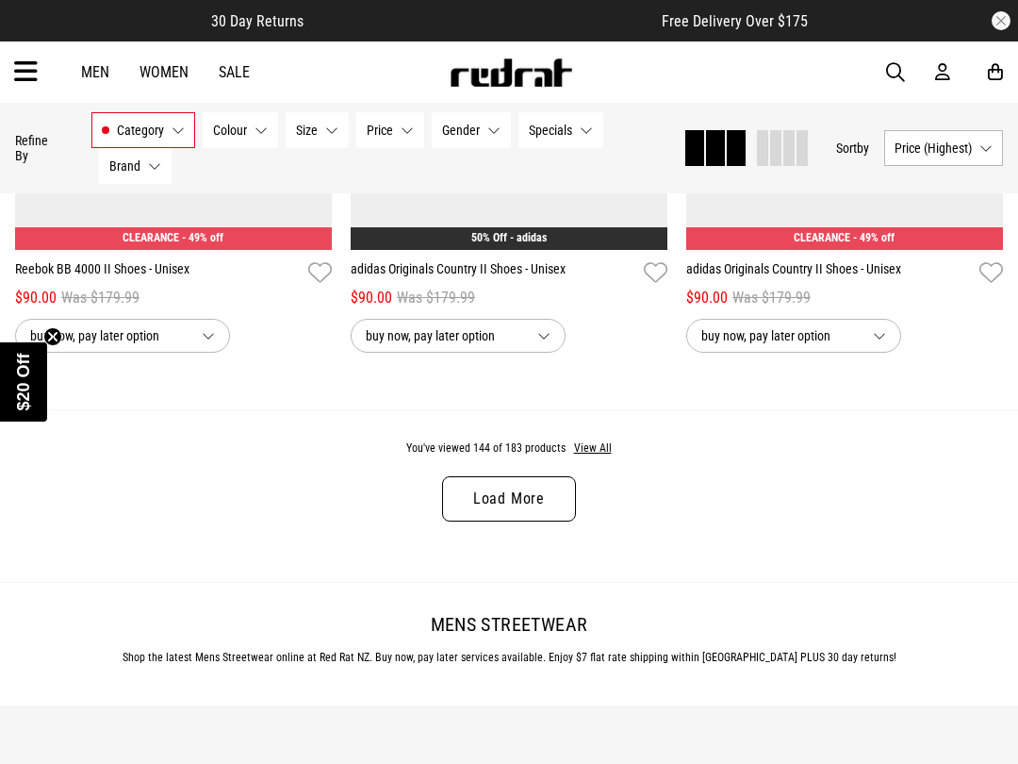
click at [435, 553] on div "You've viewed 144 of 183 products View All Load More" at bounding box center [509, 495] width 1018 height 173
click at [477, 521] on link "Load More" at bounding box center [509, 498] width 134 height 45
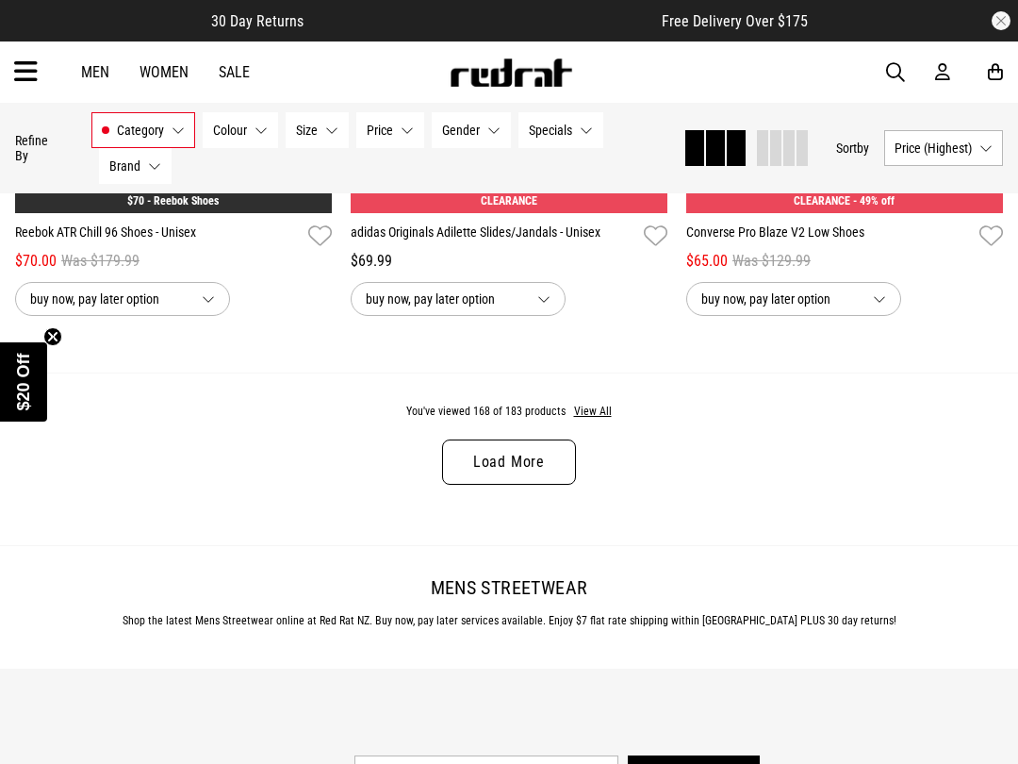
scroll to position [18832, 0]
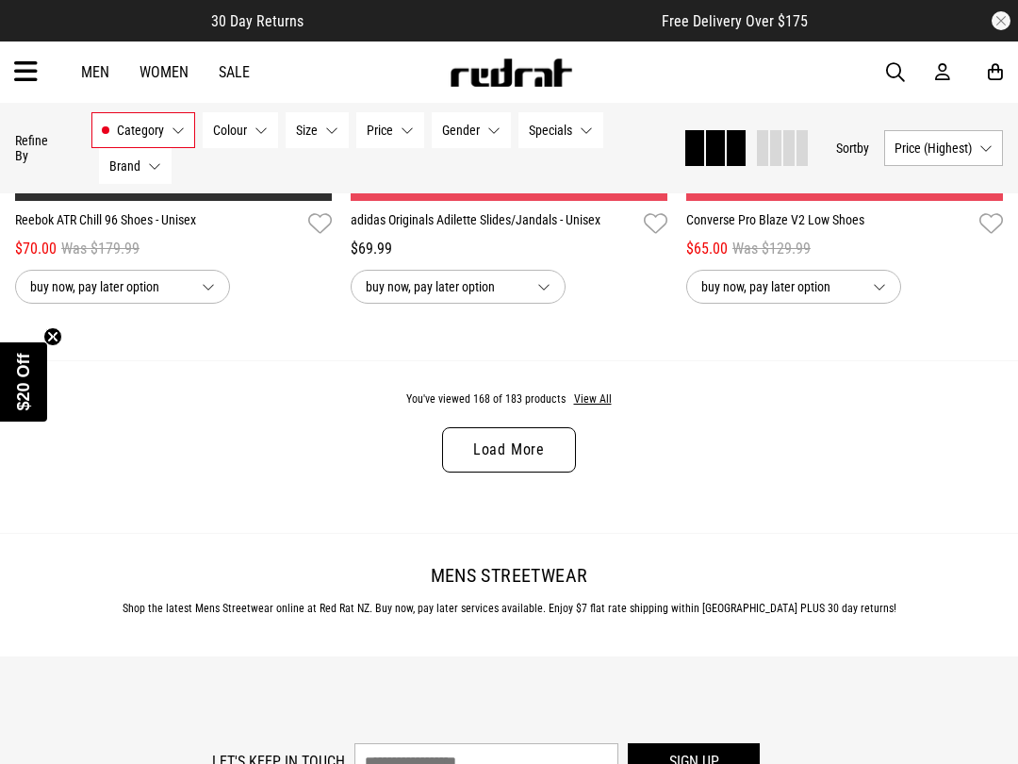
click at [507, 472] on link "Load More" at bounding box center [509, 449] width 134 height 45
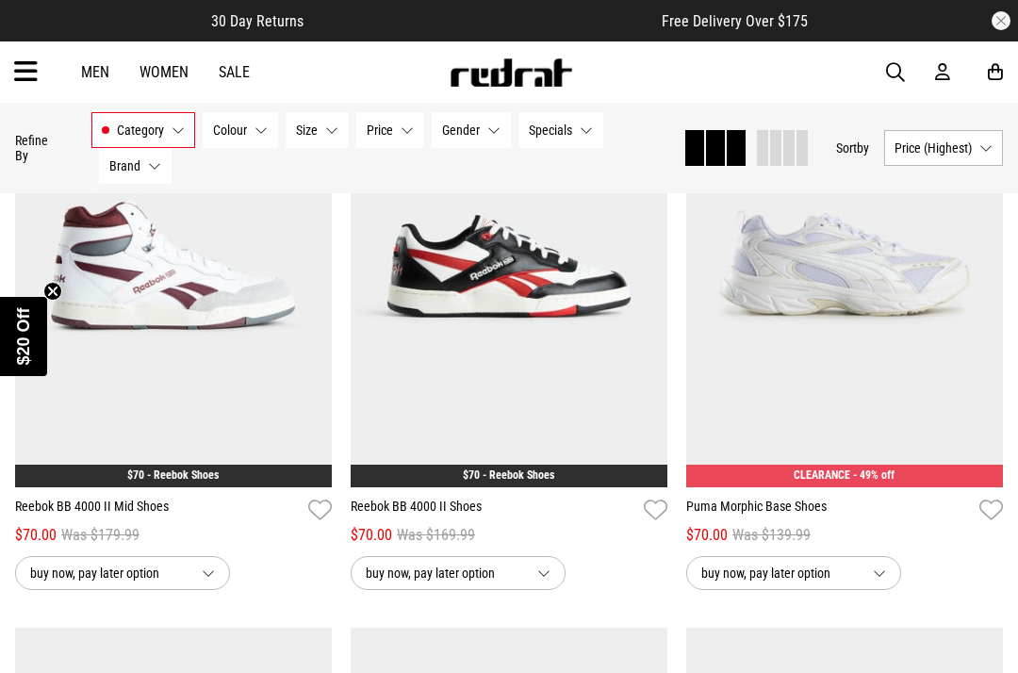
scroll to position [17376, 0]
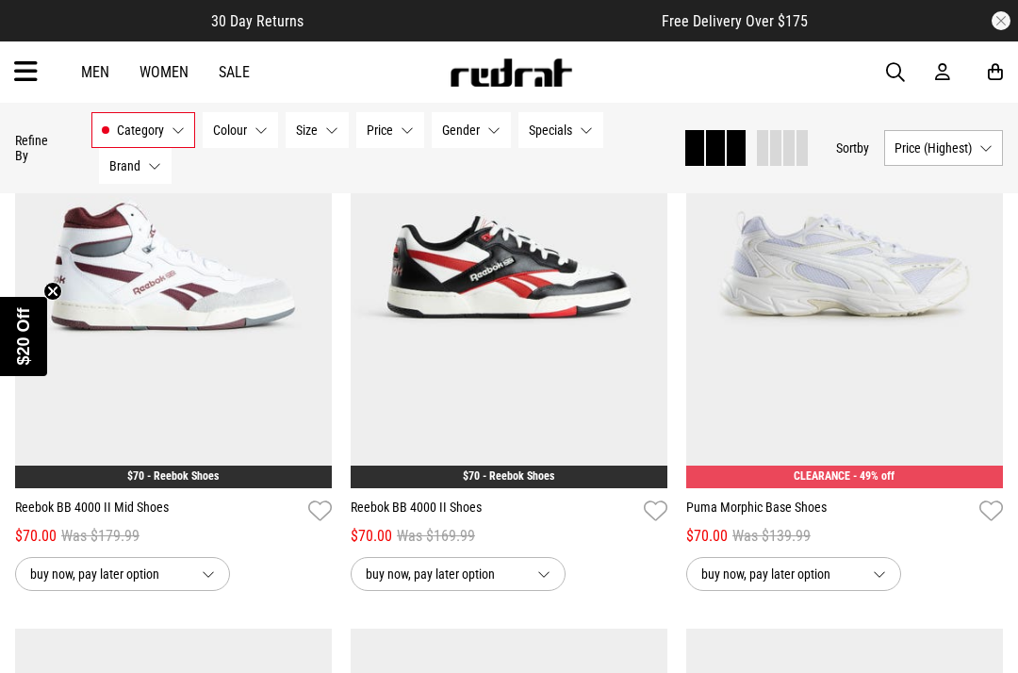
click at [83, 66] on link "Men" at bounding box center [95, 72] width 28 height 18
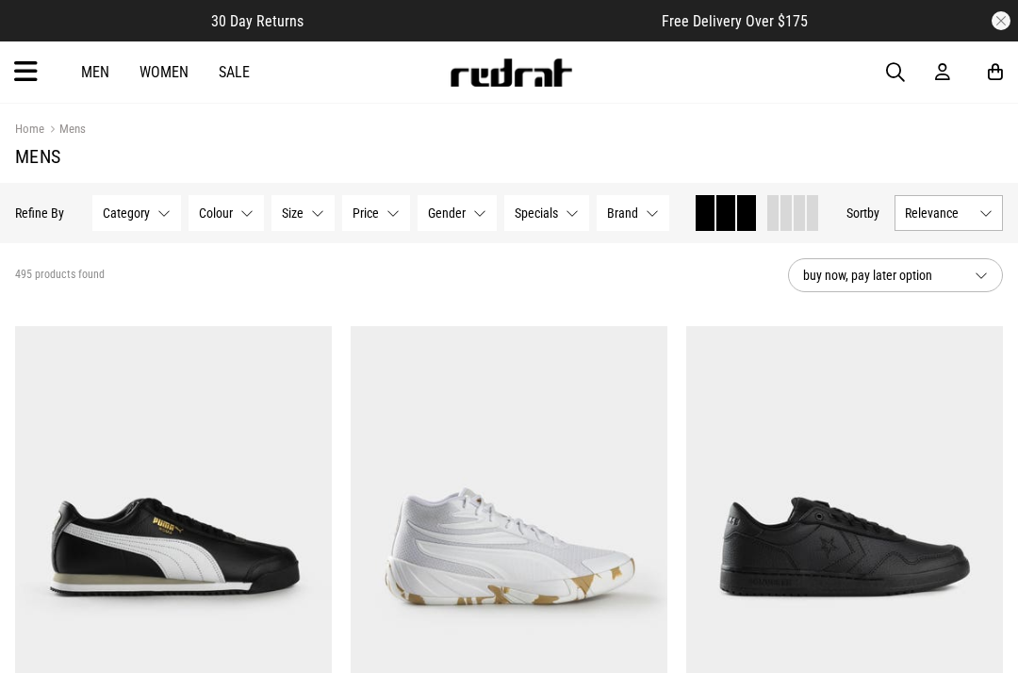
click at [23, 70] on icon at bounding box center [26, 72] width 24 height 31
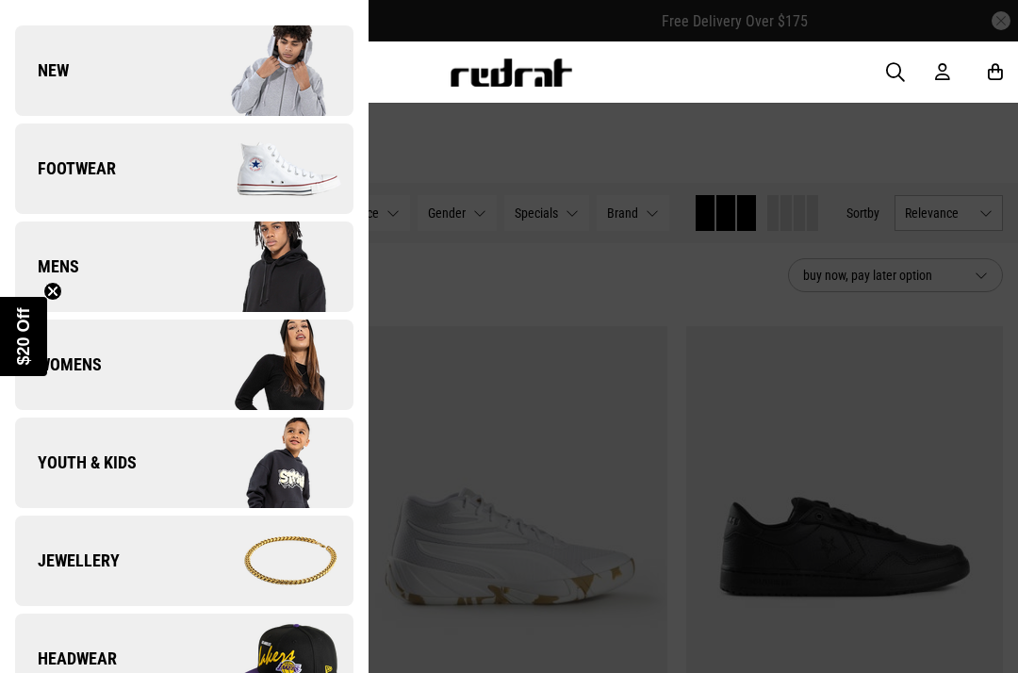
click at [164, 288] on link "Mens" at bounding box center [184, 267] width 339 height 91
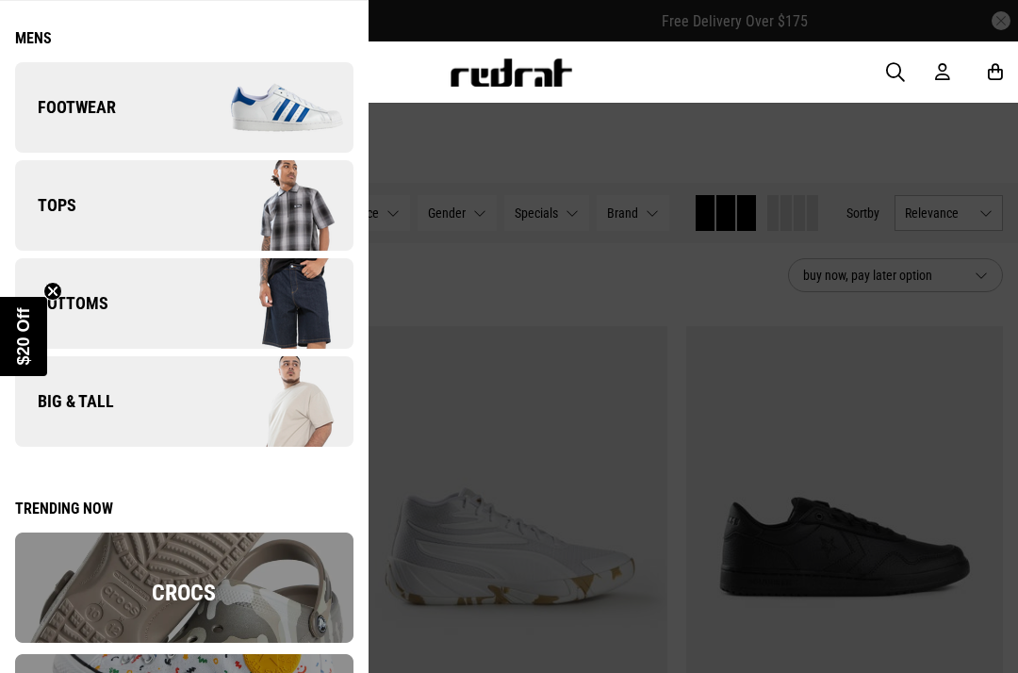
scroll to position [76, 0]
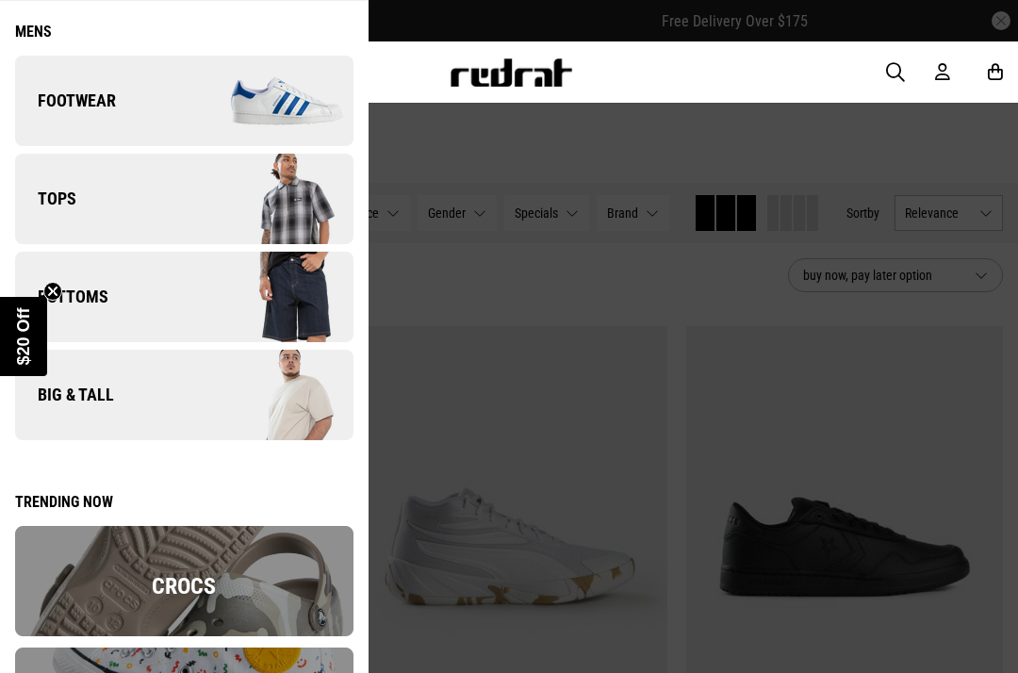
click at [40, 195] on span "Tops" at bounding box center [45, 199] width 61 height 23
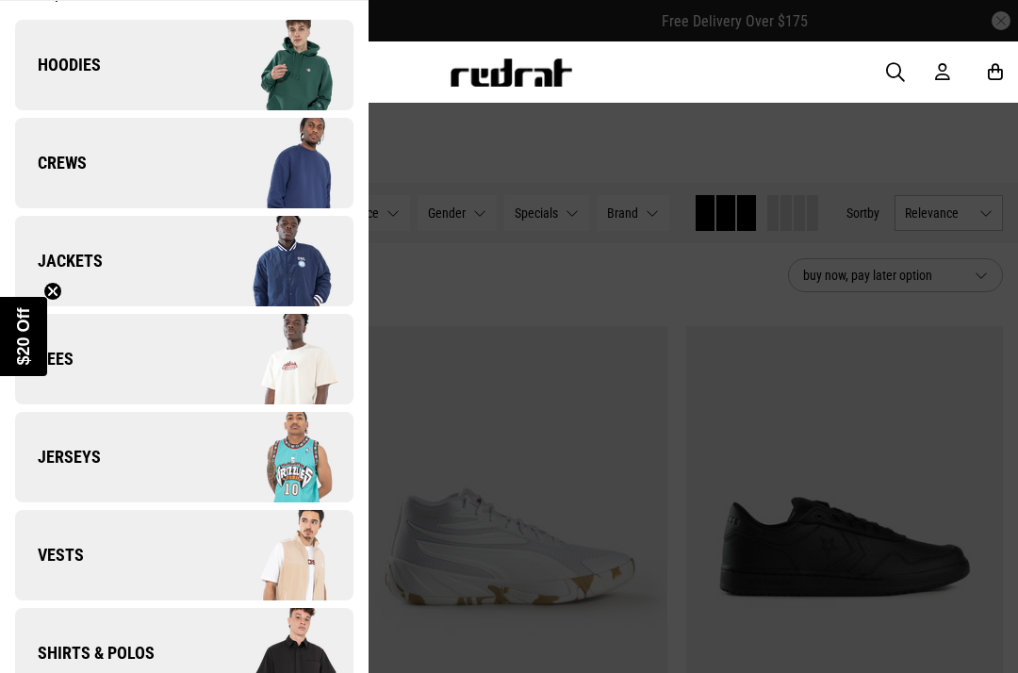
scroll to position [113, 0]
click at [54, 440] on link "Jerseys" at bounding box center [184, 456] width 339 height 91
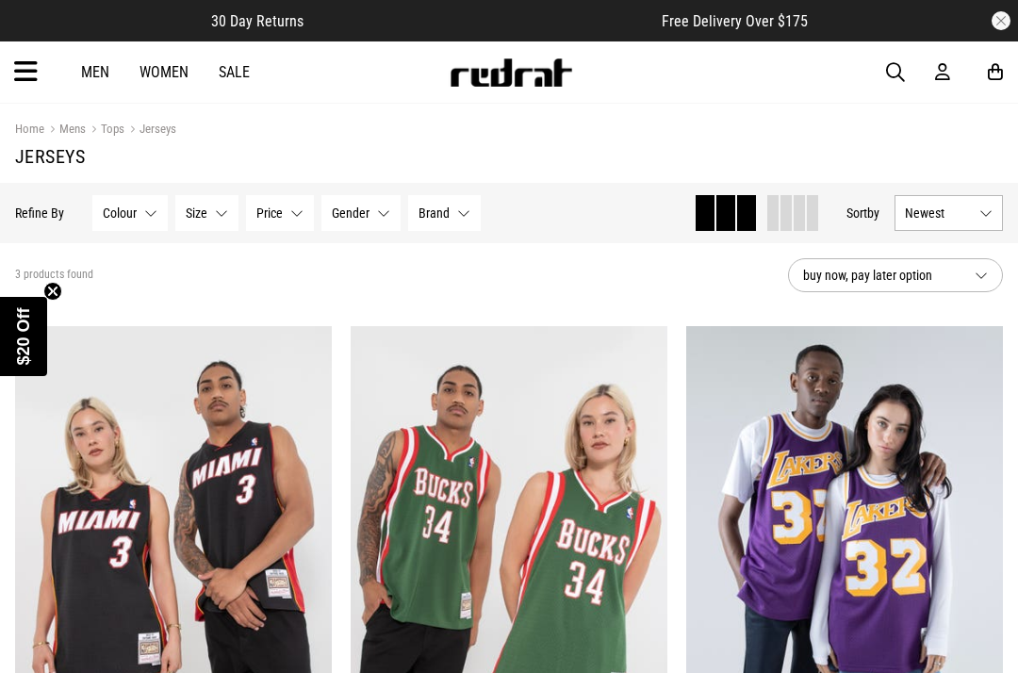
click at [16, 66] on icon at bounding box center [26, 72] width 24 height 31
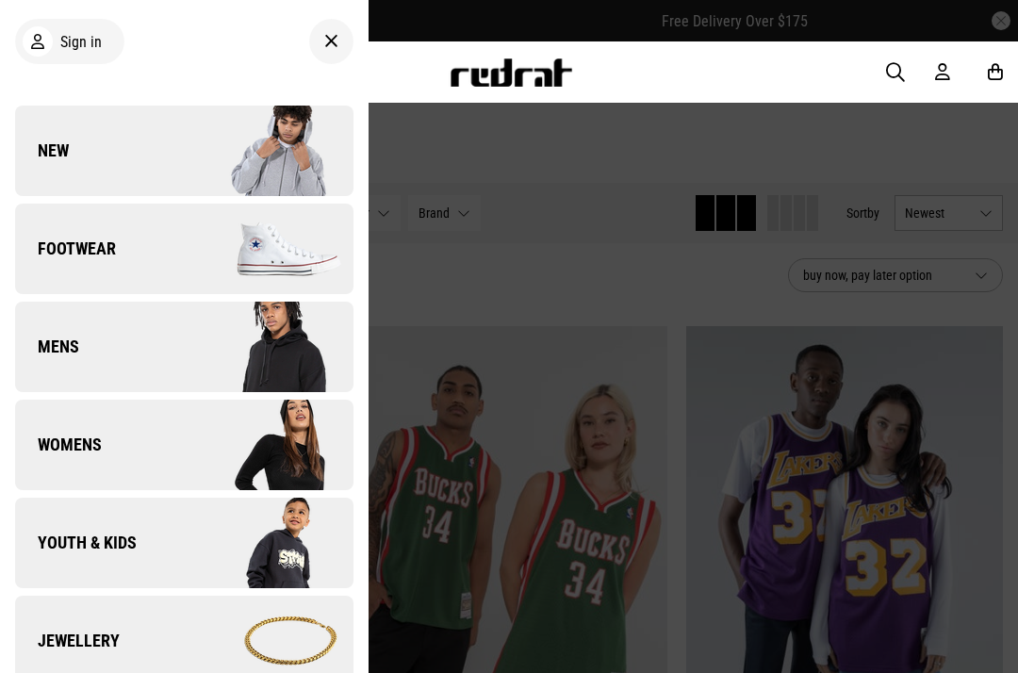
click at [49, 345] on span "Mens" at bounding box center [47, 347] width 64 height 23
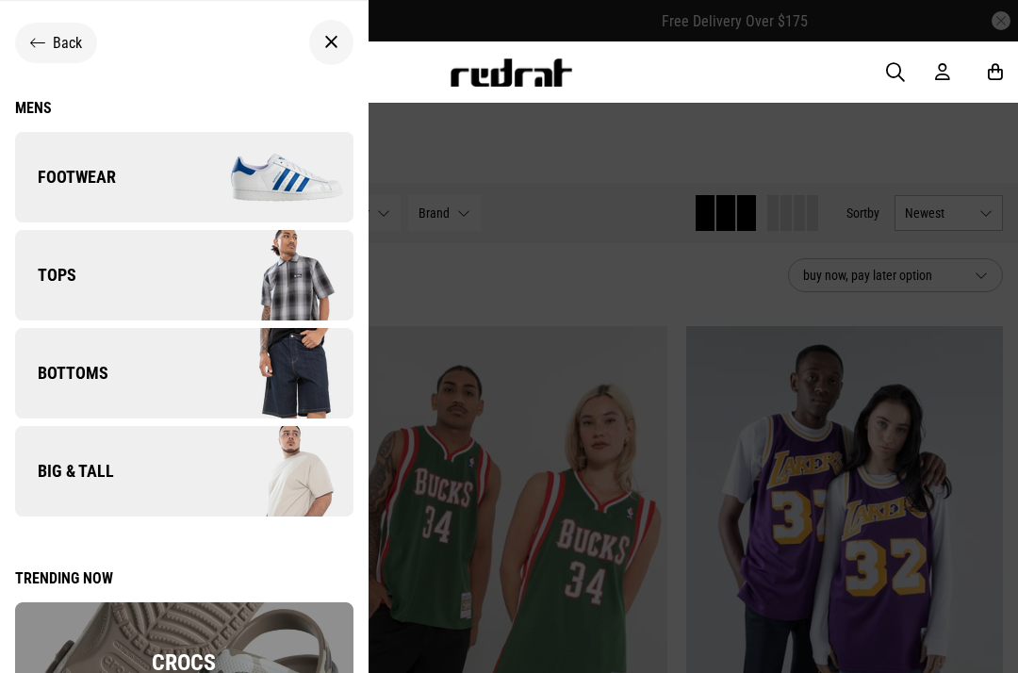
click at [41, 284] on span "Tops" at bounding box center [45, 275] width 61 height 23
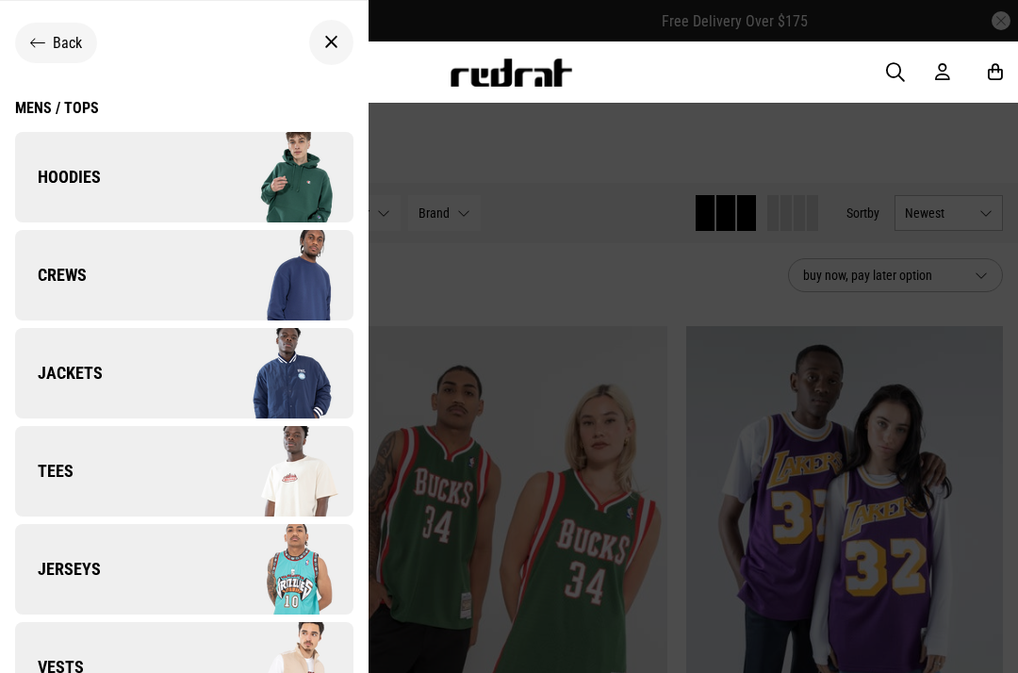
click at [42, 25] on div "Back" at bounding box center [56, 43] width 82 height 41
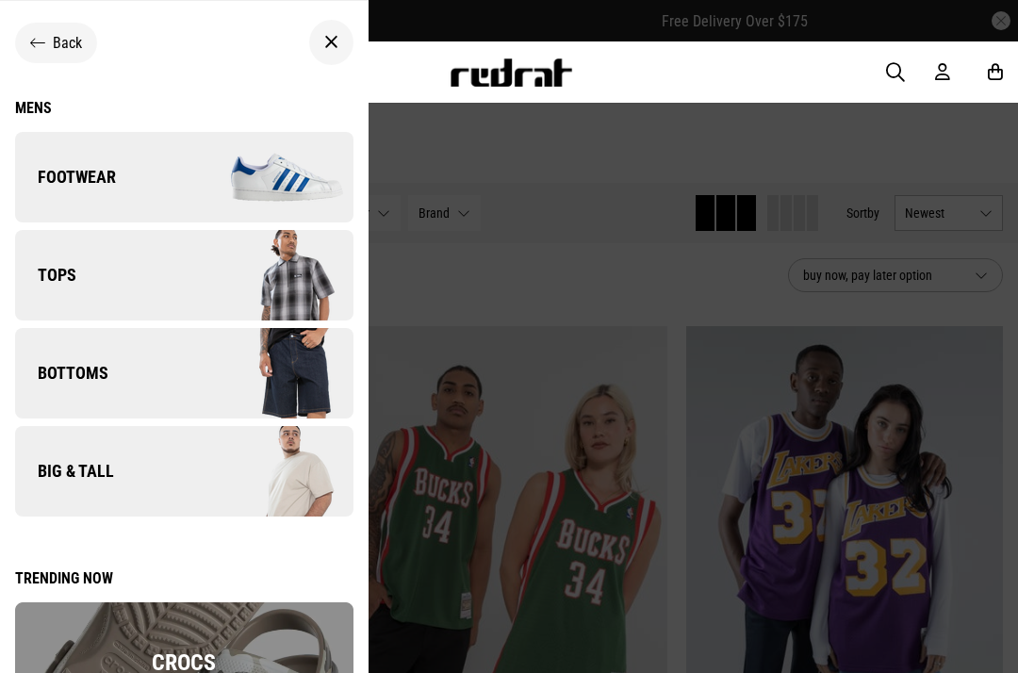
click at [54, 364] on span "Bottoms" at bounding box center [61, 373] width 93 height 23
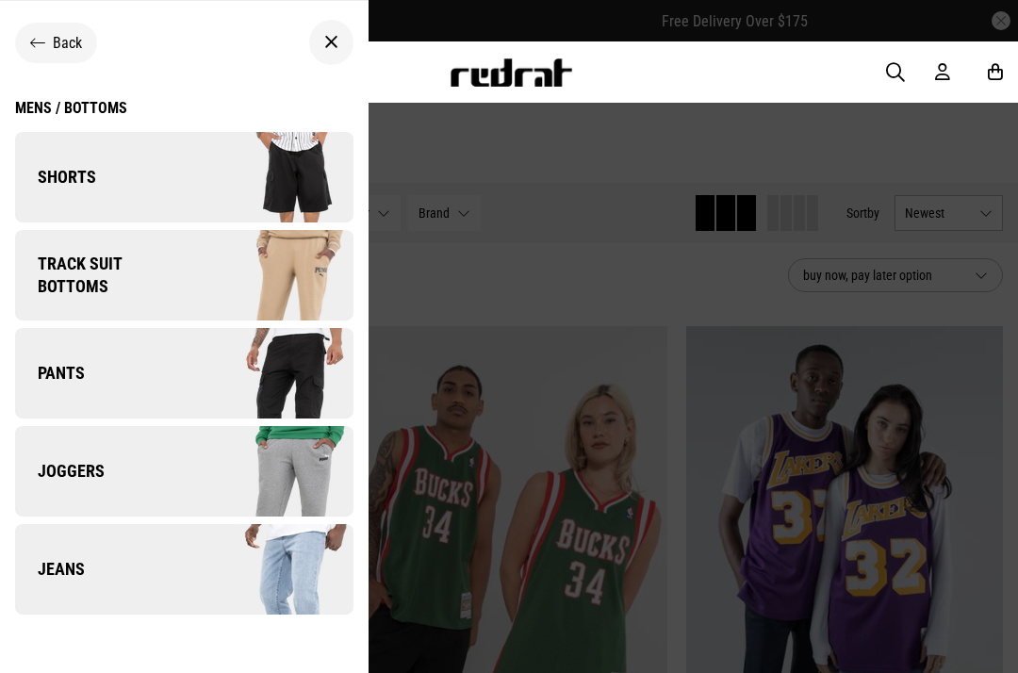
click at [59, 372] on span "Pants" at bounding box center [50, 373] width 70 height 23
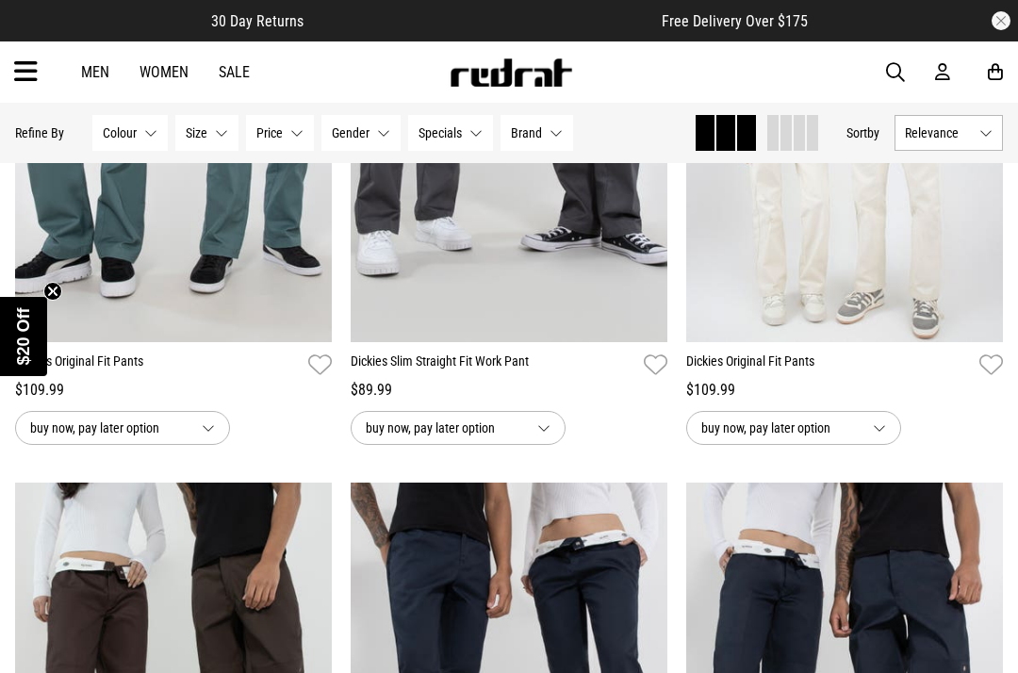
scroll to position [3324, 0]
